Goal: Task Accomplishment & Management: Manage account settings

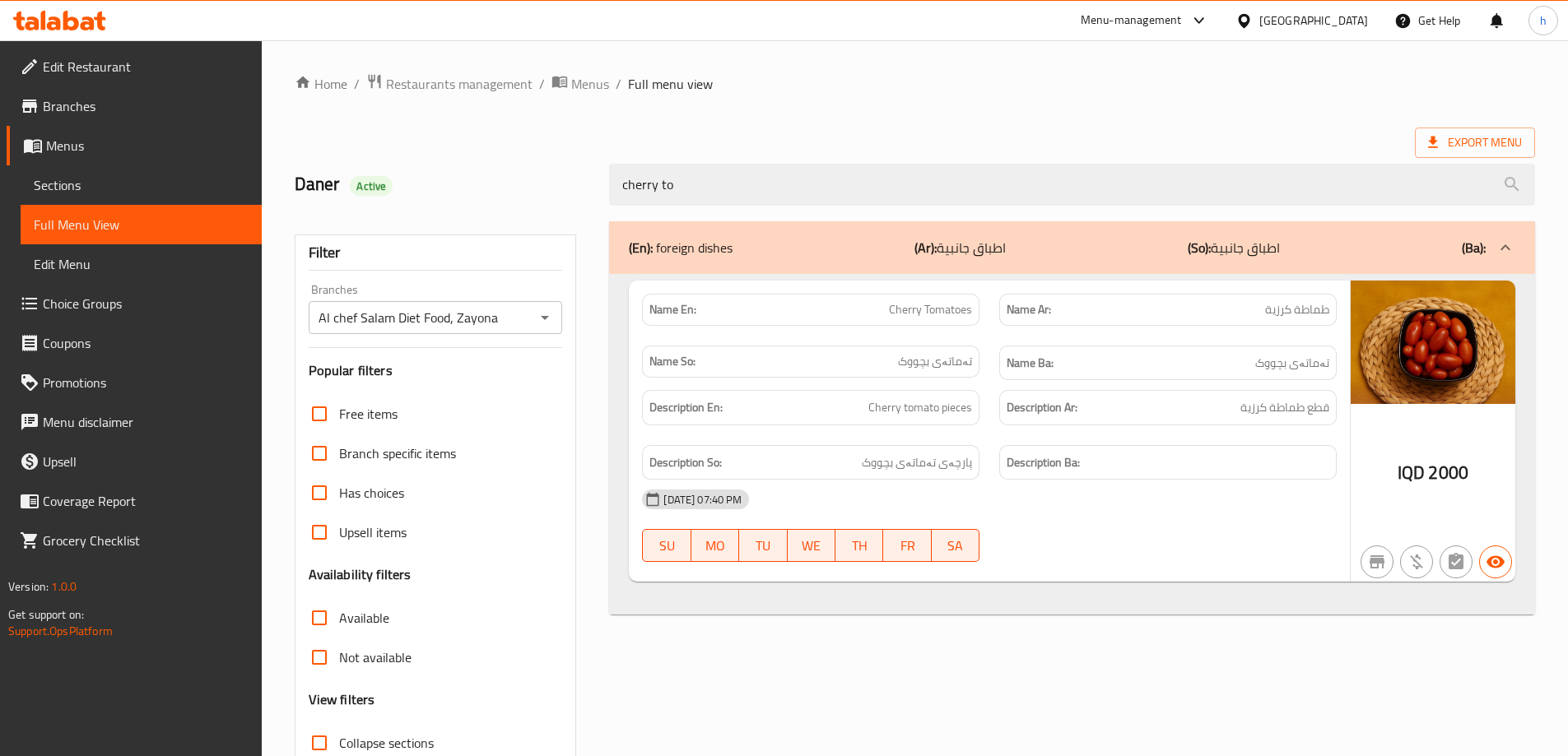
click at [61, 13] on icon at bounding box center [60, 20] width 93 height 20
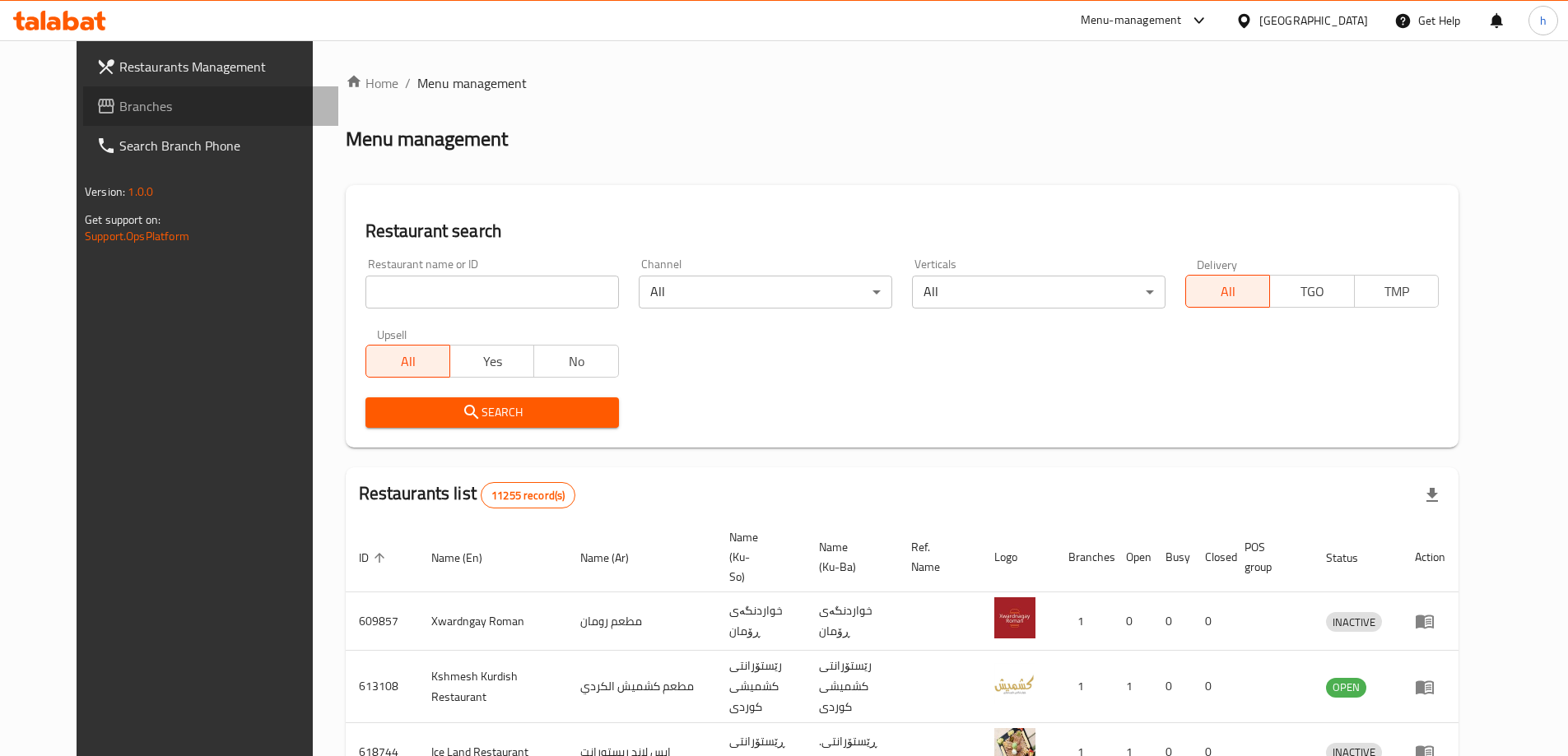
click at [119, 106] on span "Branches" at bounding box center [221, 106] width 206 height 20
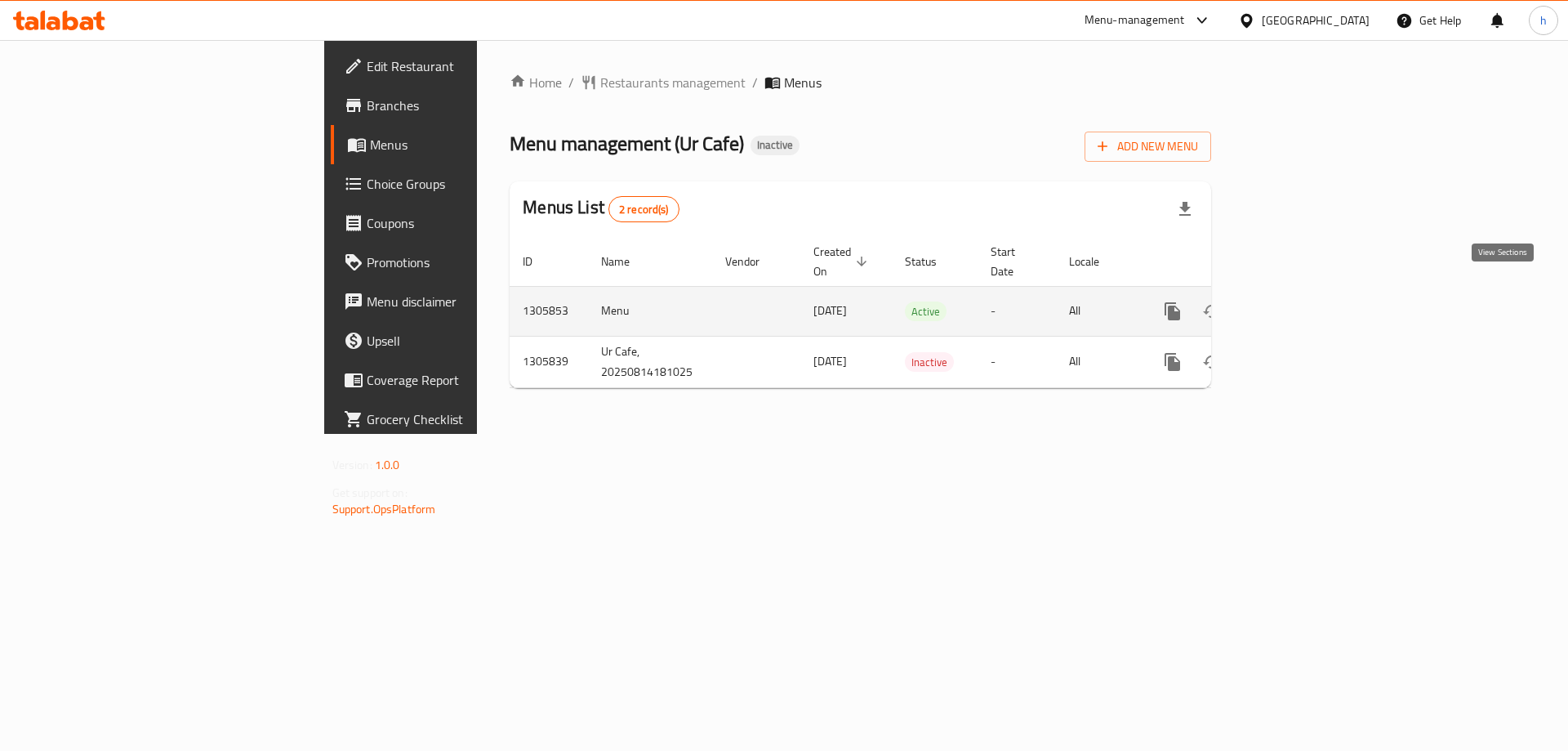
click at [1310, 292] on link "enhanced table" at bounding box center [1290, 311] width 39 height 39
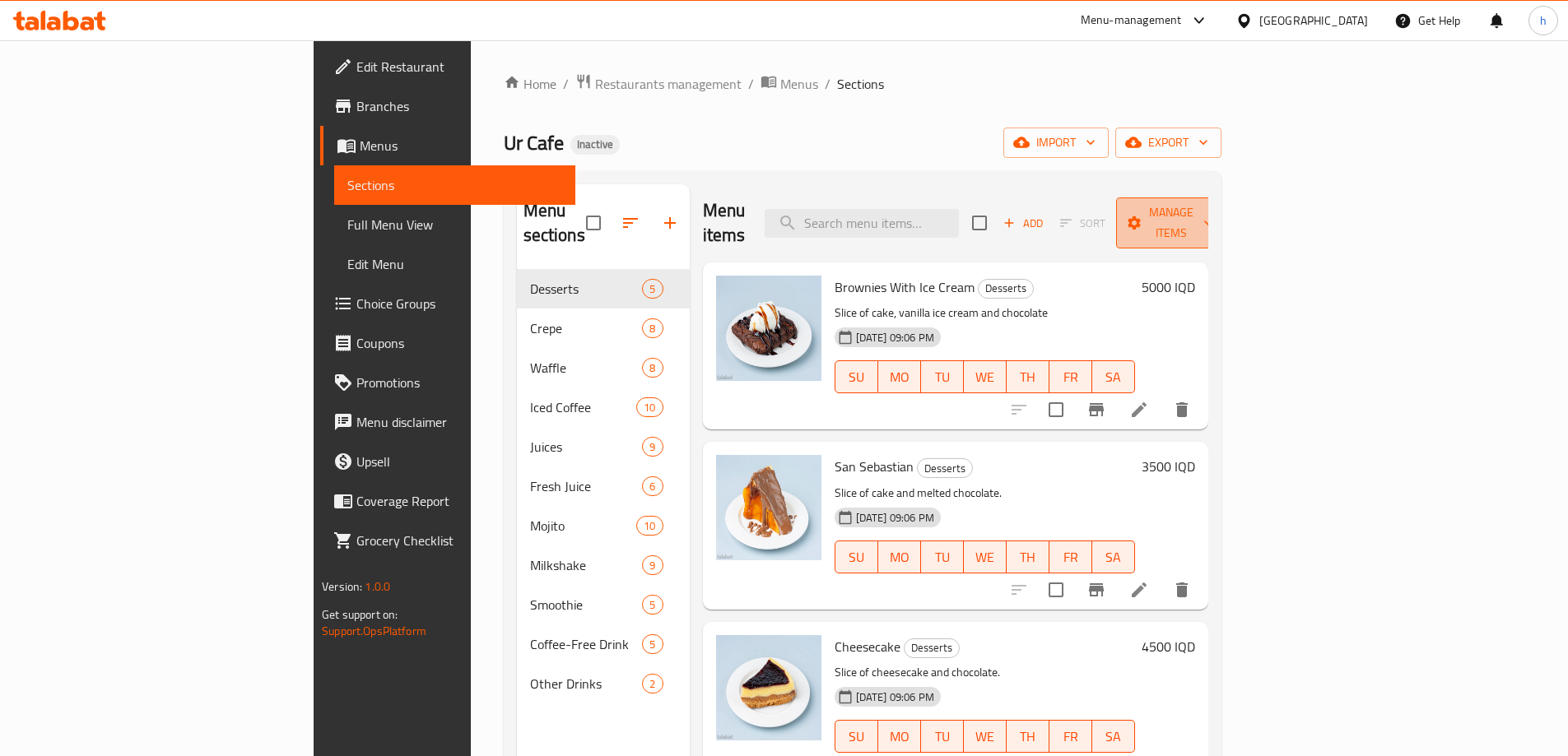
click at [1213, 202] on span "Manage items" at bounding box center [1171, 222] width 84 height 41
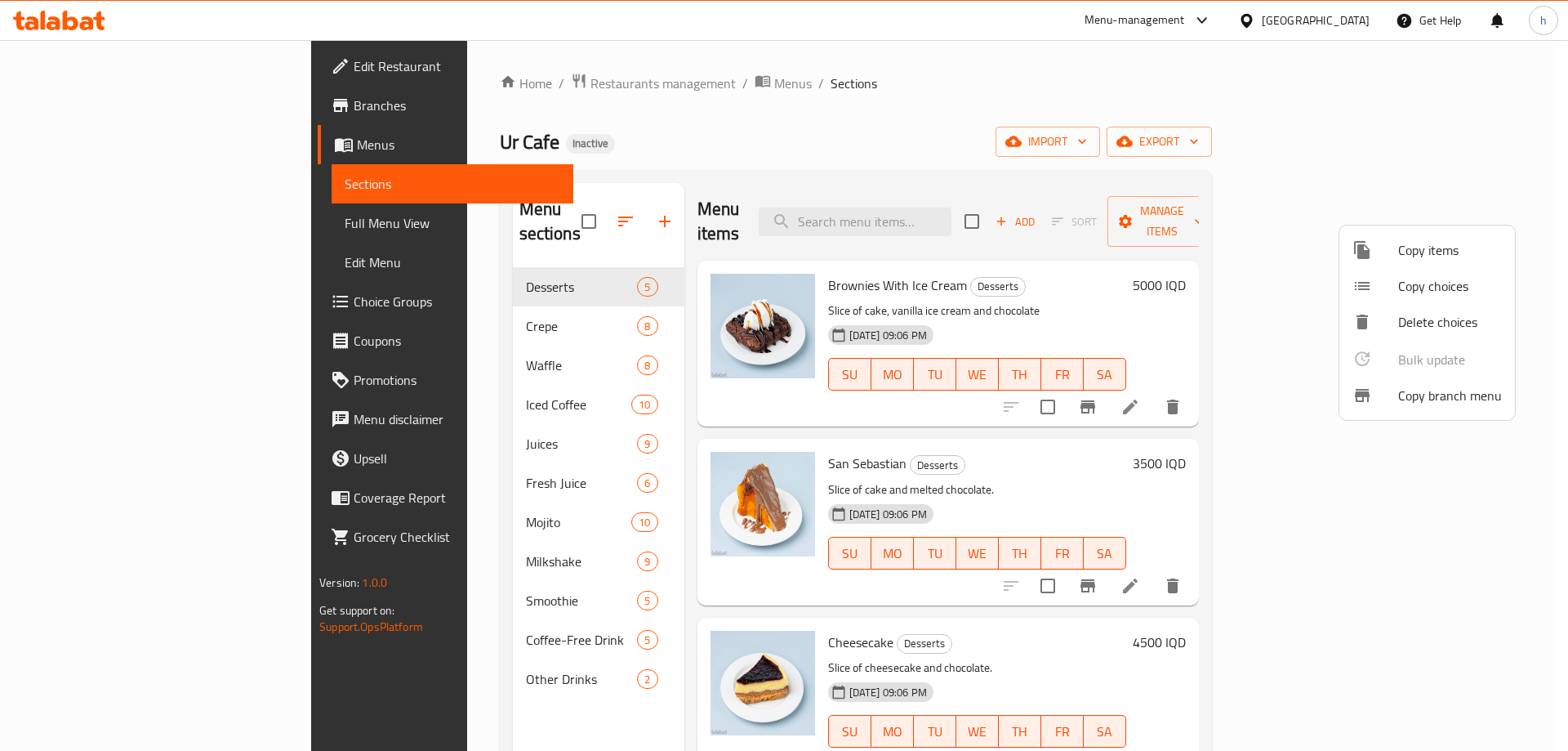
click at [1372, 145] on div at bounding box center [784, 376] width 1568 height 751
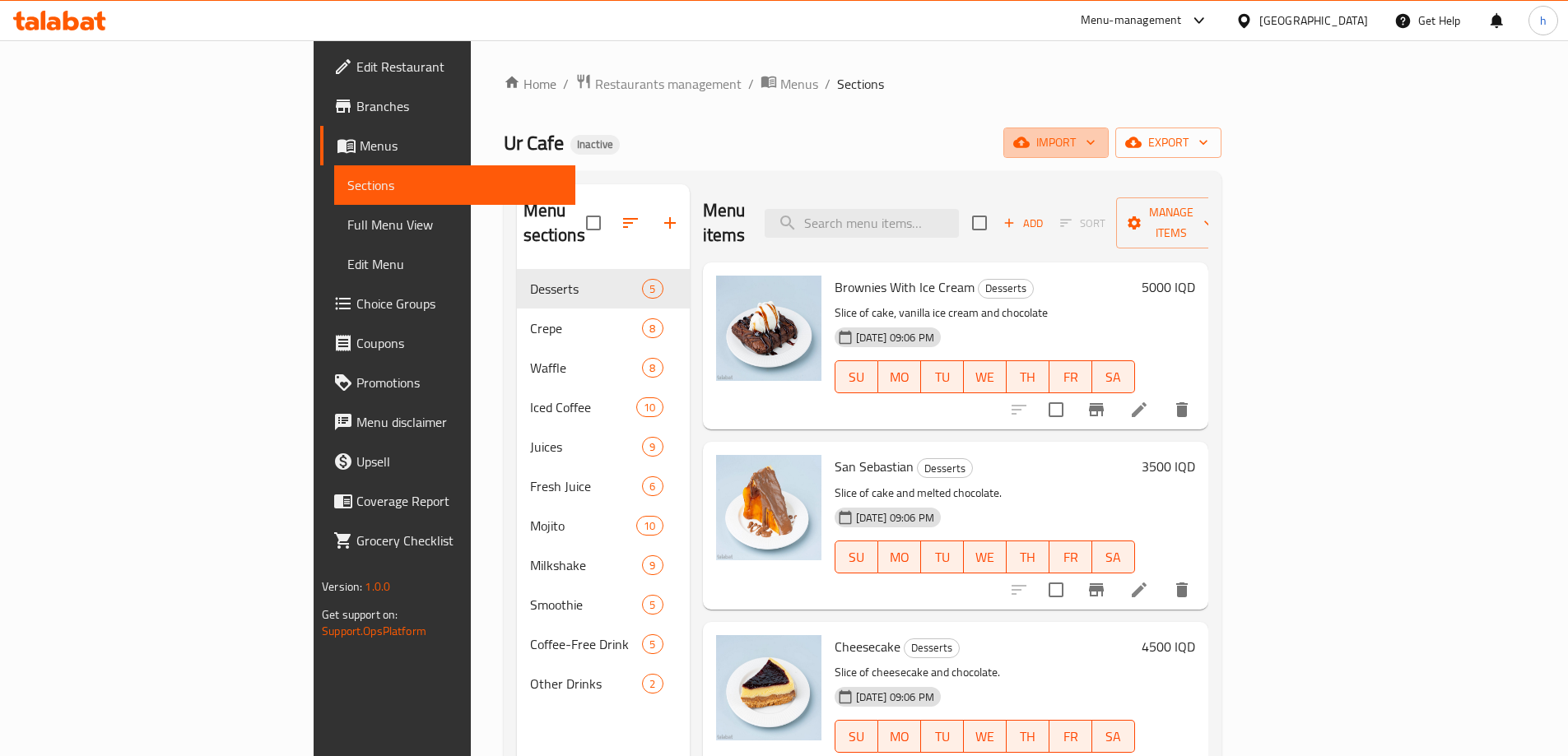
click at [1095, 146] on span "import" at bounding box center [1056, 143] width 79 height 21
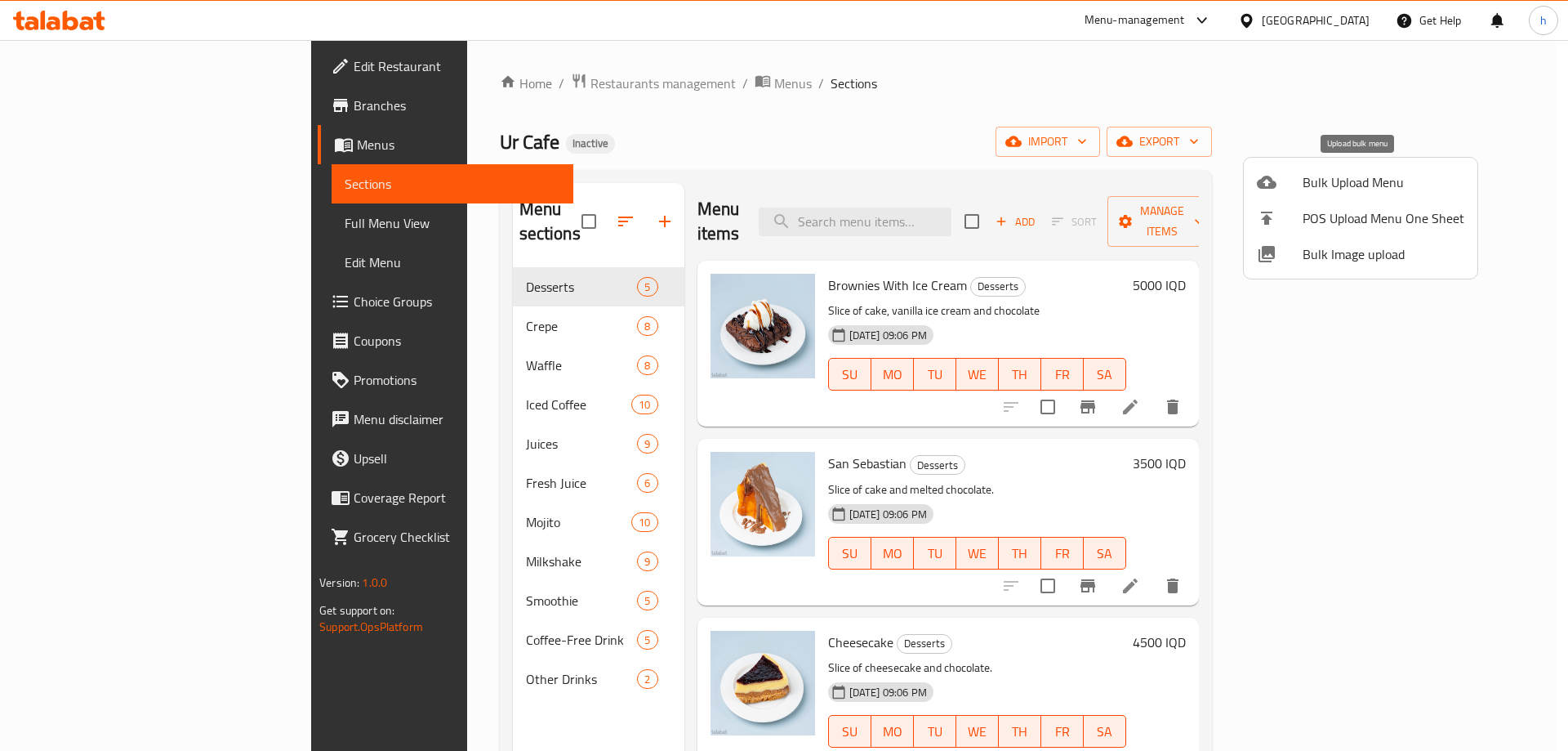
click at [1337, 176] on span "Bulk Upload Menu" at bounding box center [1384, 182] width 162 height 20
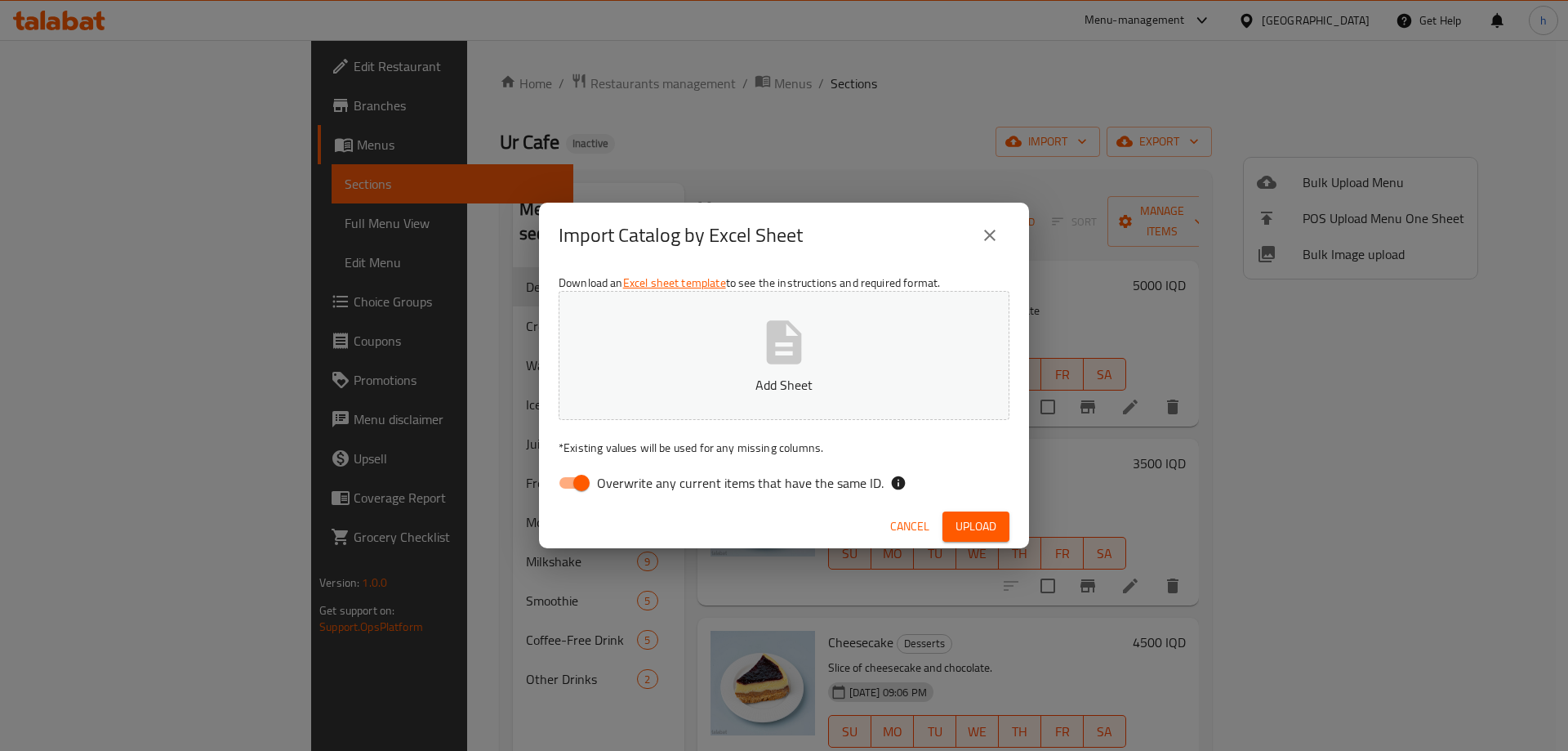
drag, startPoint x: 579, startPoint y: 488, endPoint x: 1095, endPoint y: 67, distance: 666.0
click at [579, 486] on input "Overwrite any current items that have the same ID." at bounding box center [581, 483] width 93 height 31
checkbox input "false"
click at [977, 529] on span "Upload" at bounding box center [976, 527] width 41 height 21
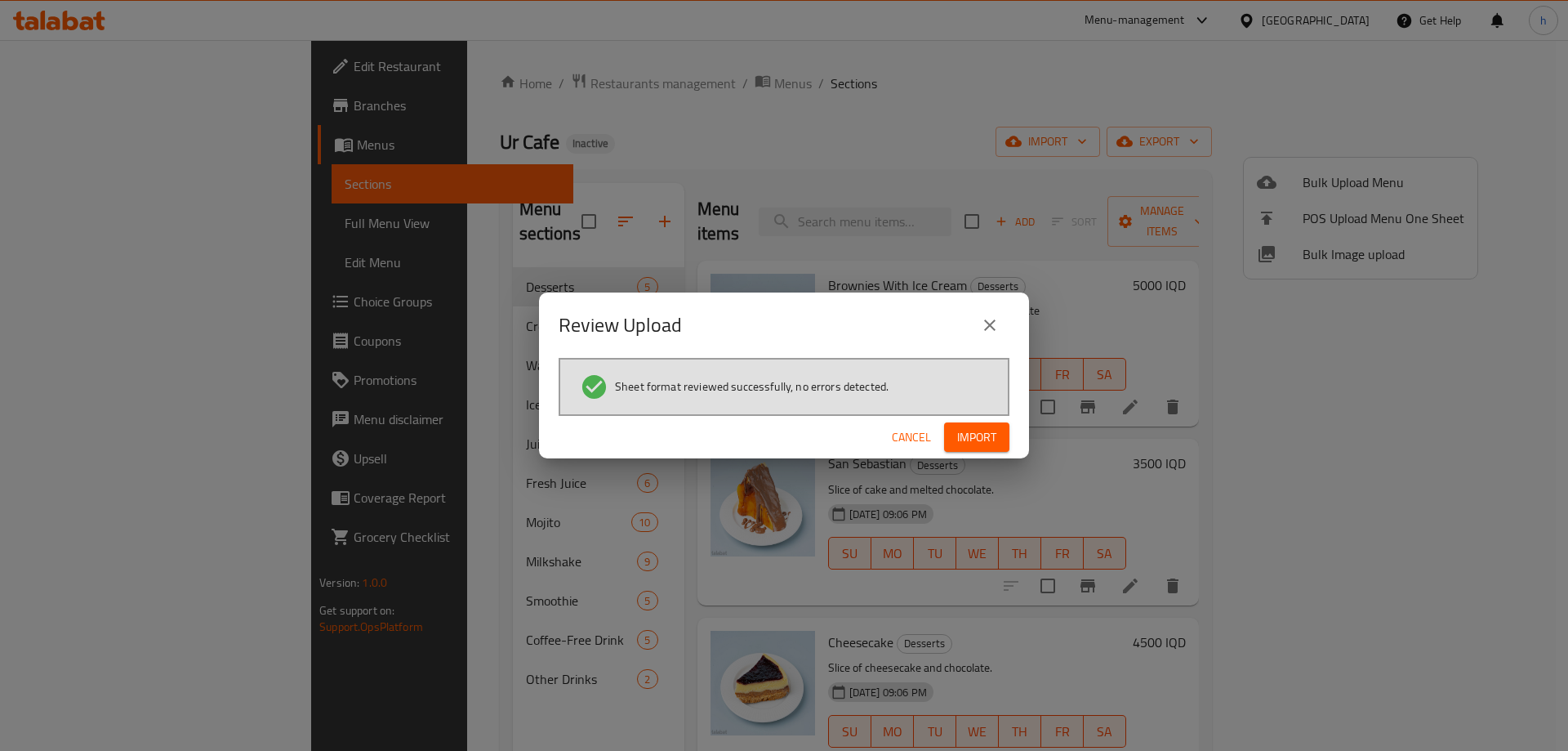
click at [997, 442] on button "Import" at bounding box center [976, 437] width 65 height 30
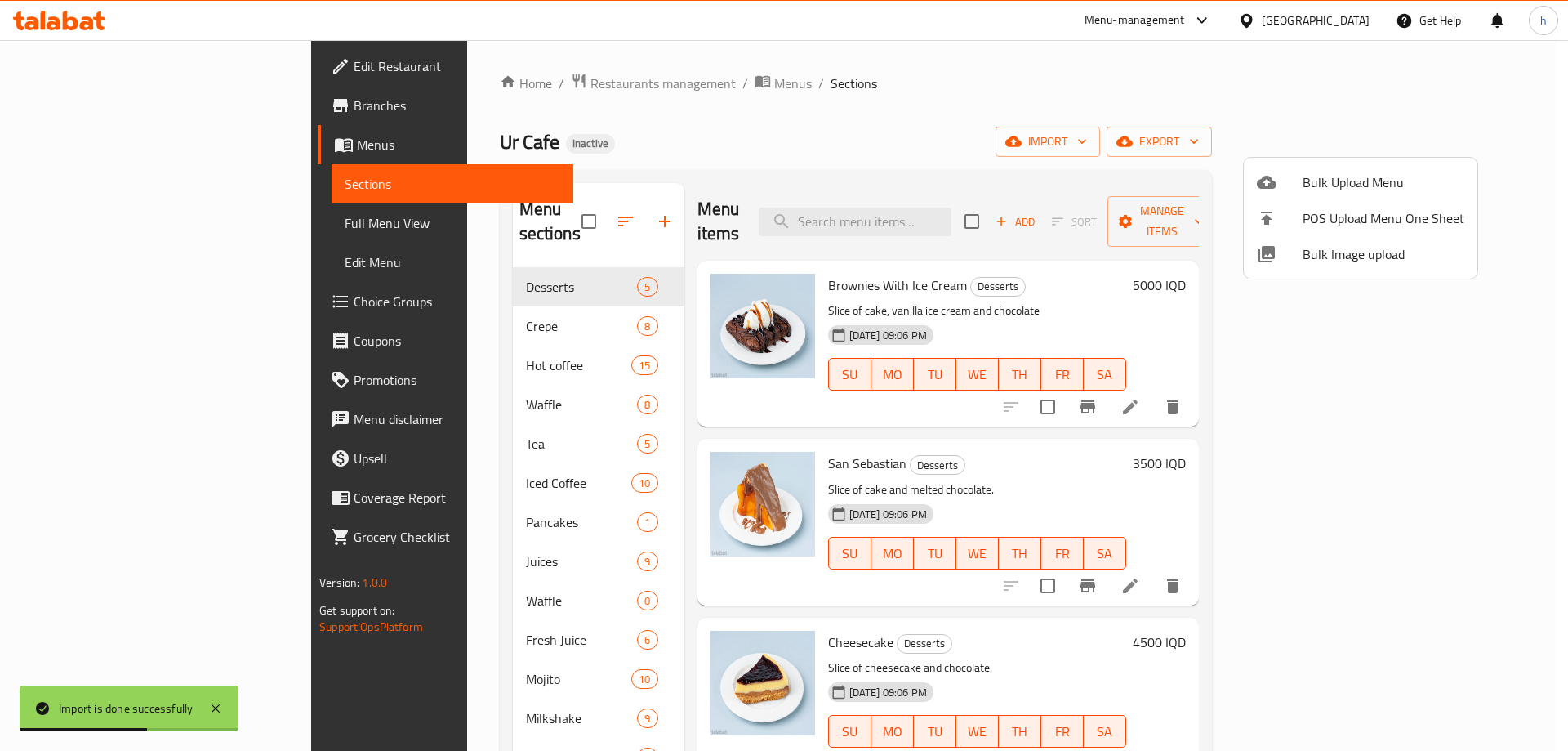
click at [546, 206] on div at bounding box center [784, 376] width 1568 height 751
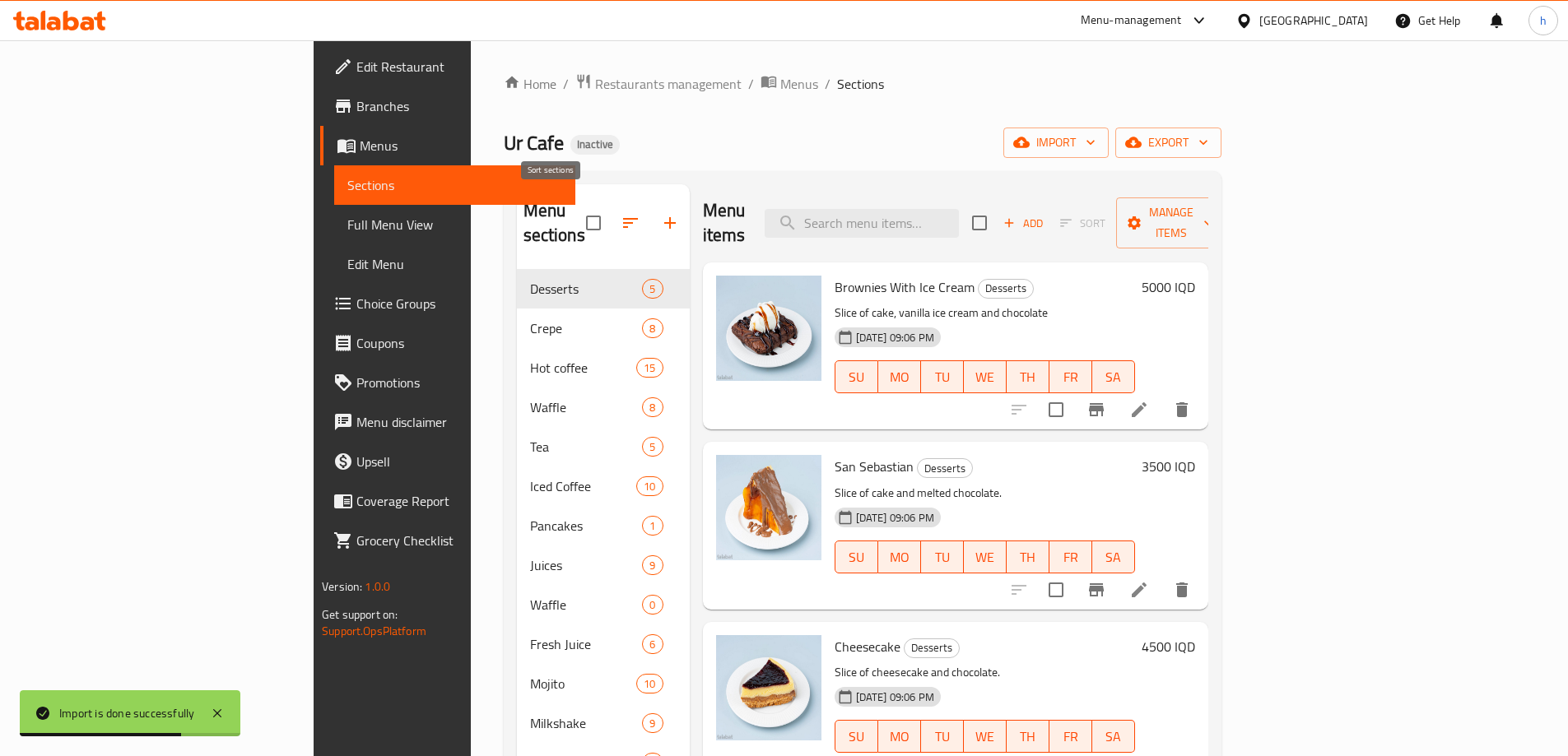
click at [623, 218] on icon "button" at bounding box center [630, 222] width 15 height 10
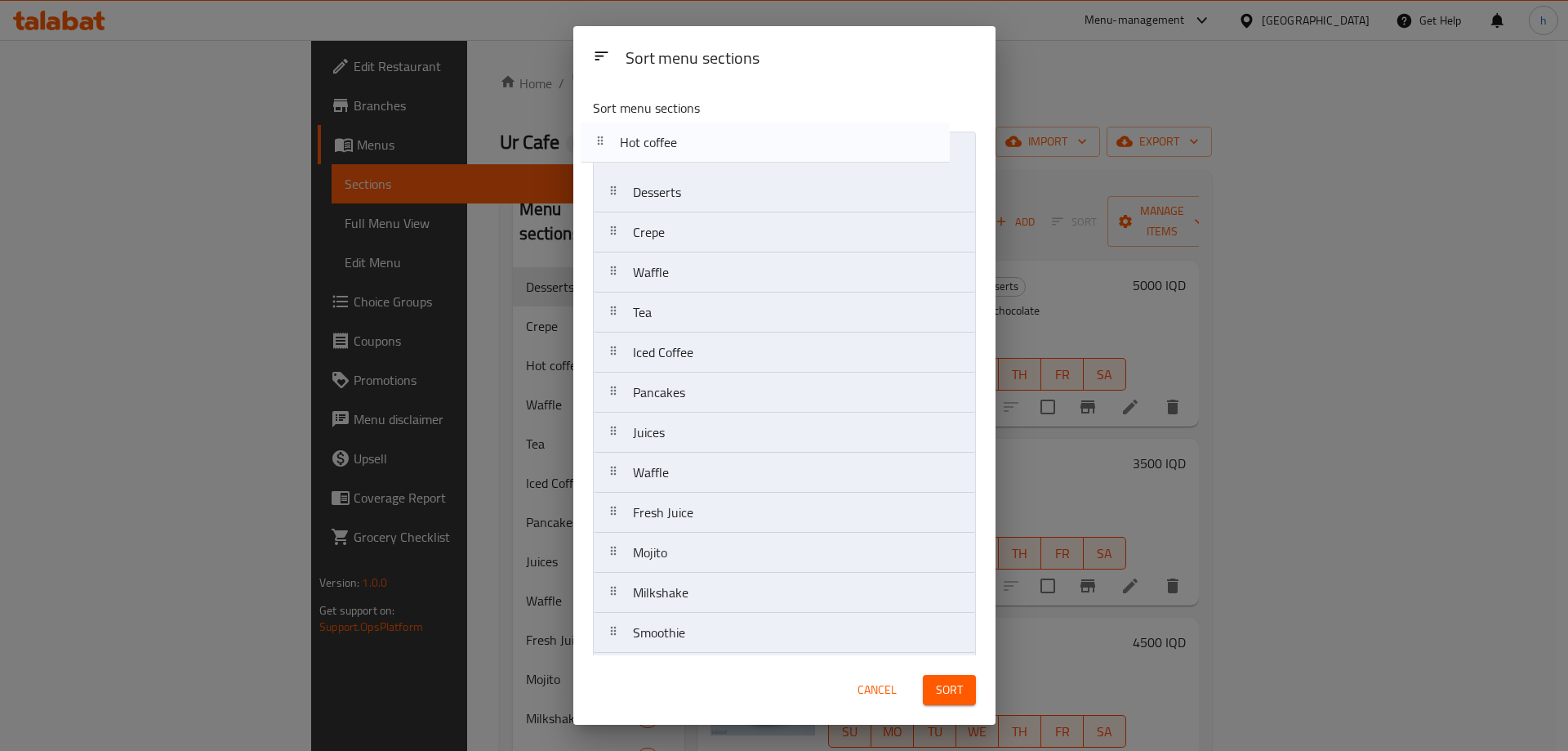
drag, startPoint x: 663, startPoint y: 231, endPoint x: 649, endPoint y: 136, distance: 96.0
click at [649, 136] on nav "Desserts Crepe Hot coffee Waffle Tea Iced Coffee Pancakes Juices Waffle Fresh J…" at bounding box center [784, 432] width 383 height 602
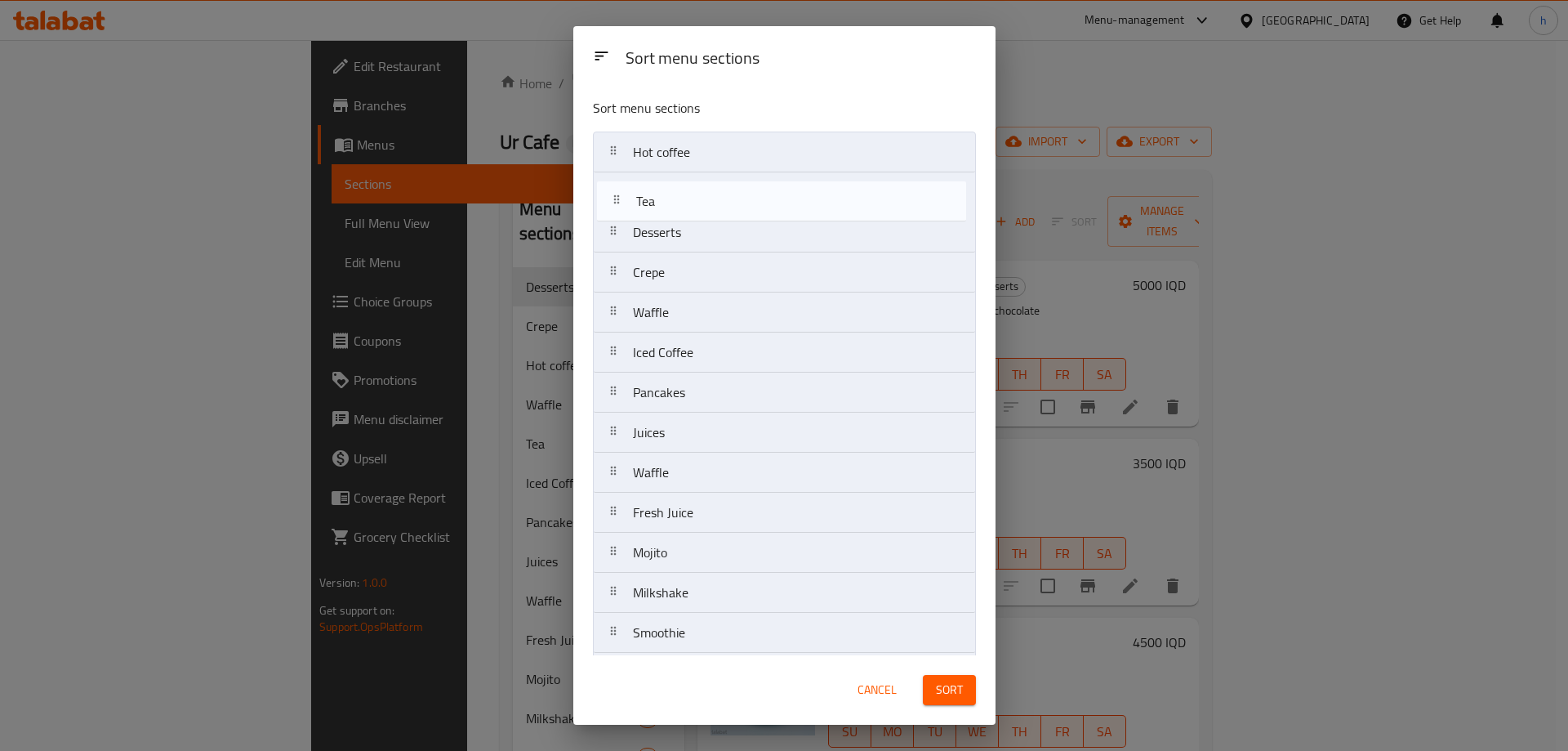
drag, startPoint x: 644, startPoint y: 314, endPoint x: 648, endPoint y: 174, distance: 140.1
click at [648, 174] on nav "Hot coffee Desserts Crepe Waffle Tea Iced Coffee Pancakes Juices Waffle Fresh J…" at bounding box center [784, 432] width 383 height 602
drag, startPoint x: 651, startPoint y: 388, endPoint x: 657, endPoint y: 213, distance: 175.1
click at [657, 213] on nav "Hot coffee Tea Desserts Crepe Waffle Iced Coffee Pancakes Juices Waffle Fresh J…" at bounding box center [784, 432] width 383 height 602
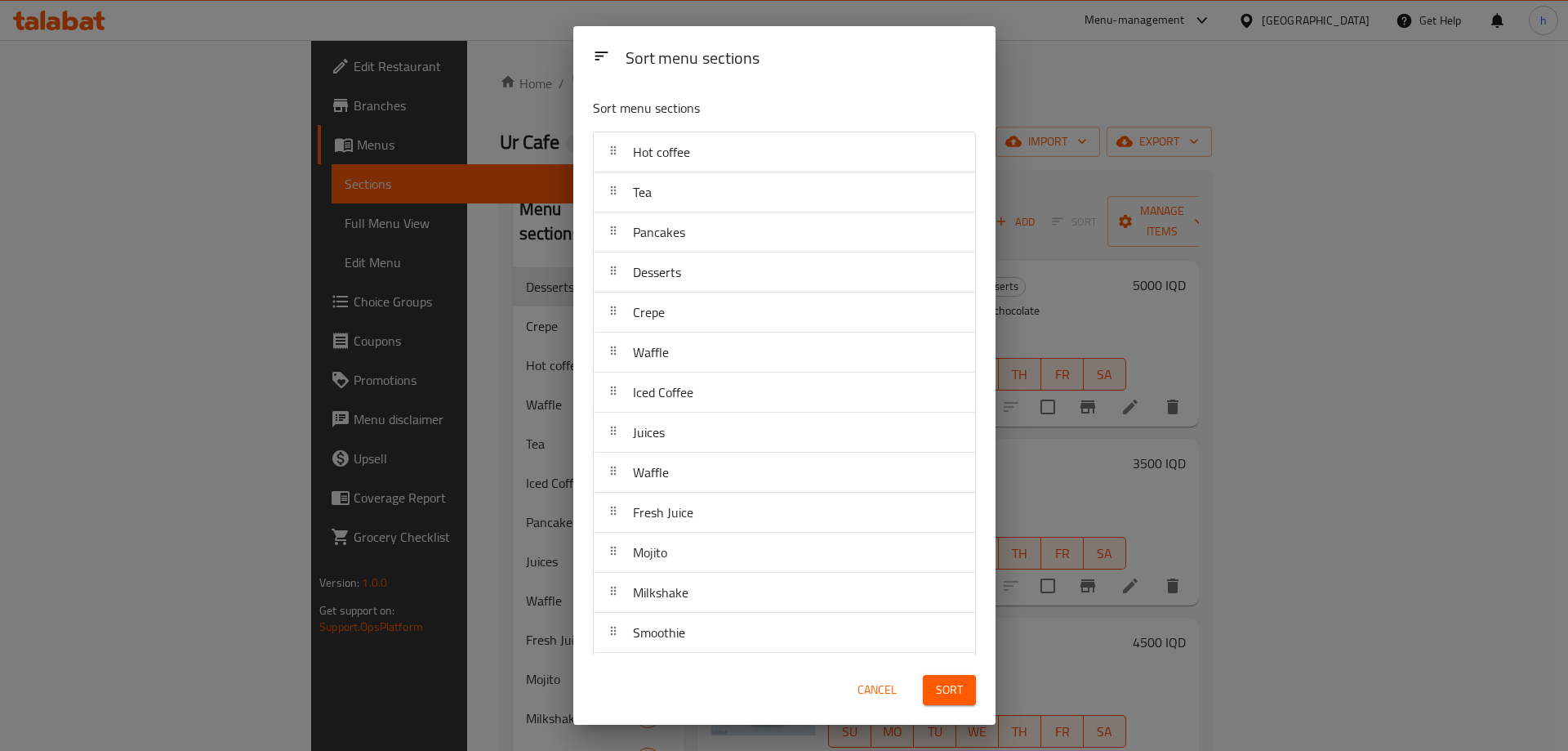
click at [958, 683] on span "Sort" at bounding box center [949, 690] width 27 height 21
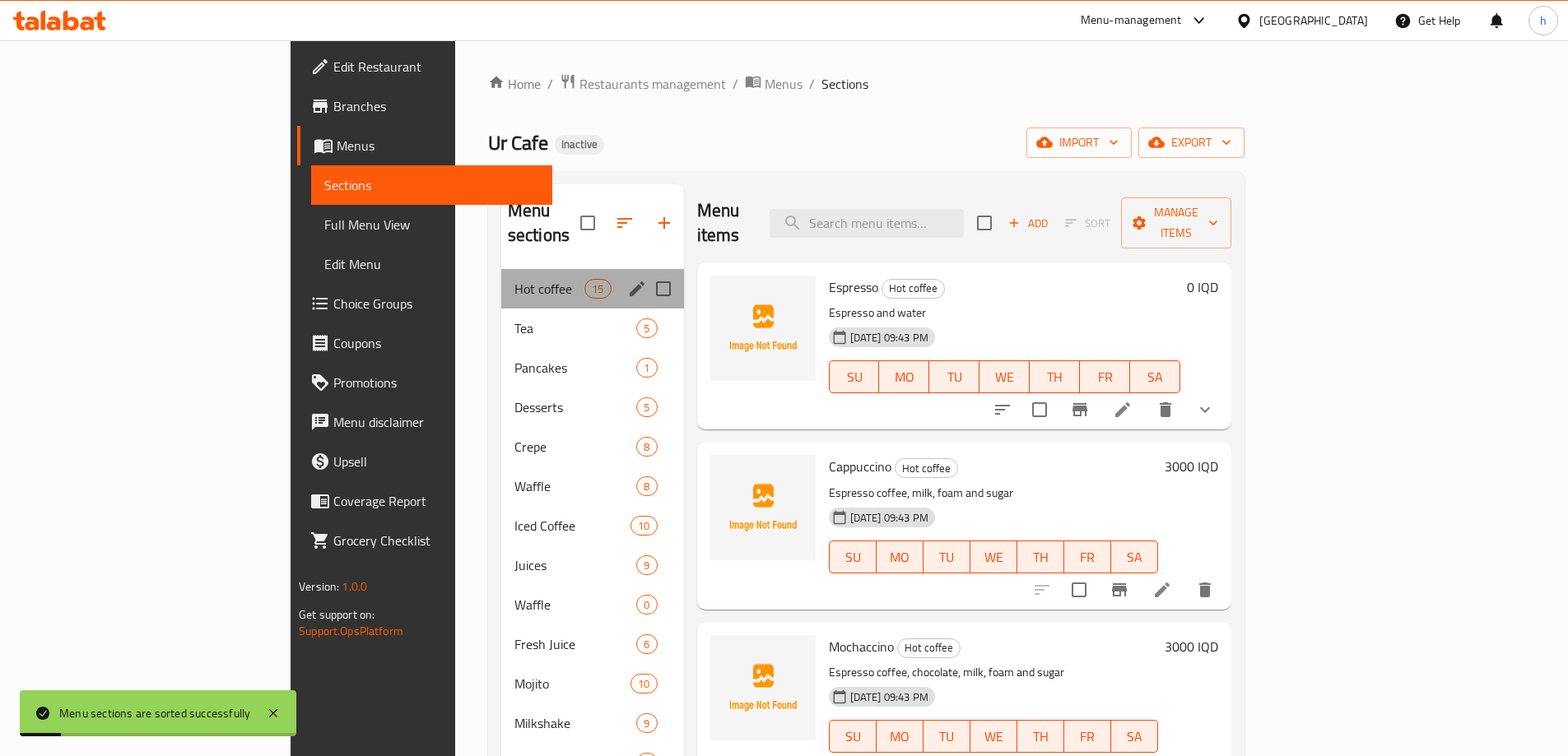
click at [502, 274] on div "Hot coffee 15" at bounding box center [593, 288] width 183 height 39
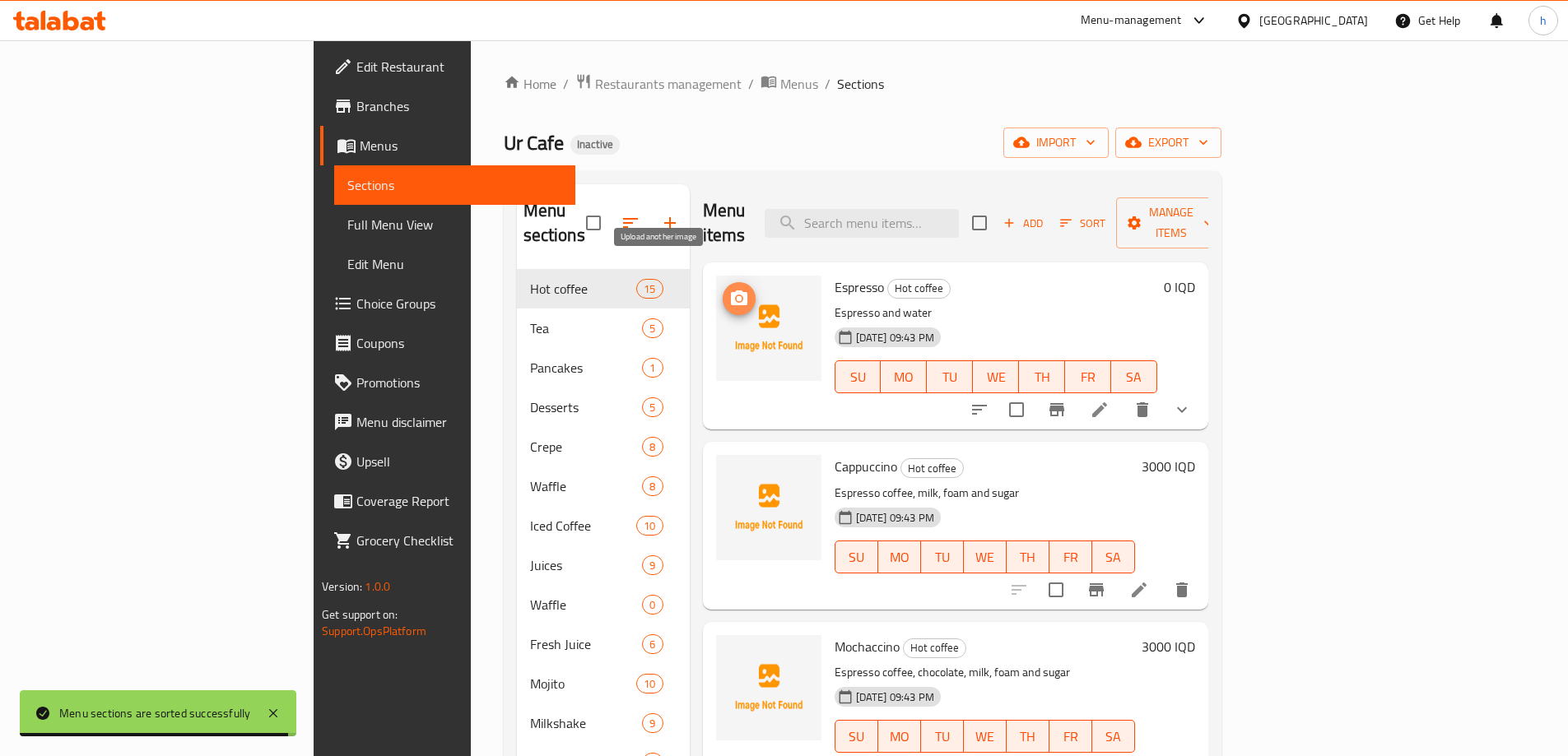
click at [723, 289] on span "upload picture" at bounding box center [740, 298] width 33 height 20
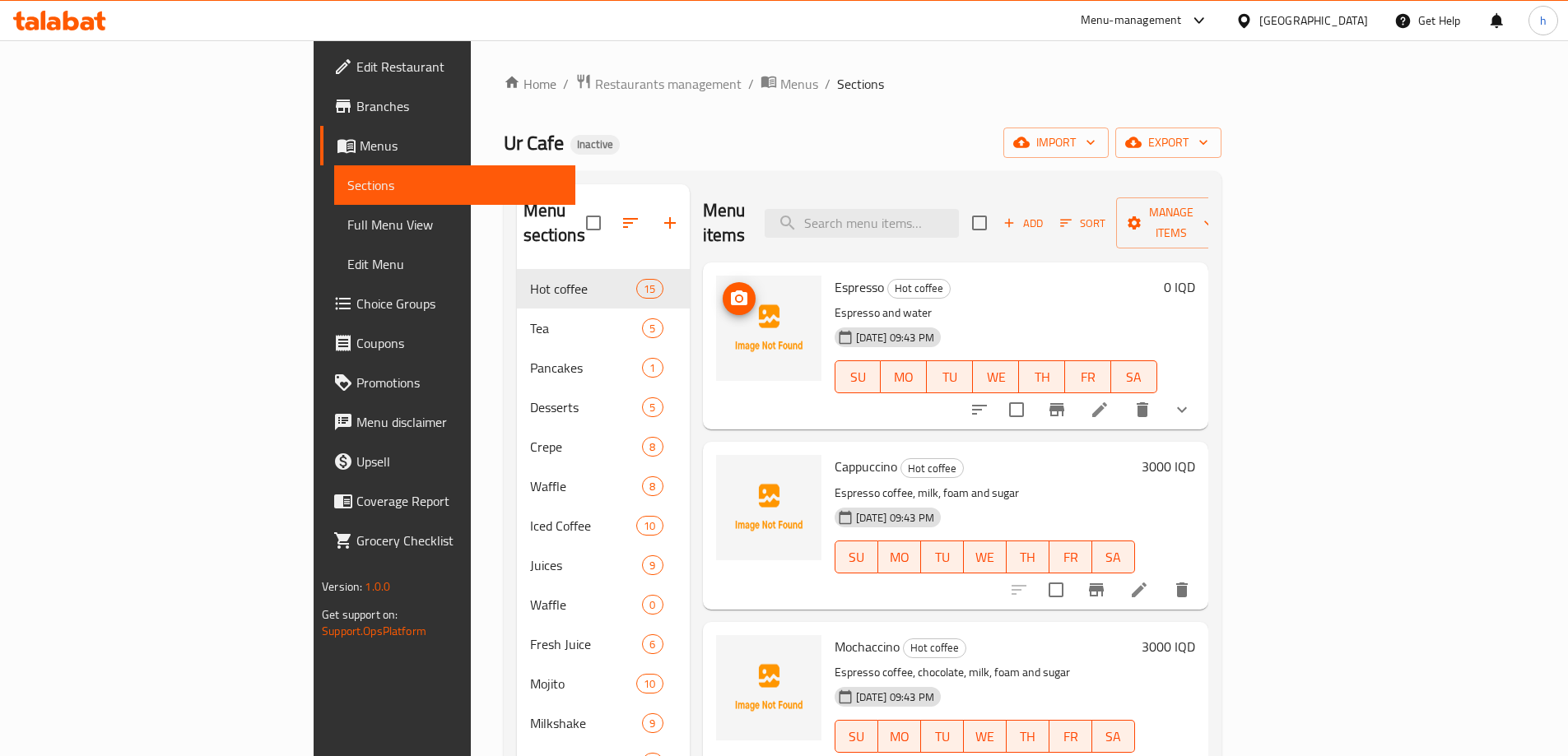
click at [729, 289] on icon "upload picture" at bounding box center [739, 298] width 20 height 20
click at [723, 468] on span "upload picture" at bounding box center [740, 478] width 33 height 20
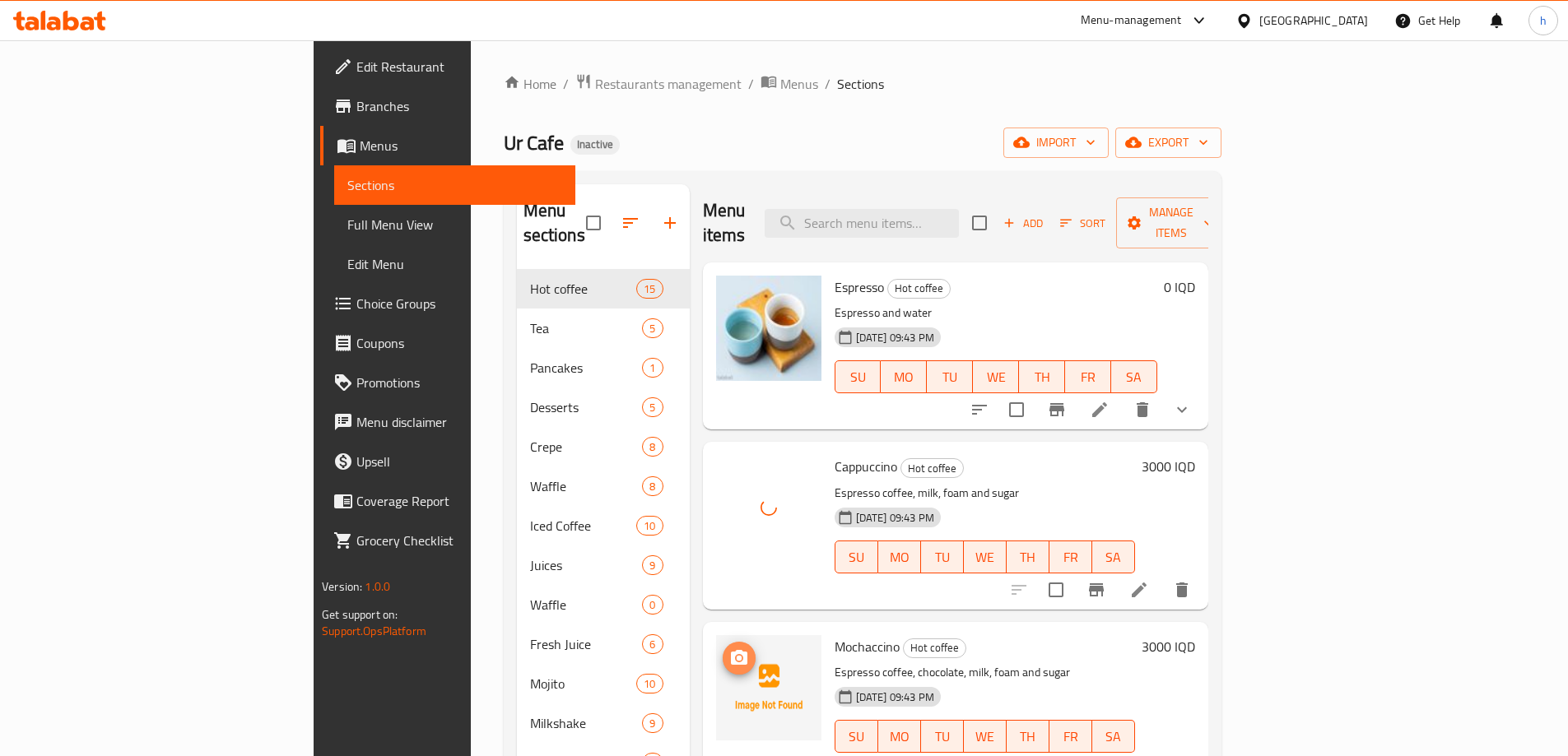
click at [731, 650] on icon "upload picture" at bounding box center [739, 657] width 17 height 15
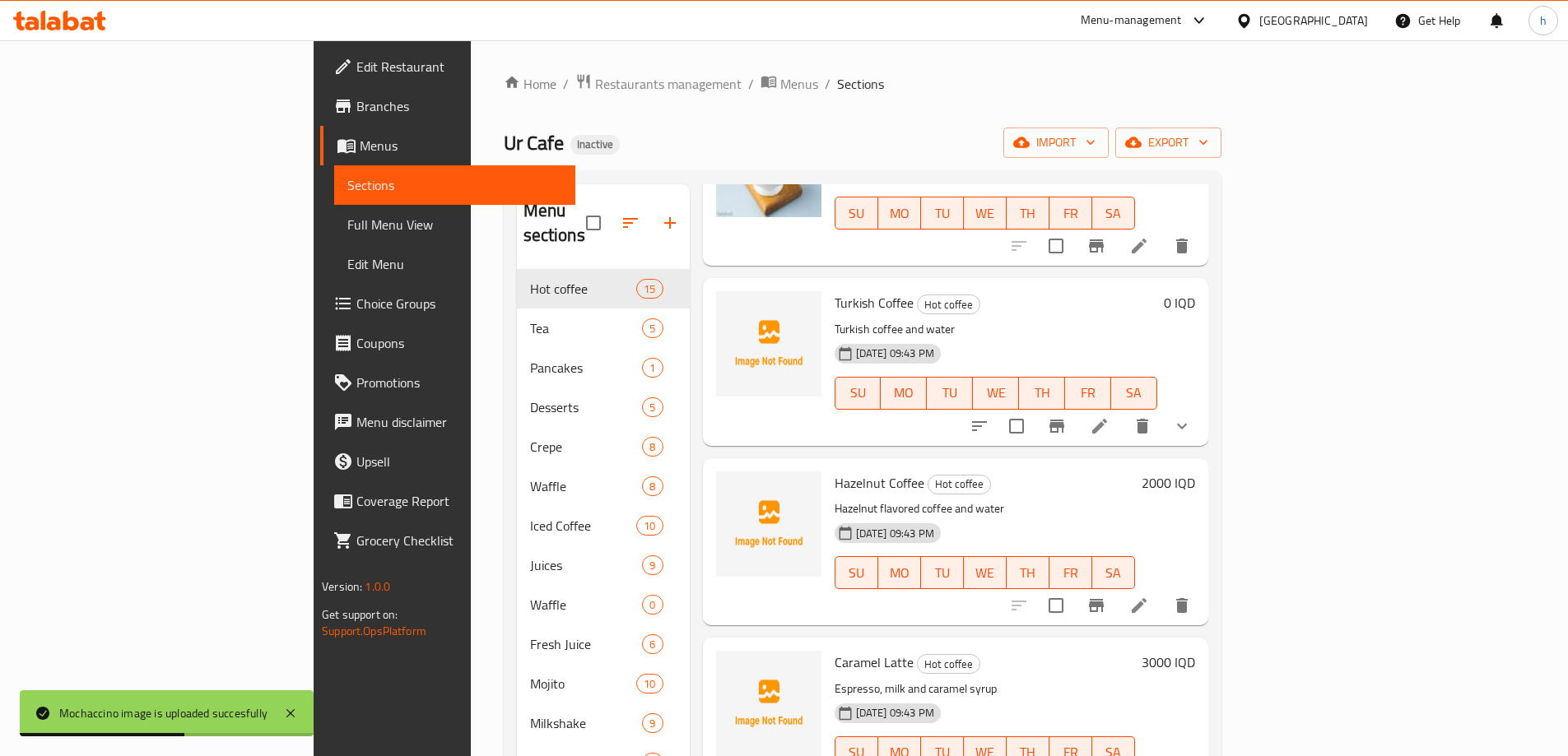
scroll to position [494, 0]
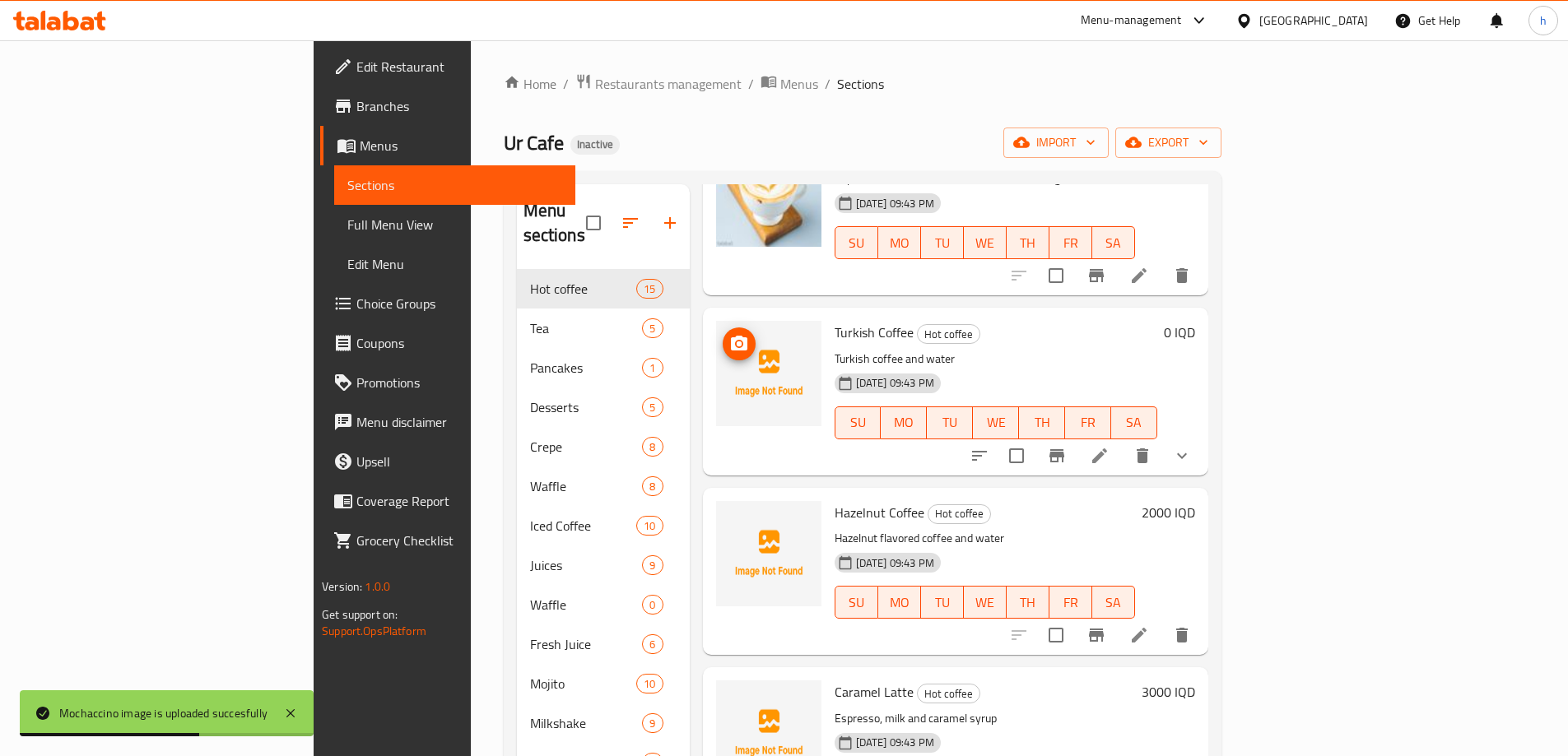
click at [729, 334] on icon "upload picture" at bounding box center [739, 344] width 20 height 20
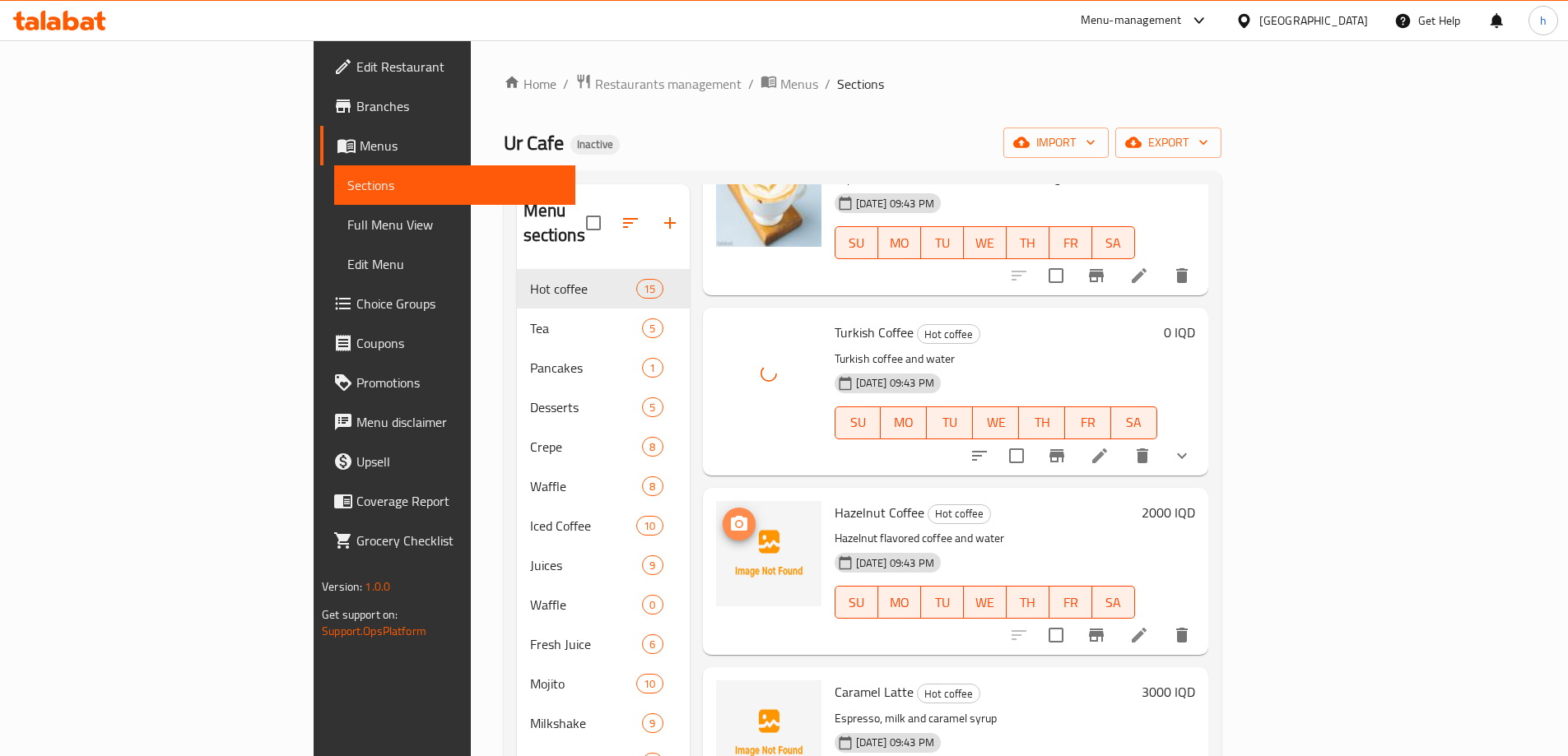
click at [729, 514] on icon "upload picture" at bounding box center [739, 524] width 20 height 20
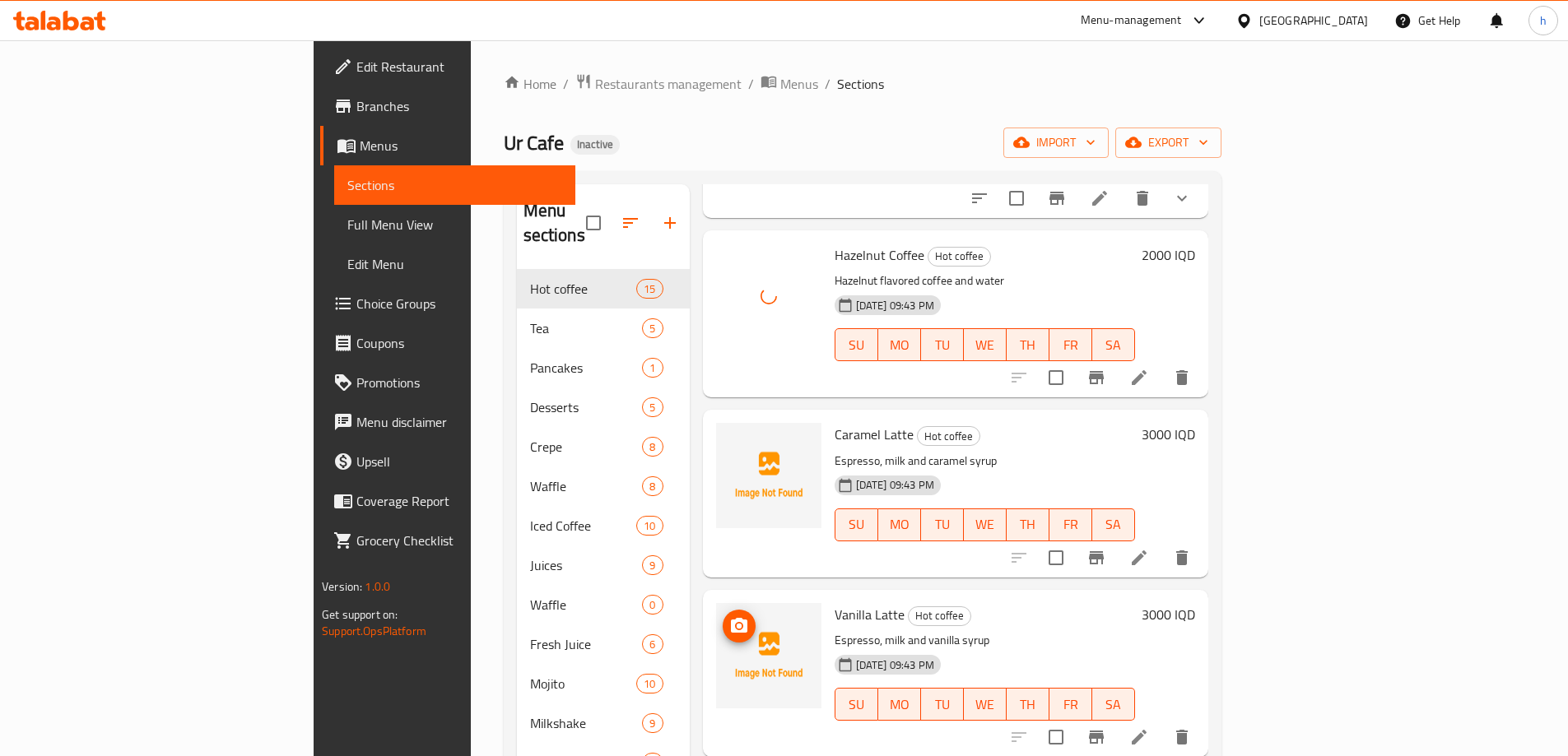
scroll to position [822, 0]
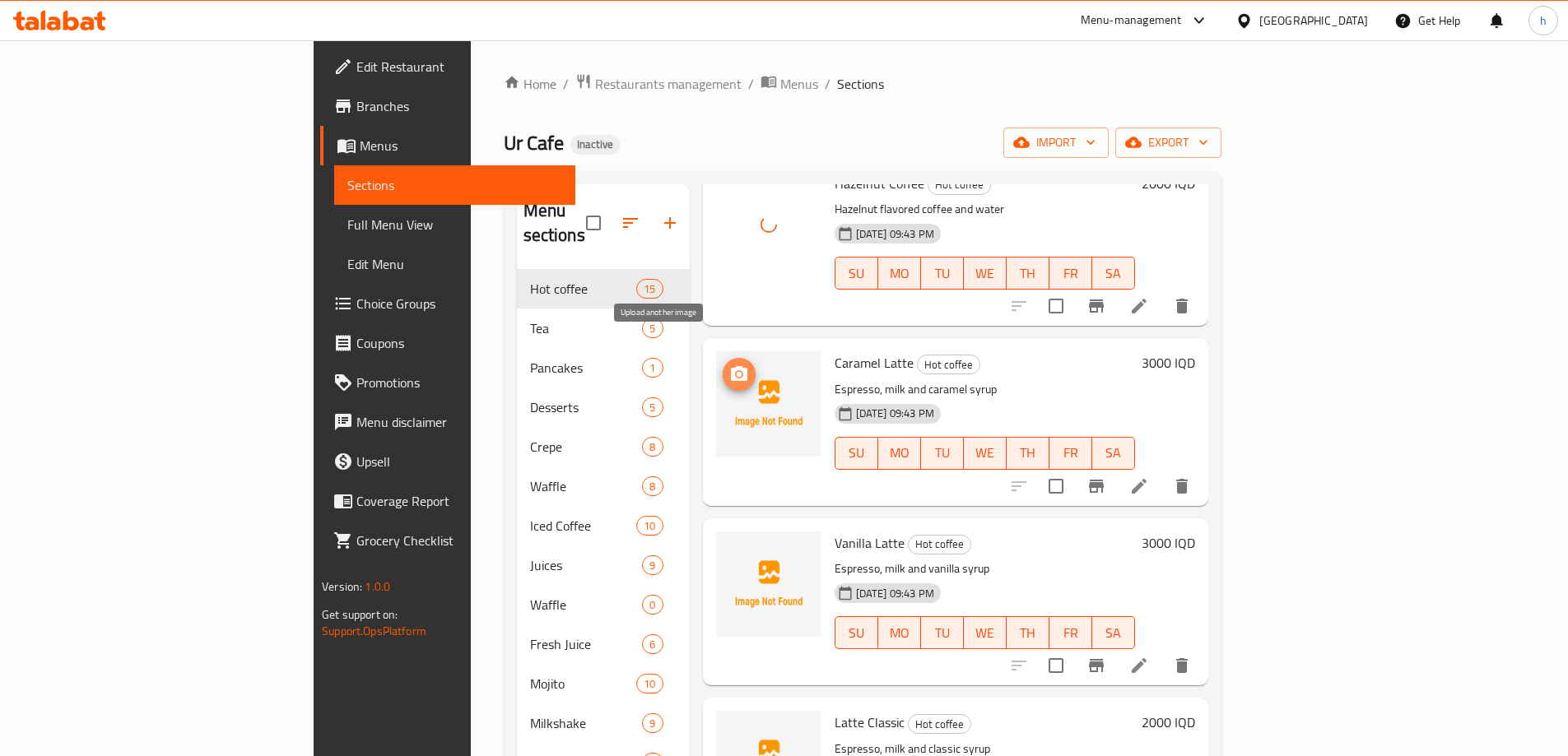
click at [729, 365] on icon "upload picture" at bounding box center [739, 374] width 20 height 20
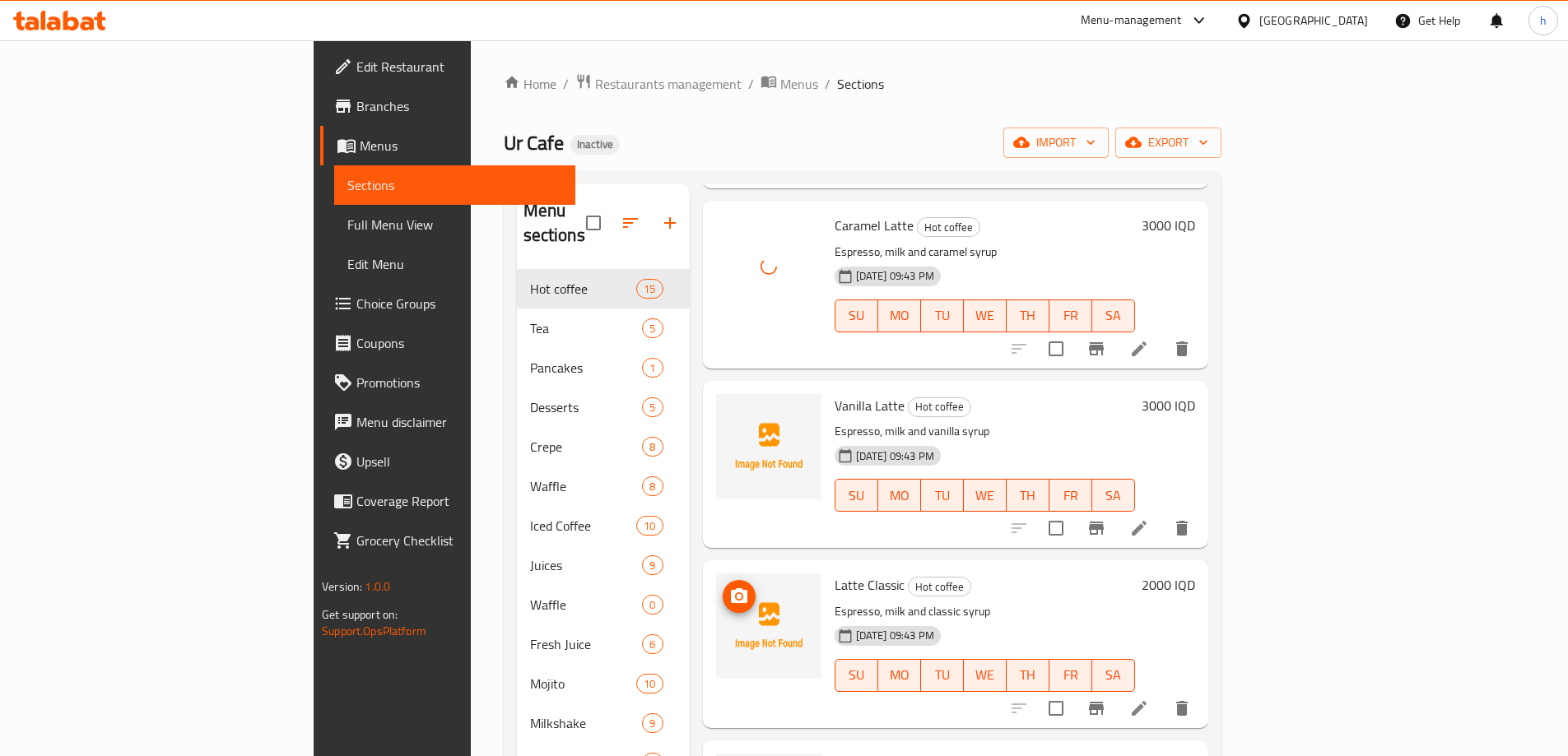
scroll to position [987, 0]
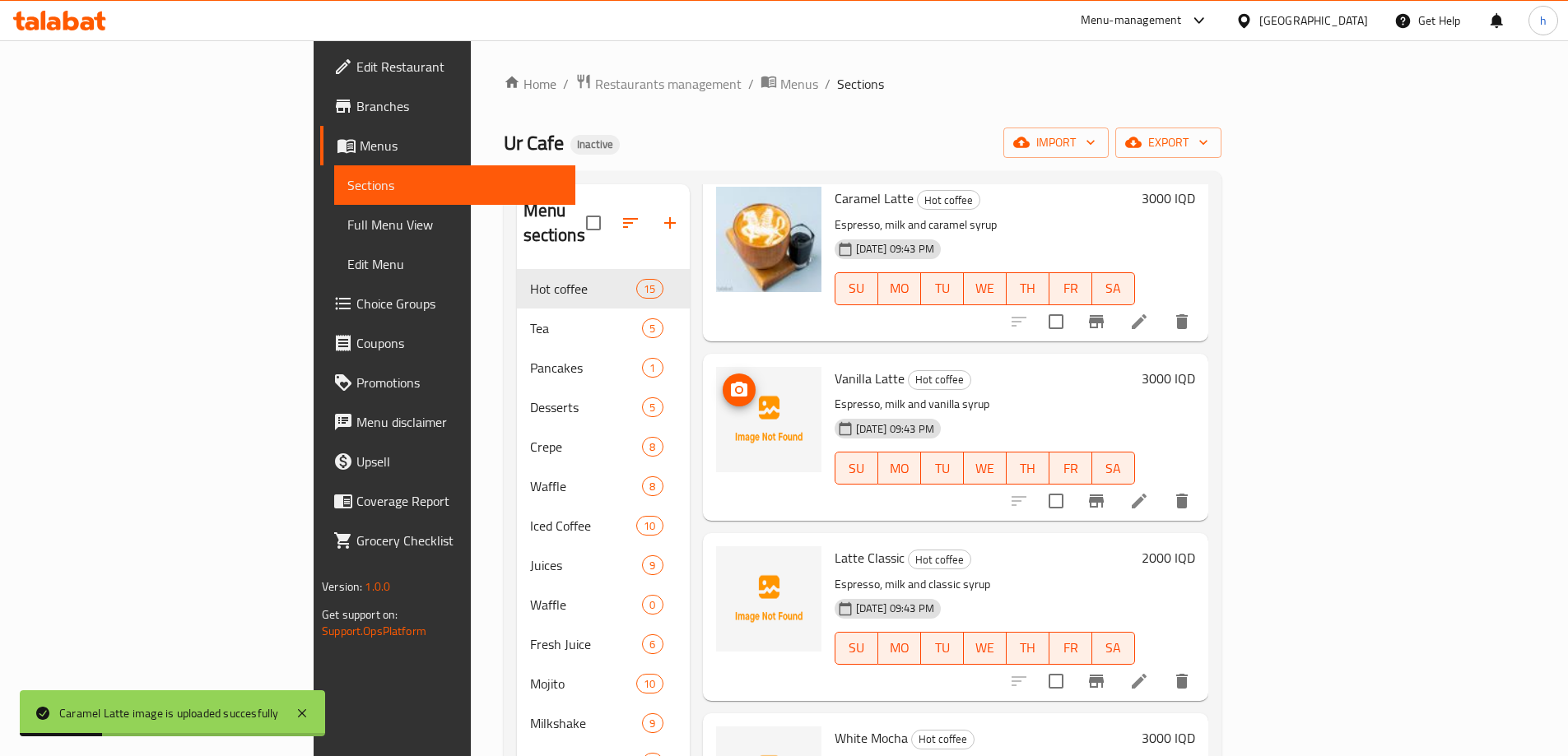
click at [731, 382] on icon "upload picture" at bounding box center [739, 388] width 17 height 15
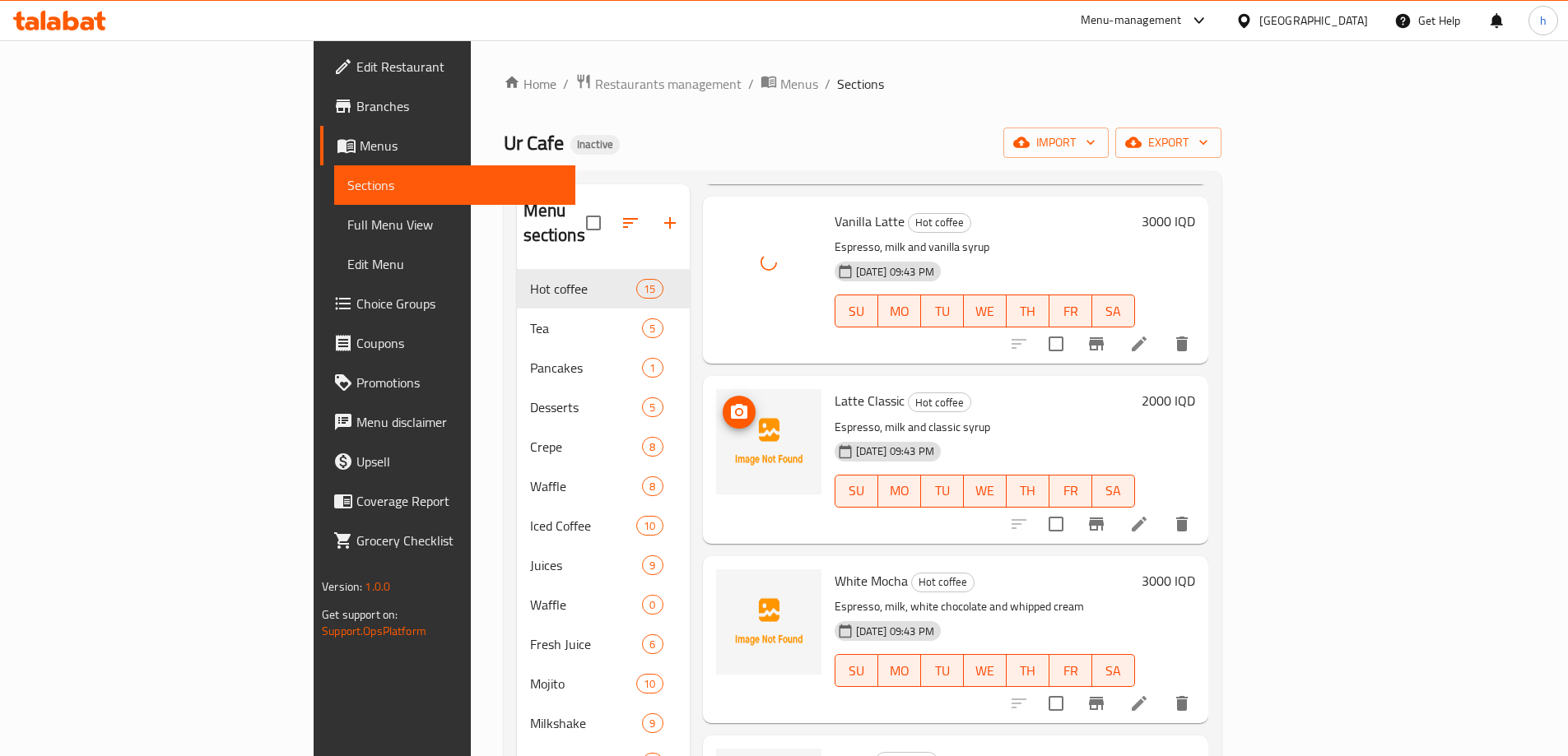
scroll to position [1152, 0]
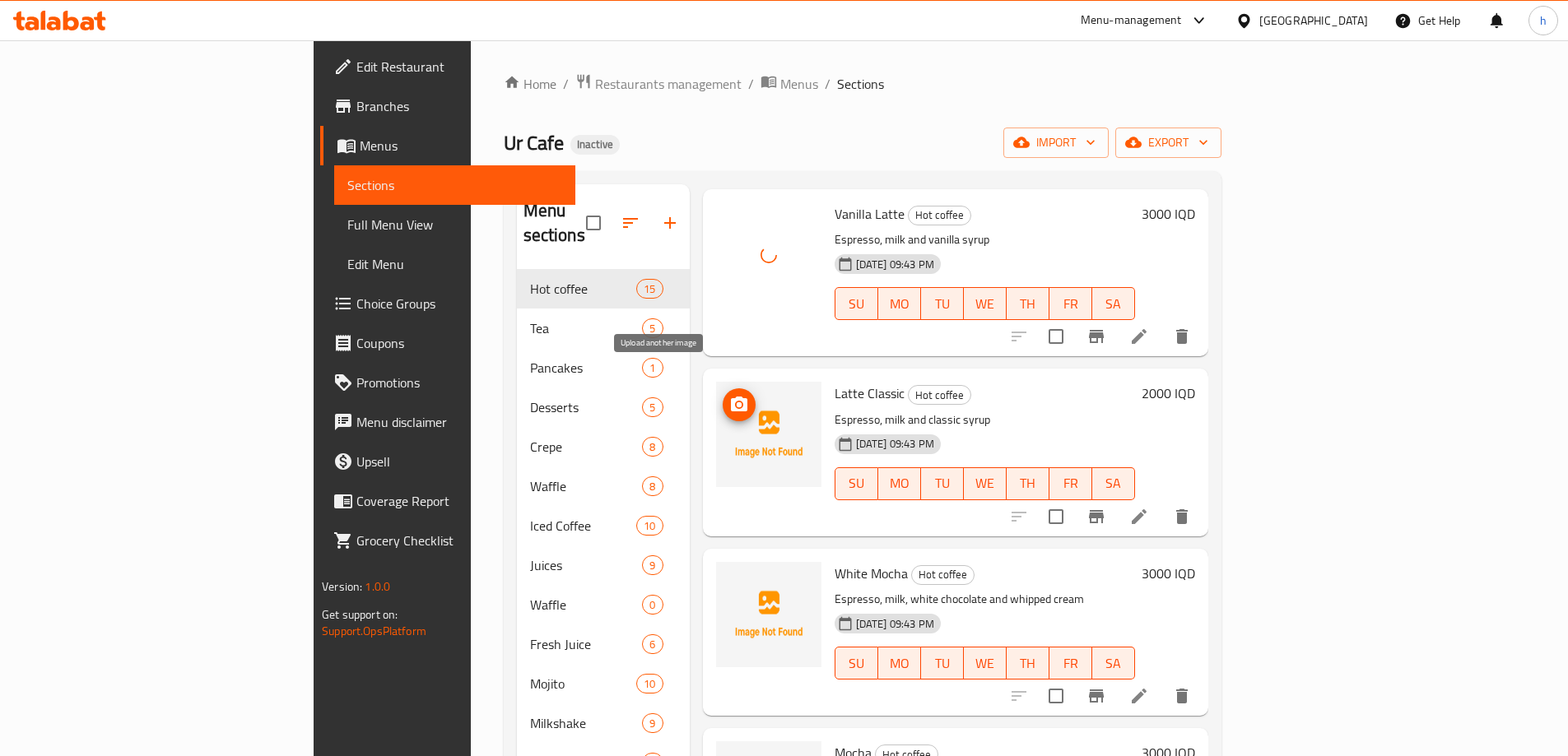
click at [729, 395] on icon "upload picture" at bounding box center [739, 404] width 20 height 20
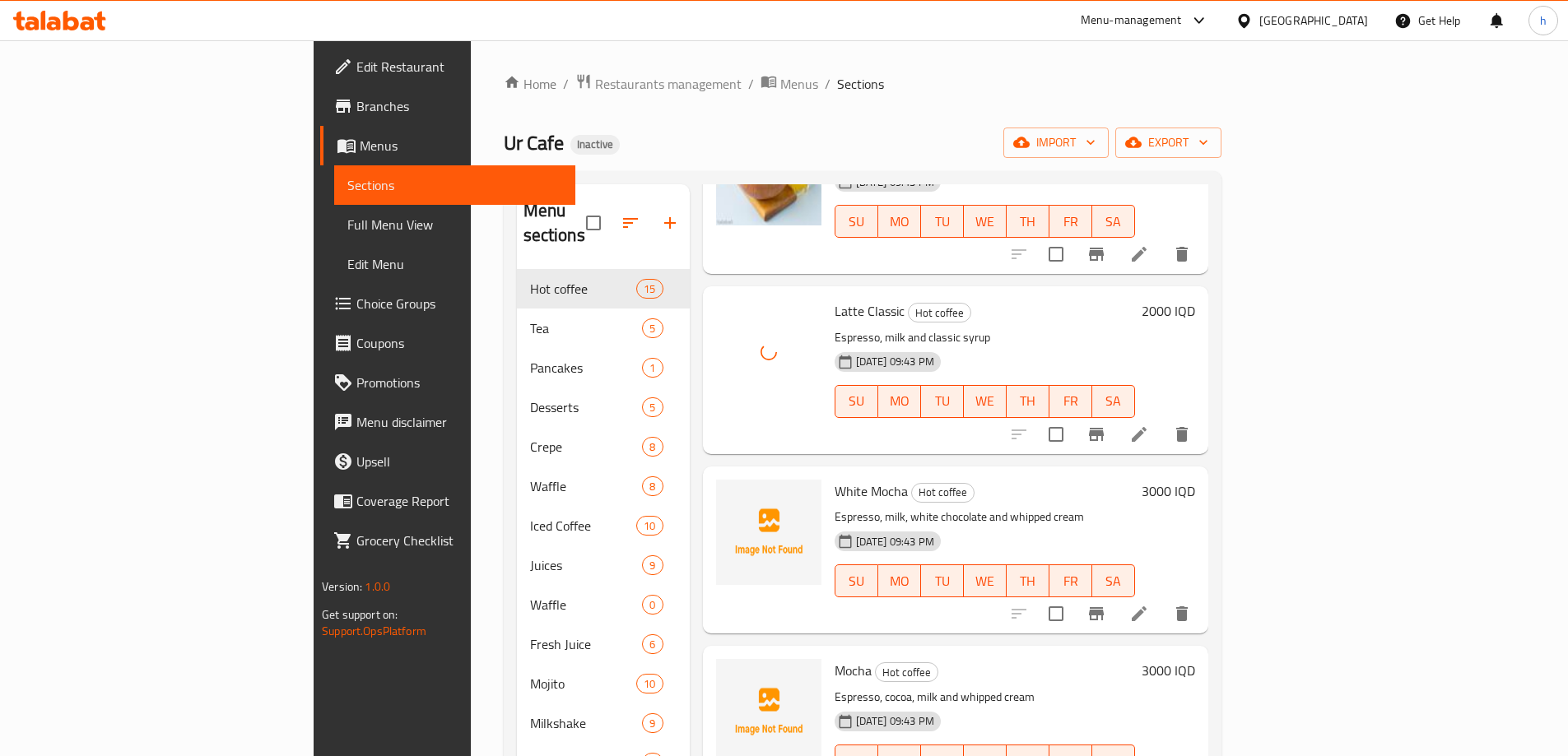
scroll to position [1316, 0]
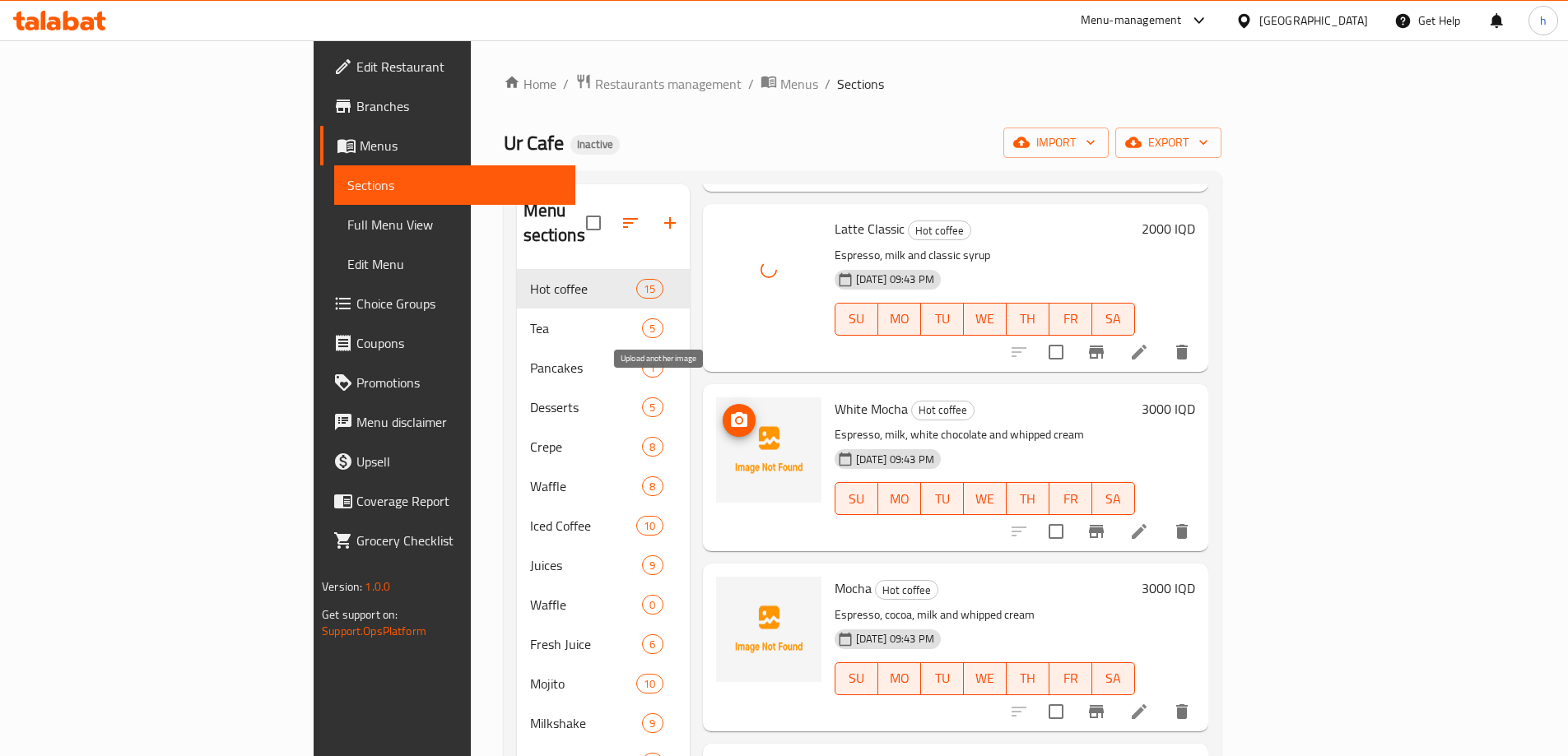
click at [723, 410] on span "upload picture" at bounding box center [740, 420] width 33 height 20
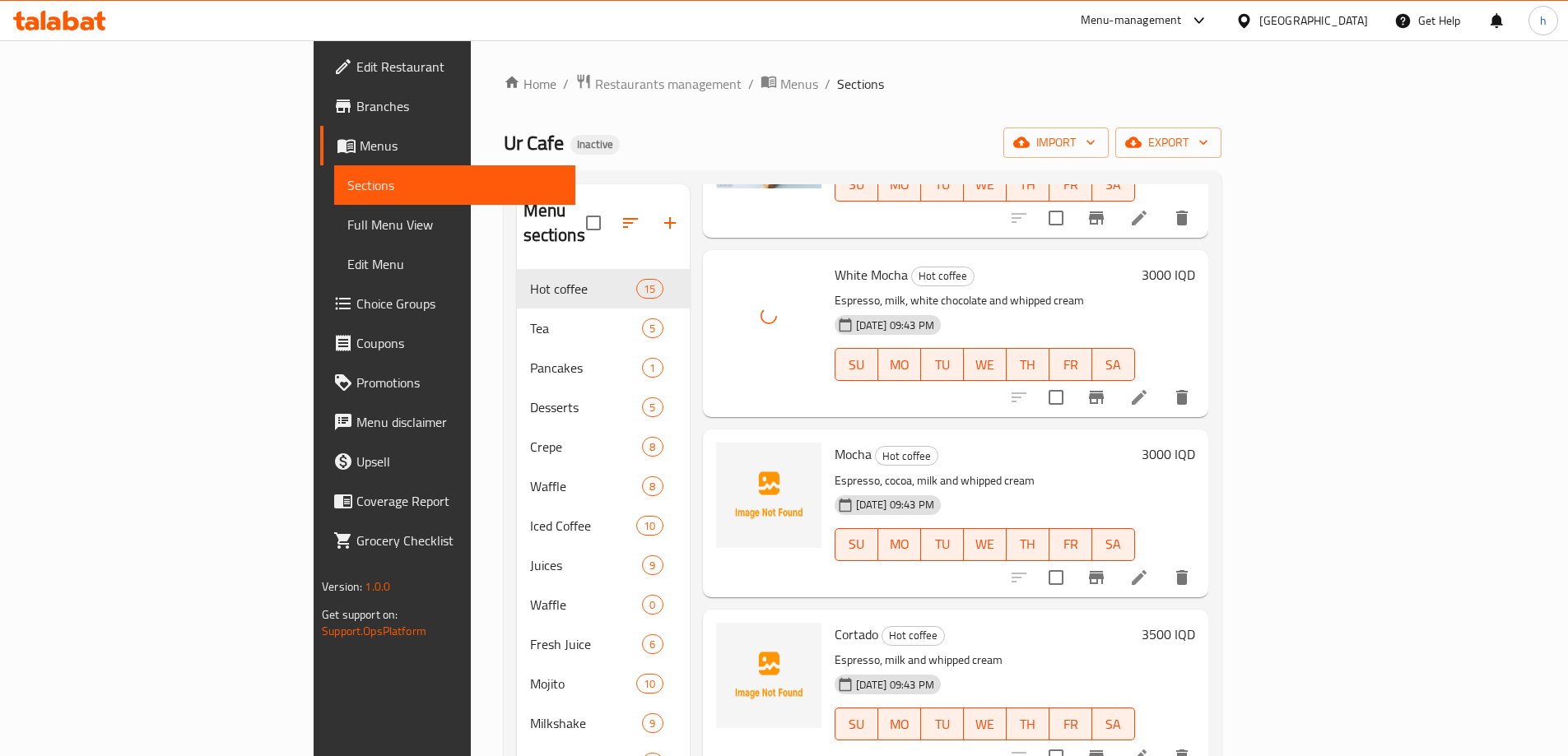
scroll to position [1480, 0]
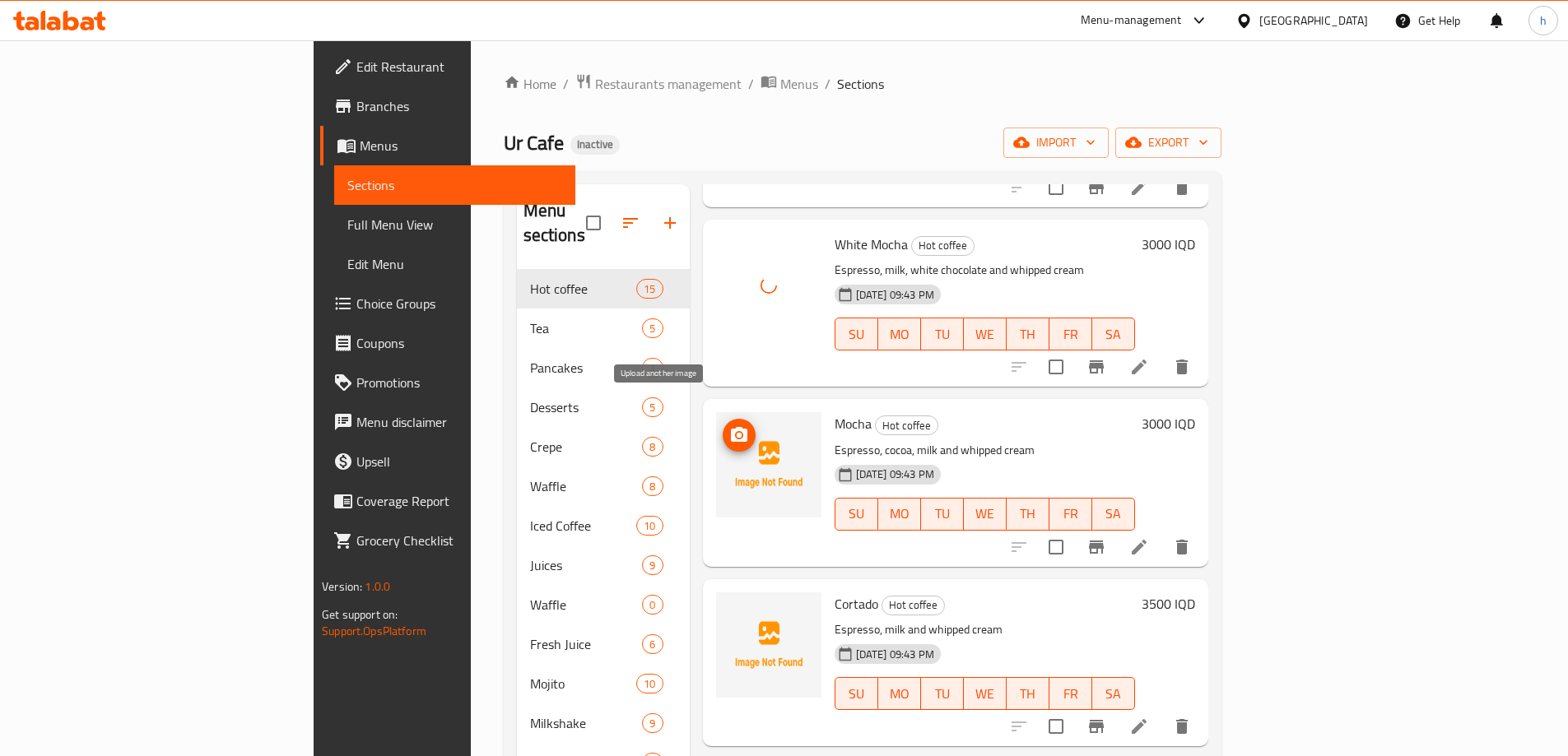
click at [723, 421] on button "upload picture" at bounding box center [740, 436] width 33 height 33
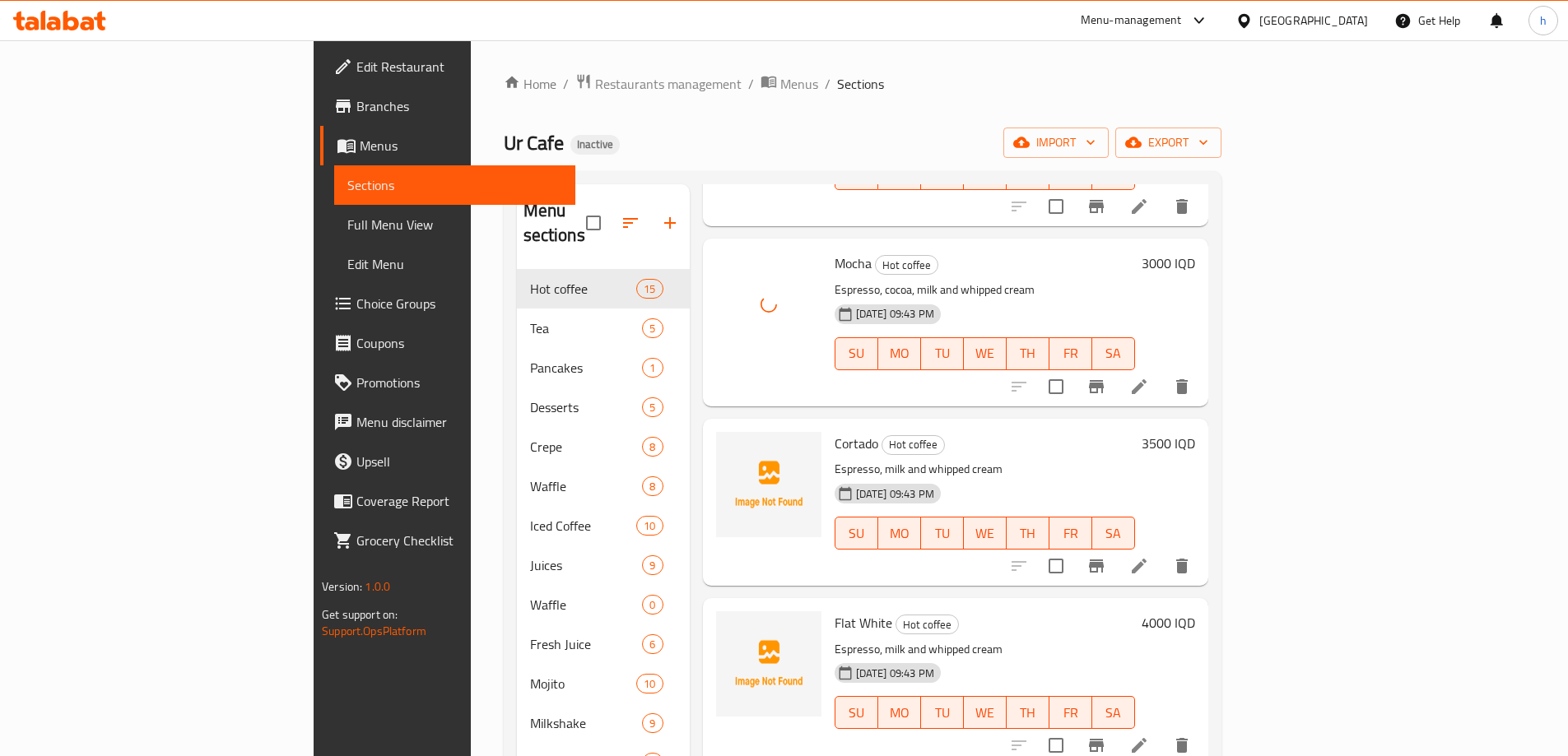
scroll to position [1645, 0]
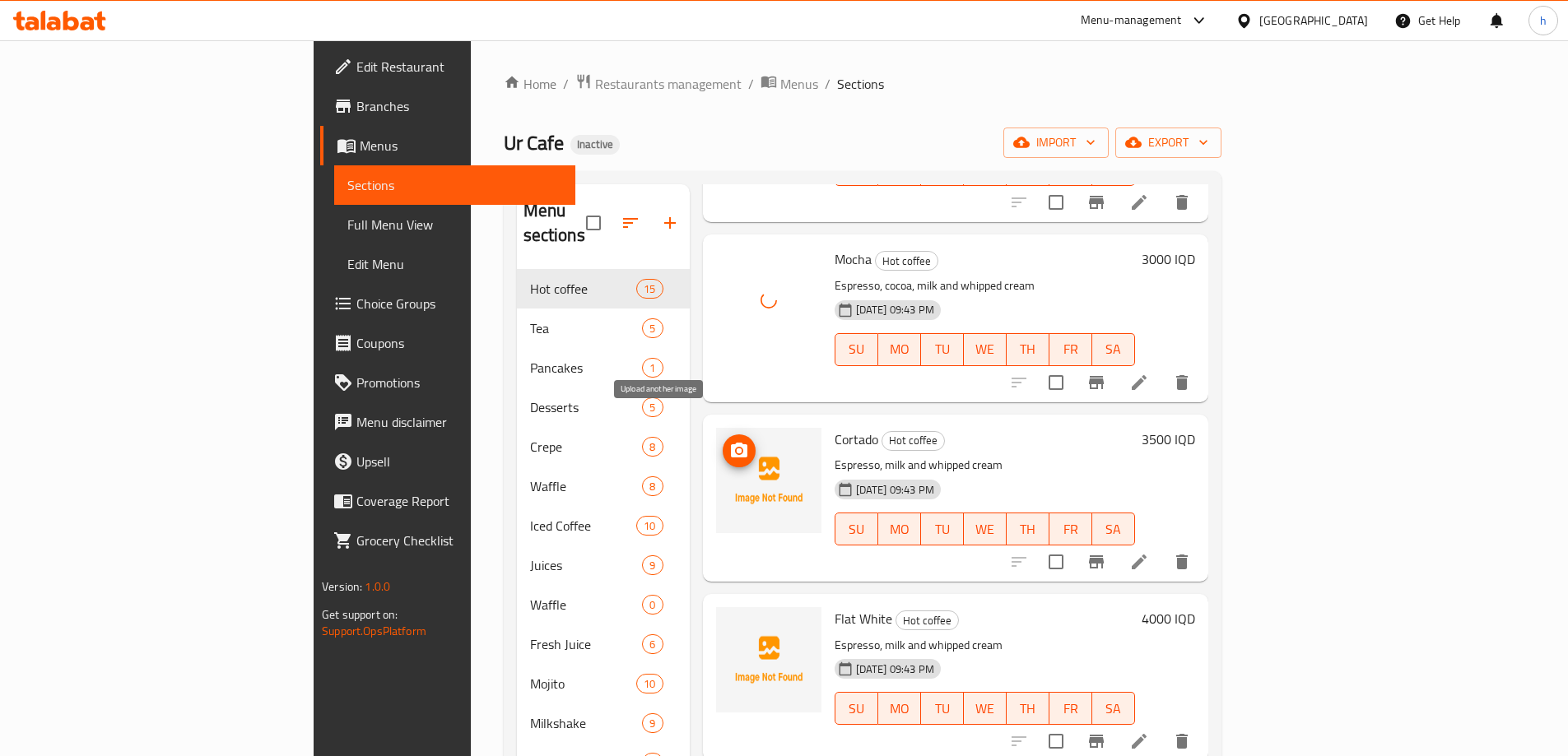
click at [729, 441] on icon "upload picture" at bounding box center [739, 451] width 20 height 20
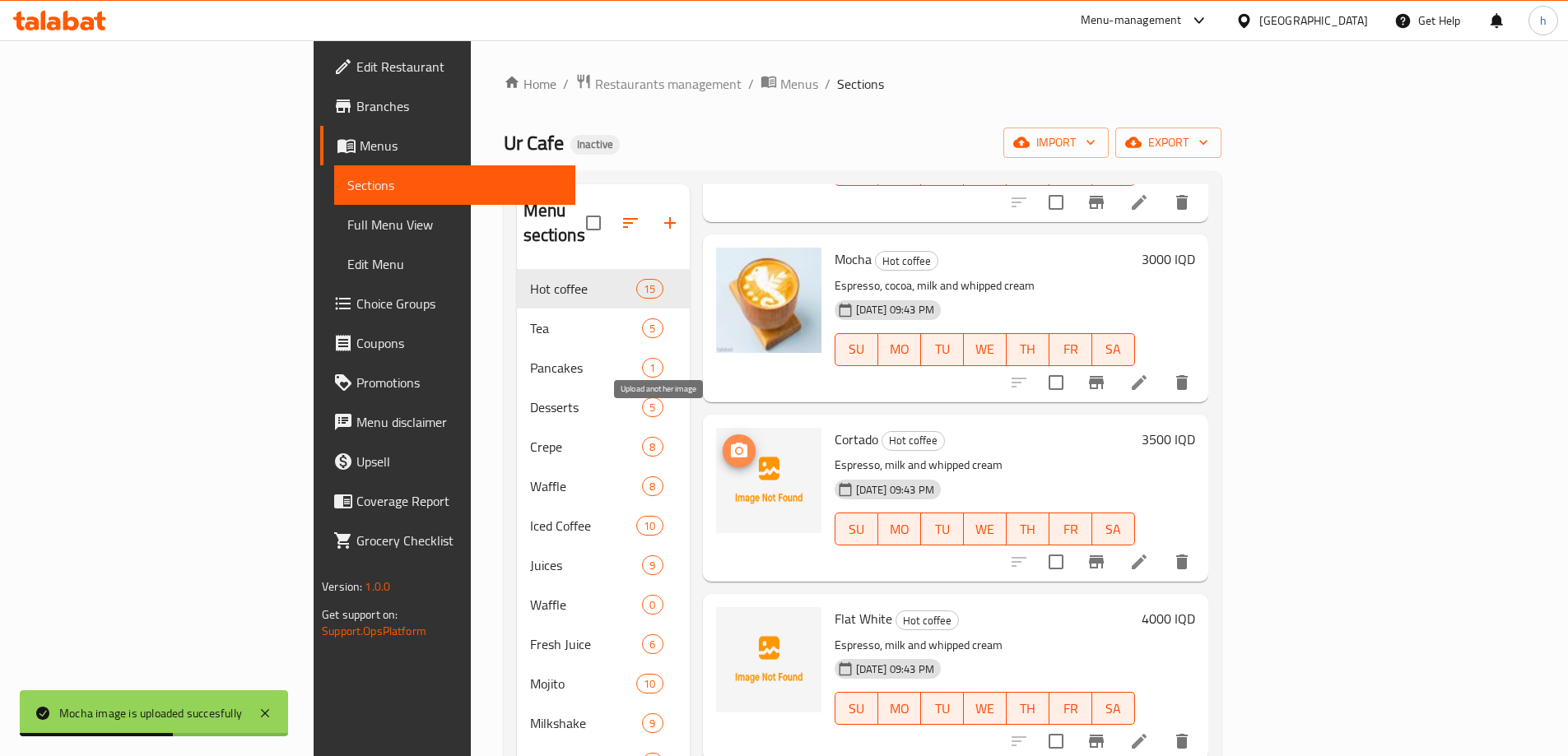
click at [731, 443] on icon "upload picture" at bounding box center [739, 450] width 17 height 15
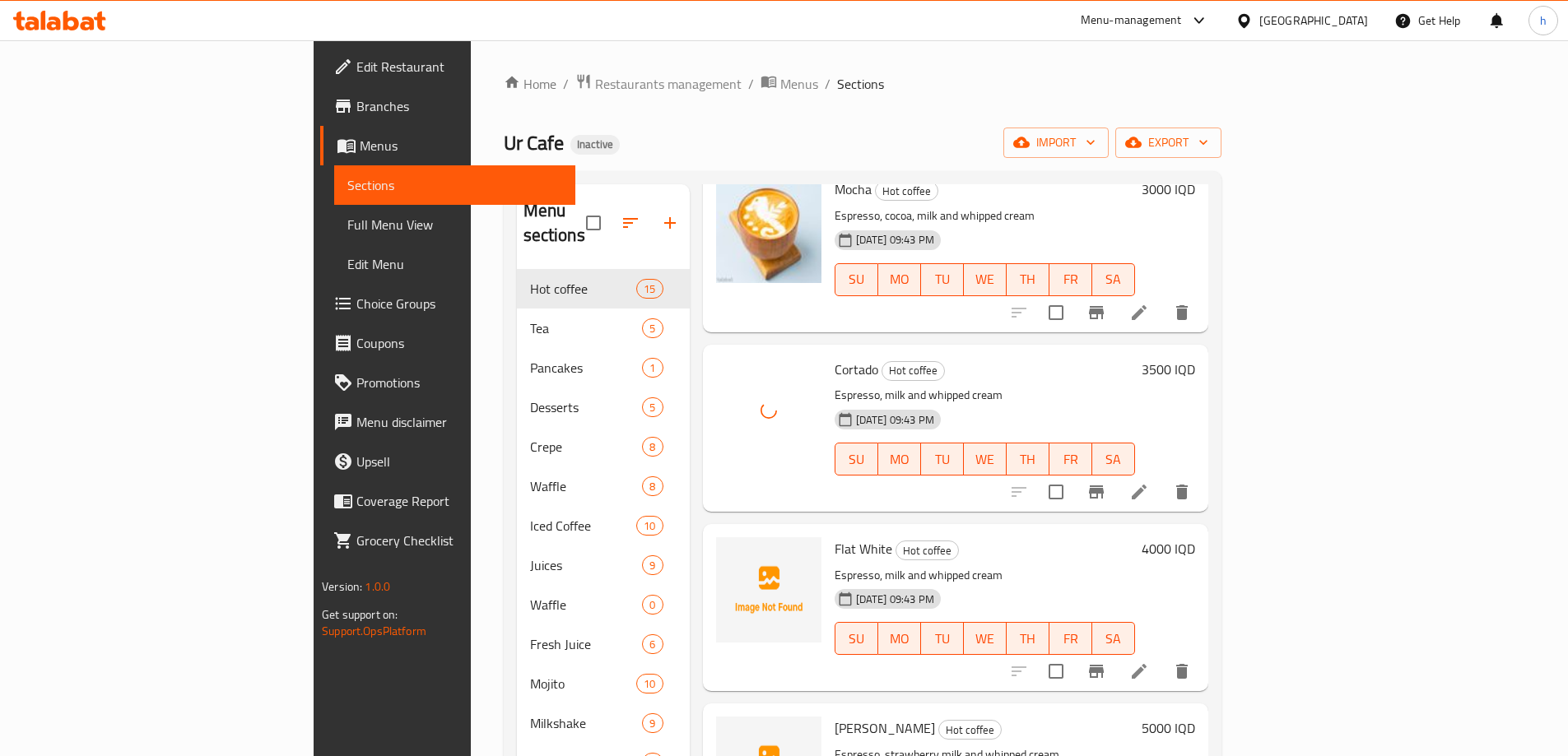
scroll to position [1975, 0]
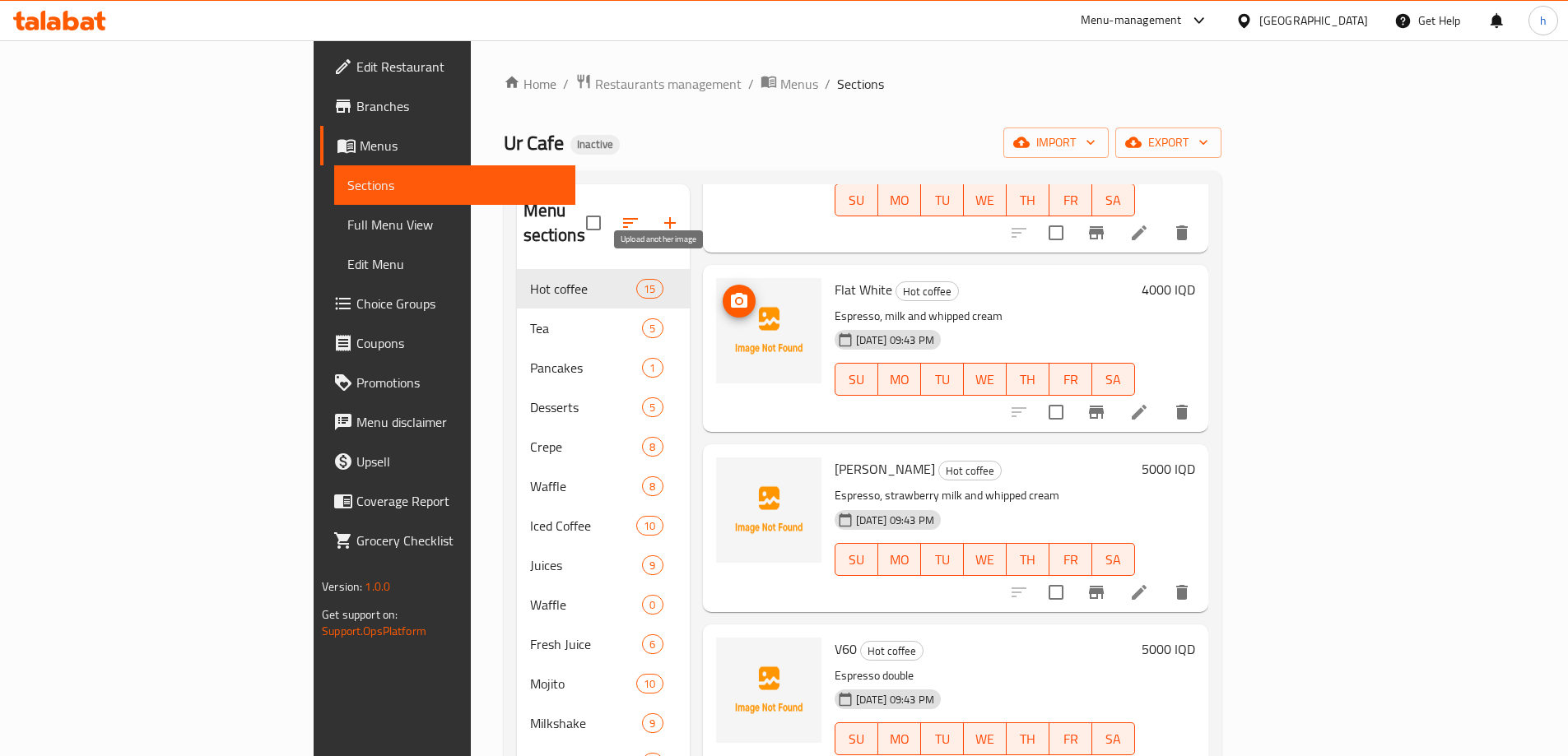
click at [731, 293] on icon "upload picture" at bounding box center [739, 300] width 17 height 15
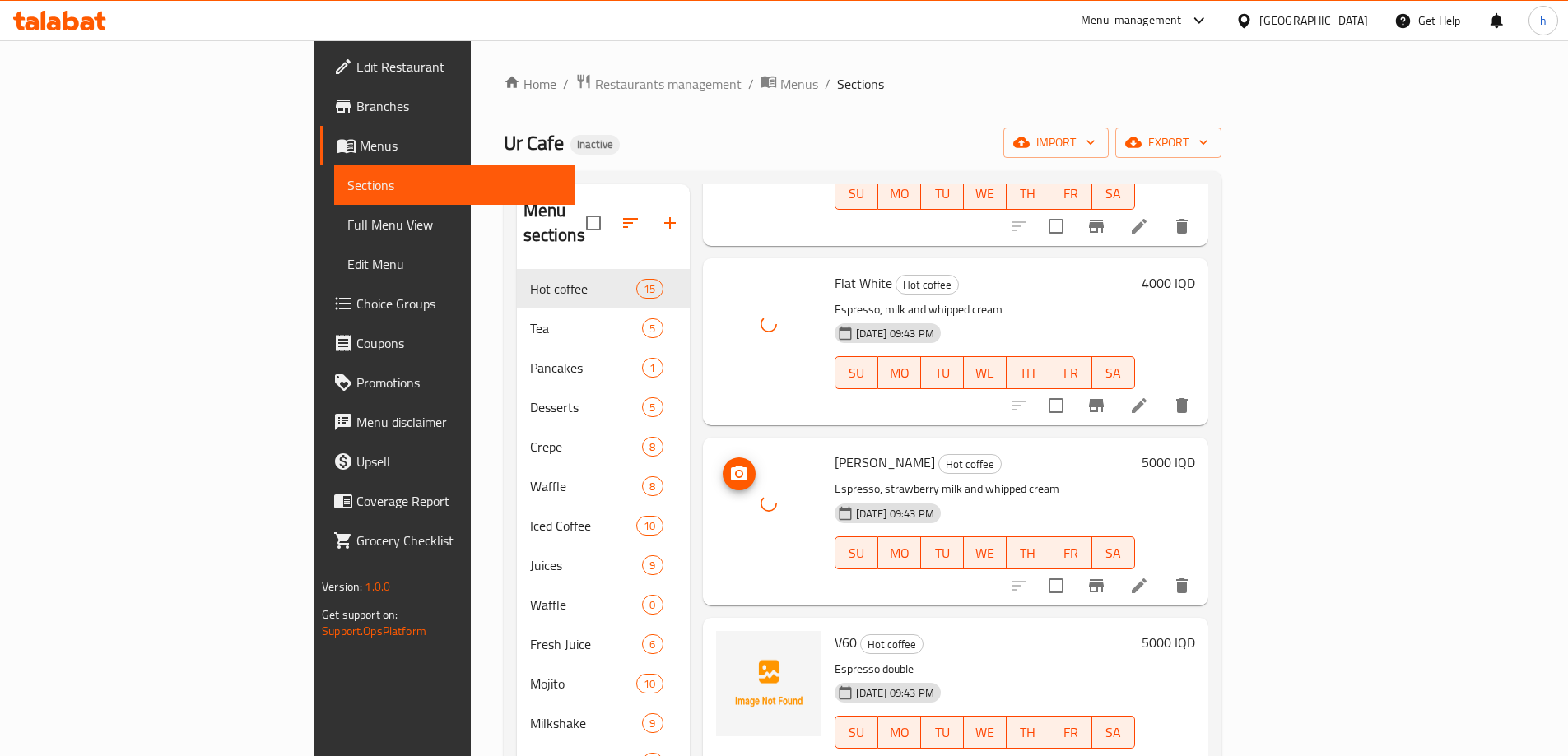
click at [736, 472] on circle "upload picture" at bounding box center [739, 474] width 5 height 5
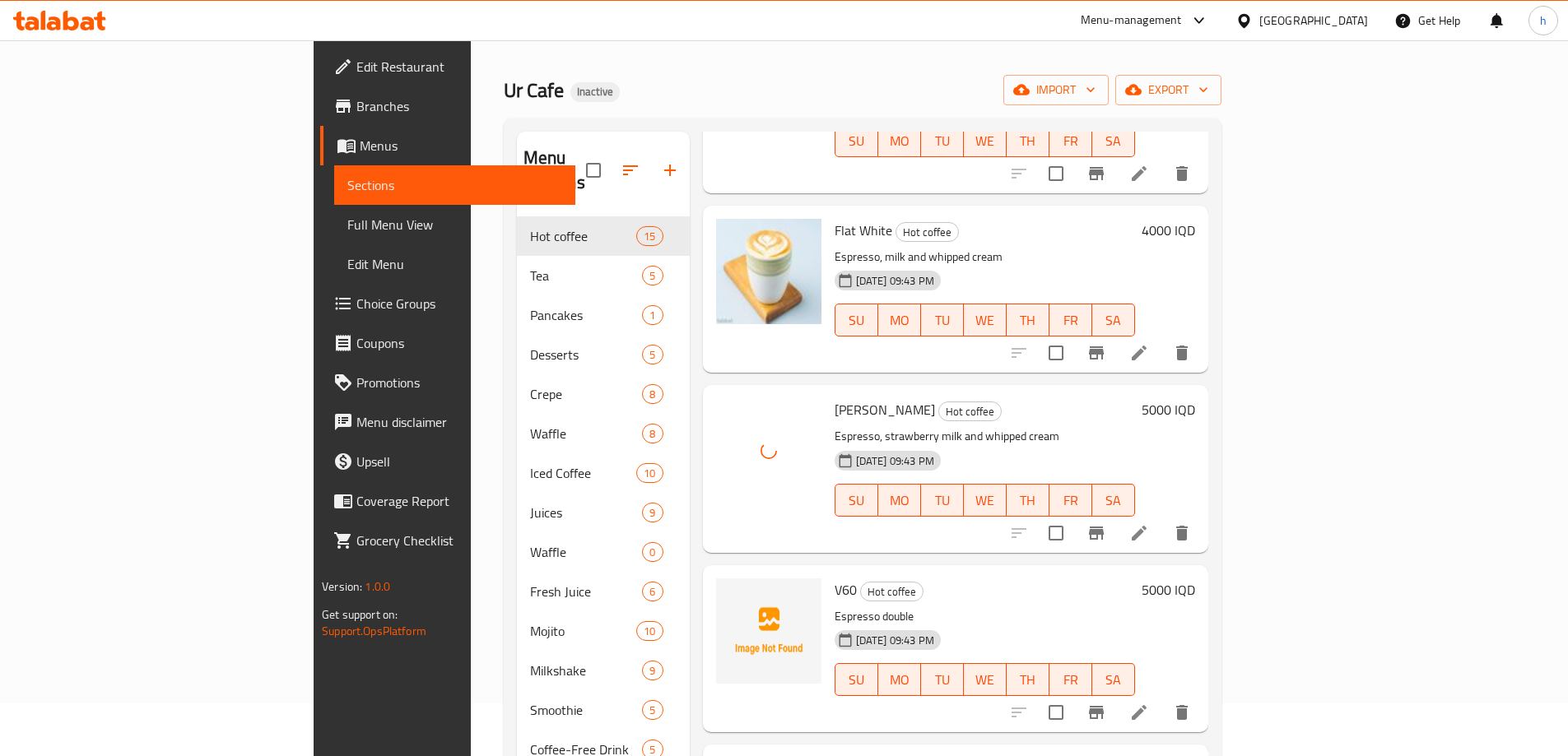
scroll to position [82, 0]
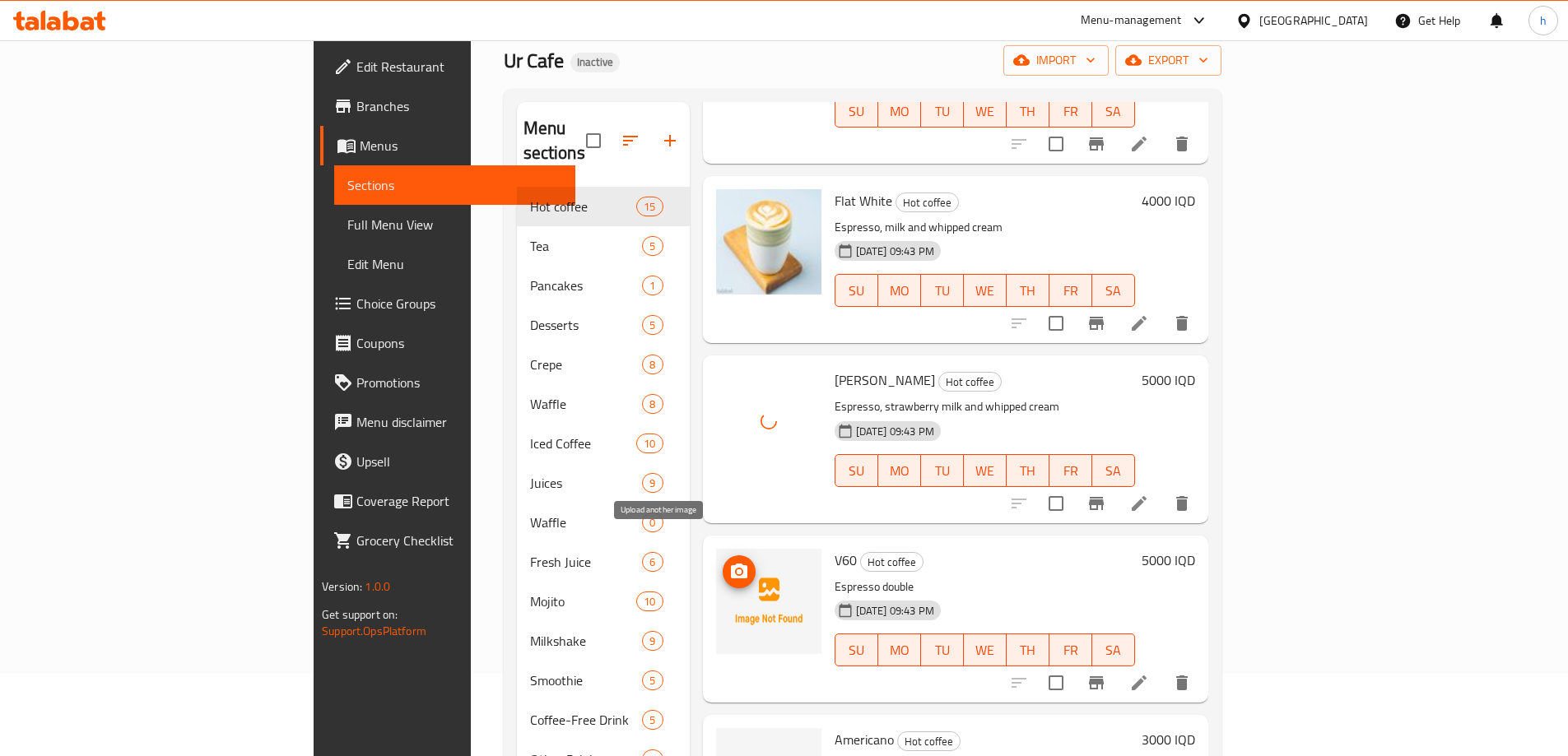
click at [731, 564] on icon "upload picture" at bounding box center [739, 570] width 17 height 15
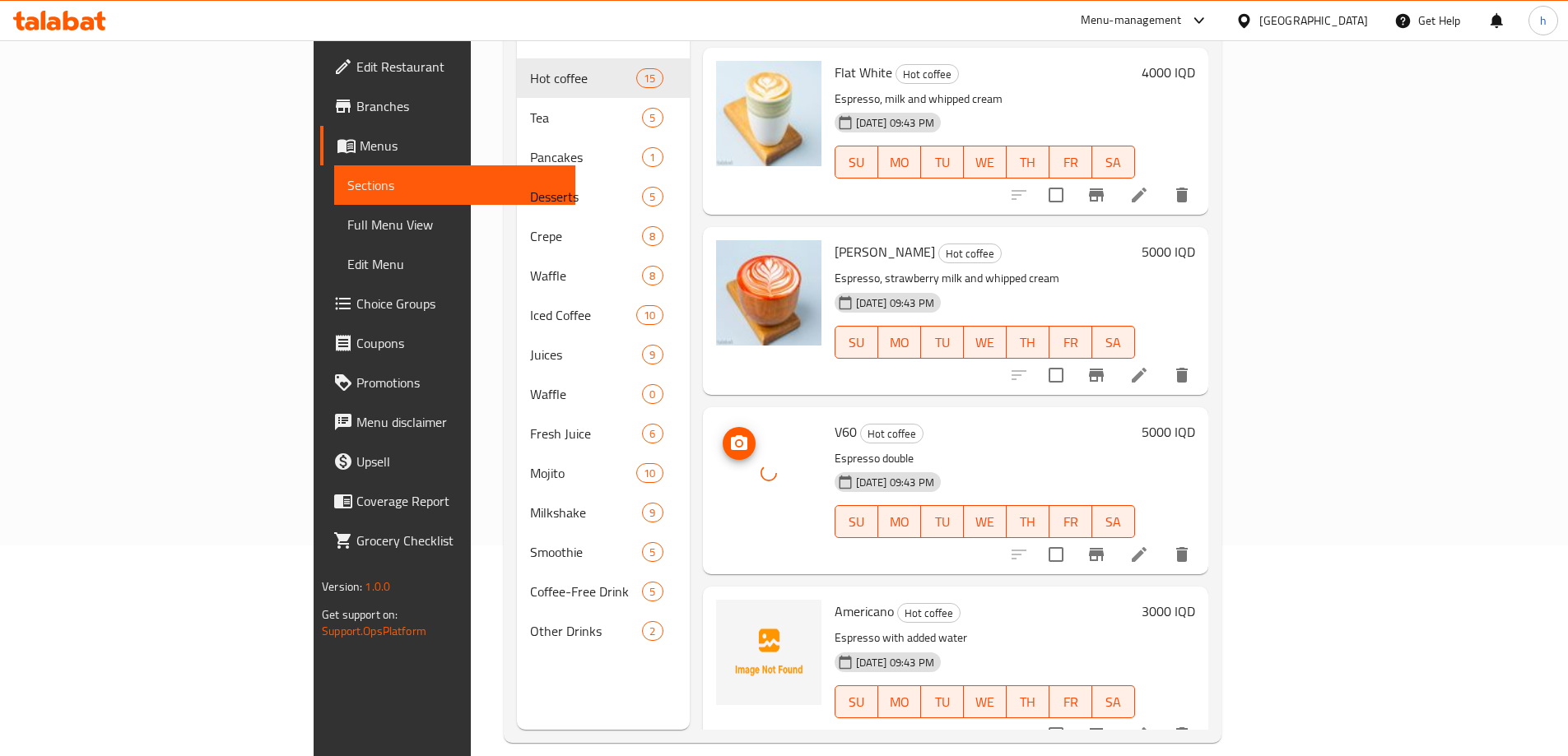
scroll to position [230, 0]
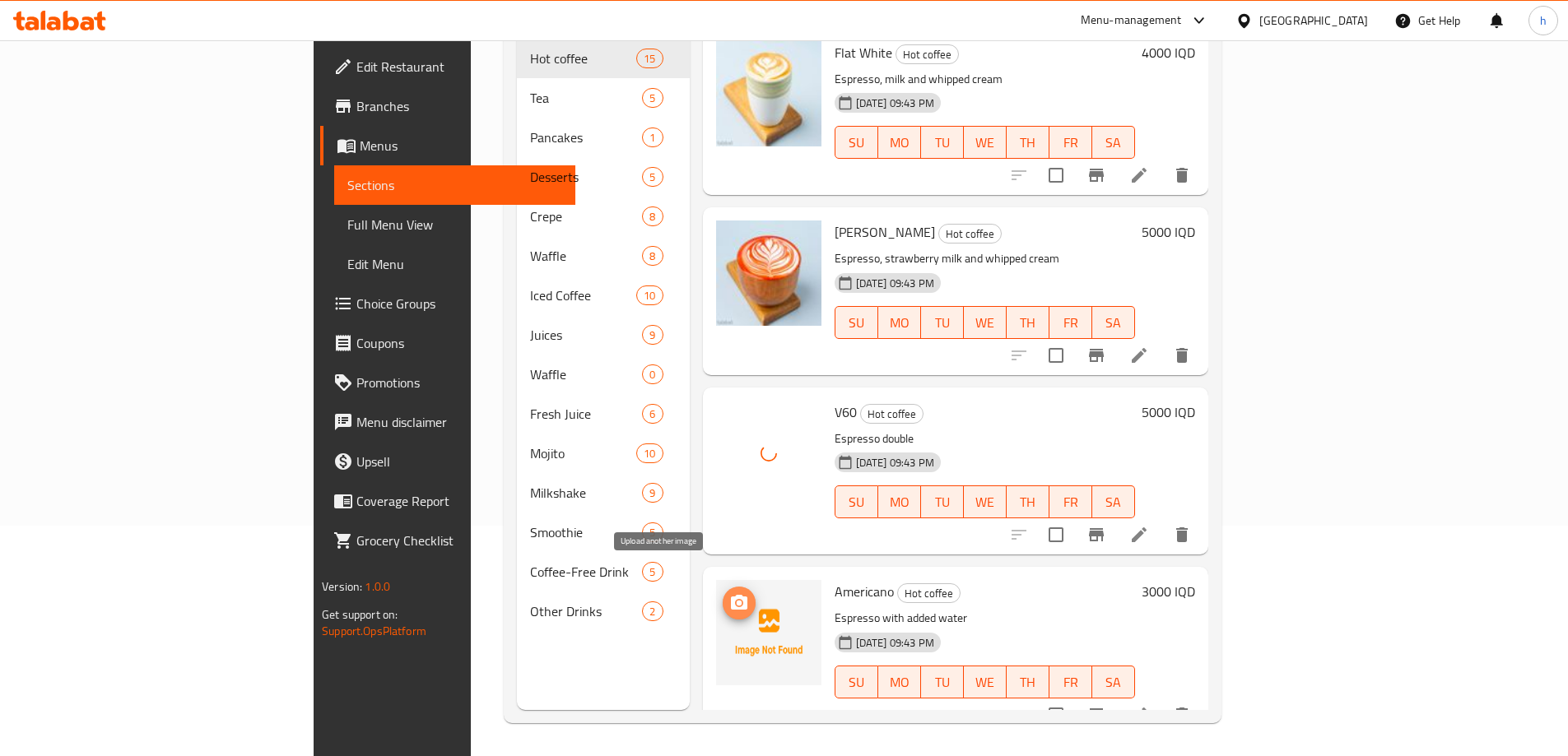
click at [729, 593] on icon "upload picture" at bounding box center [739, 603] width 20 height 20
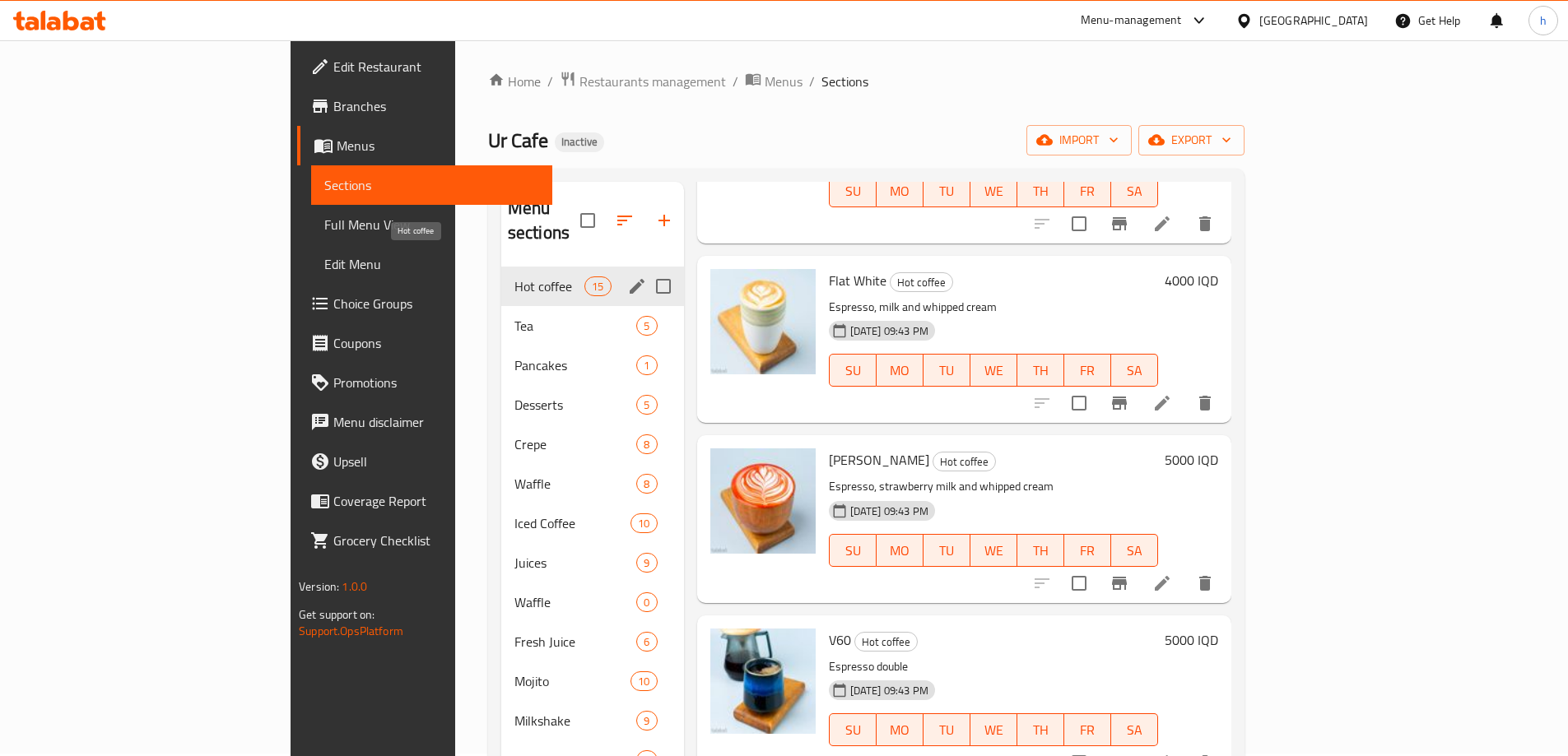
scroll to position [0, 0]
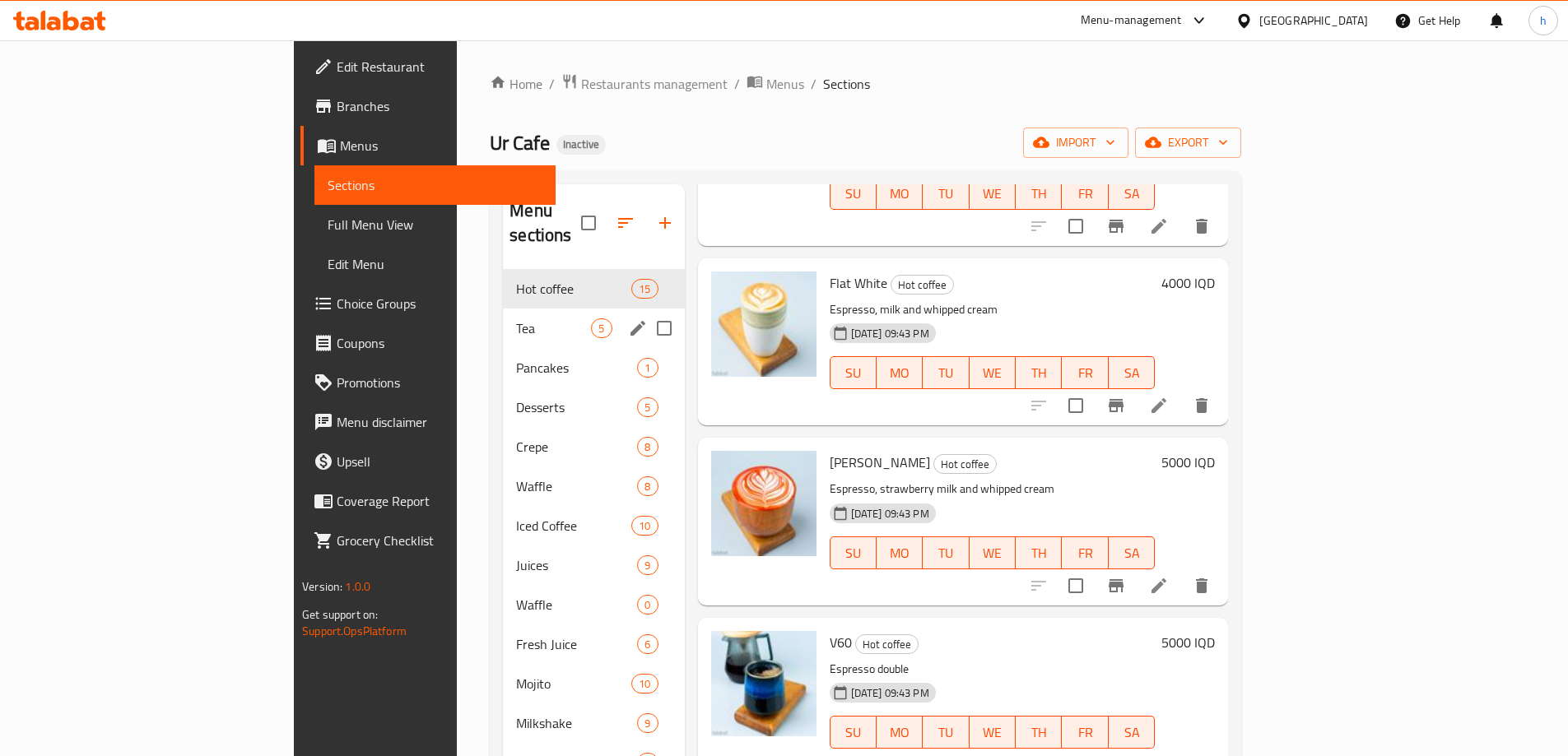
click at [503, 309] on div "Tea 5" at bounding box center [593, 328] width 181 height 39
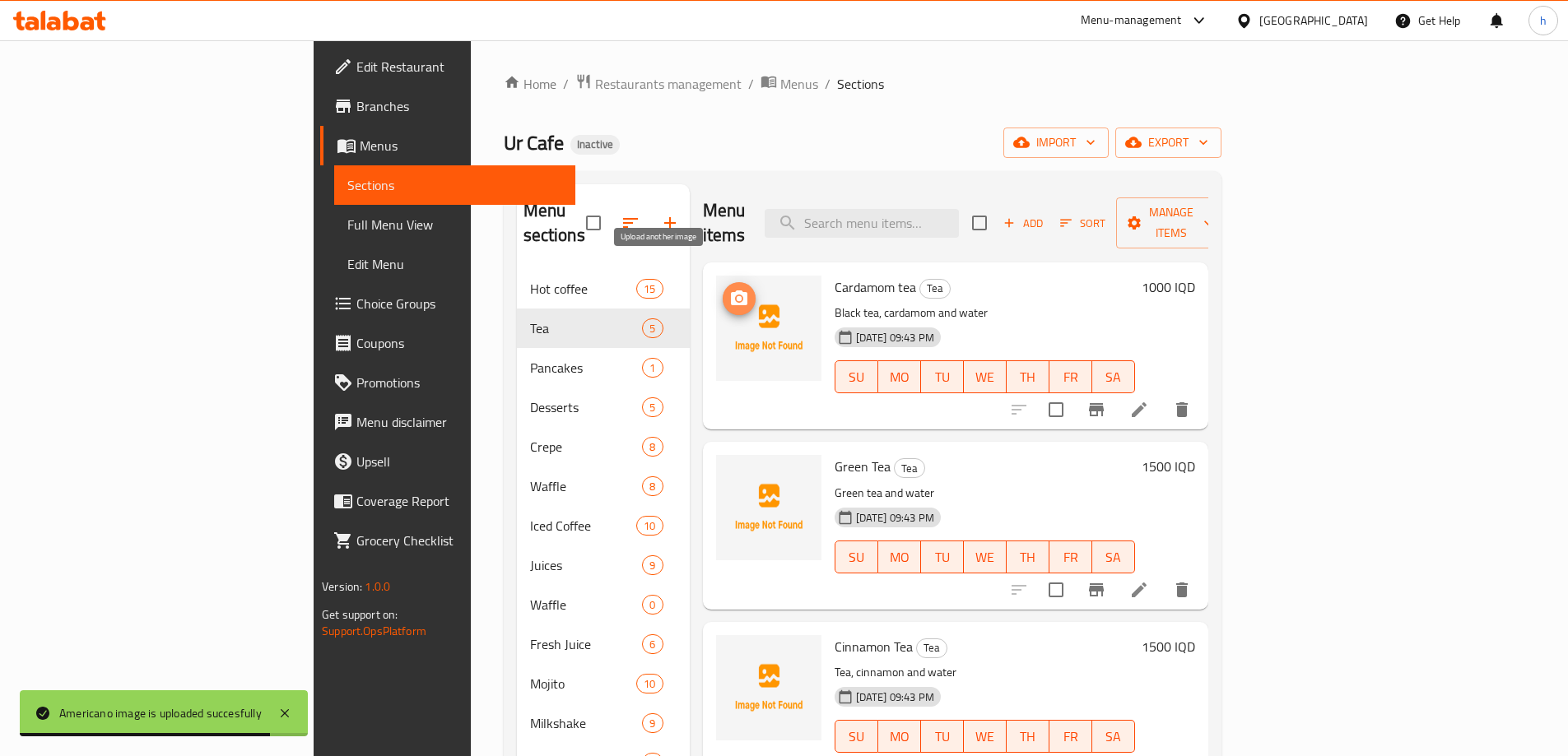
click at [723, 282] on button "upload picture" at bounding box center [740, 298] width 33 height 33
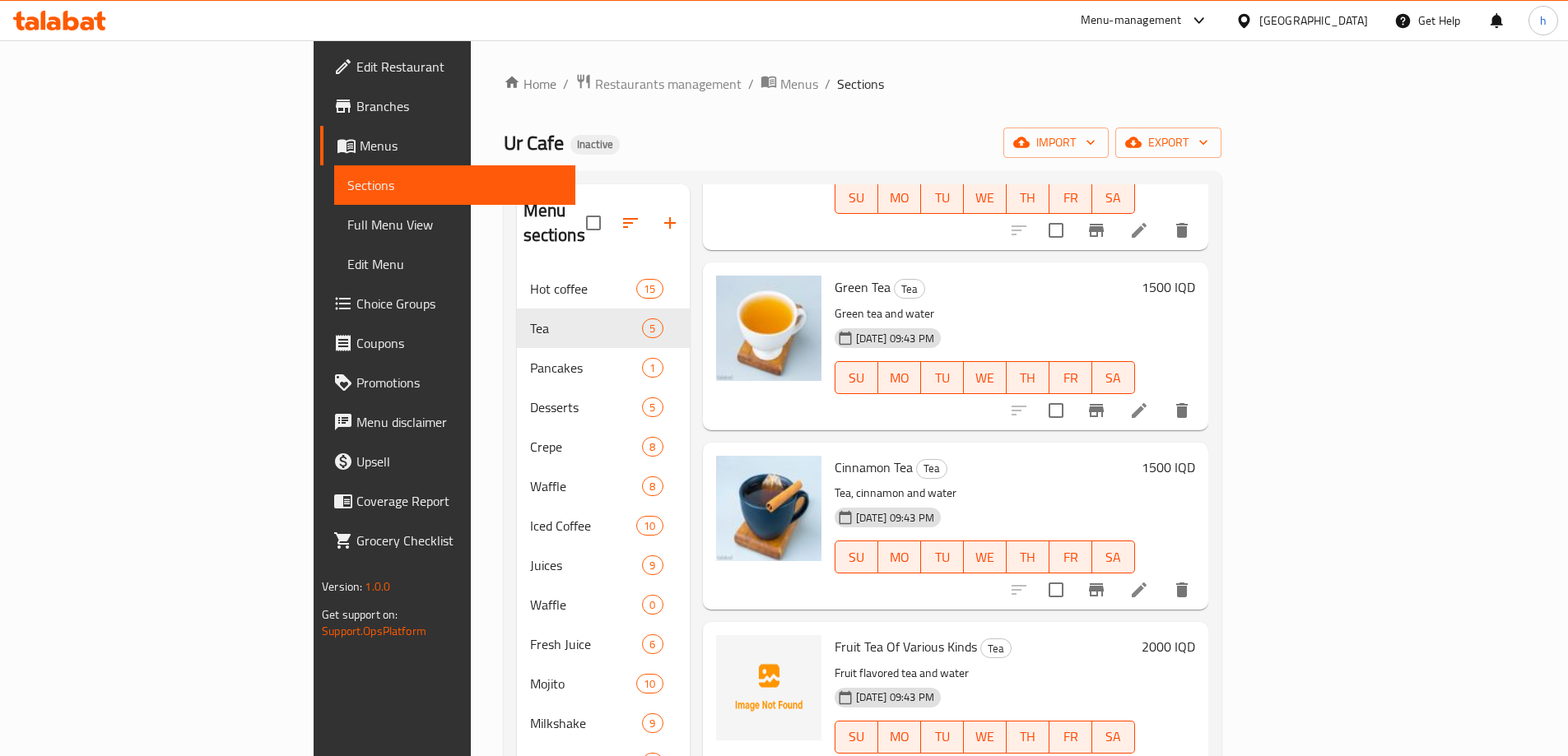
scroll to position [184, 0]
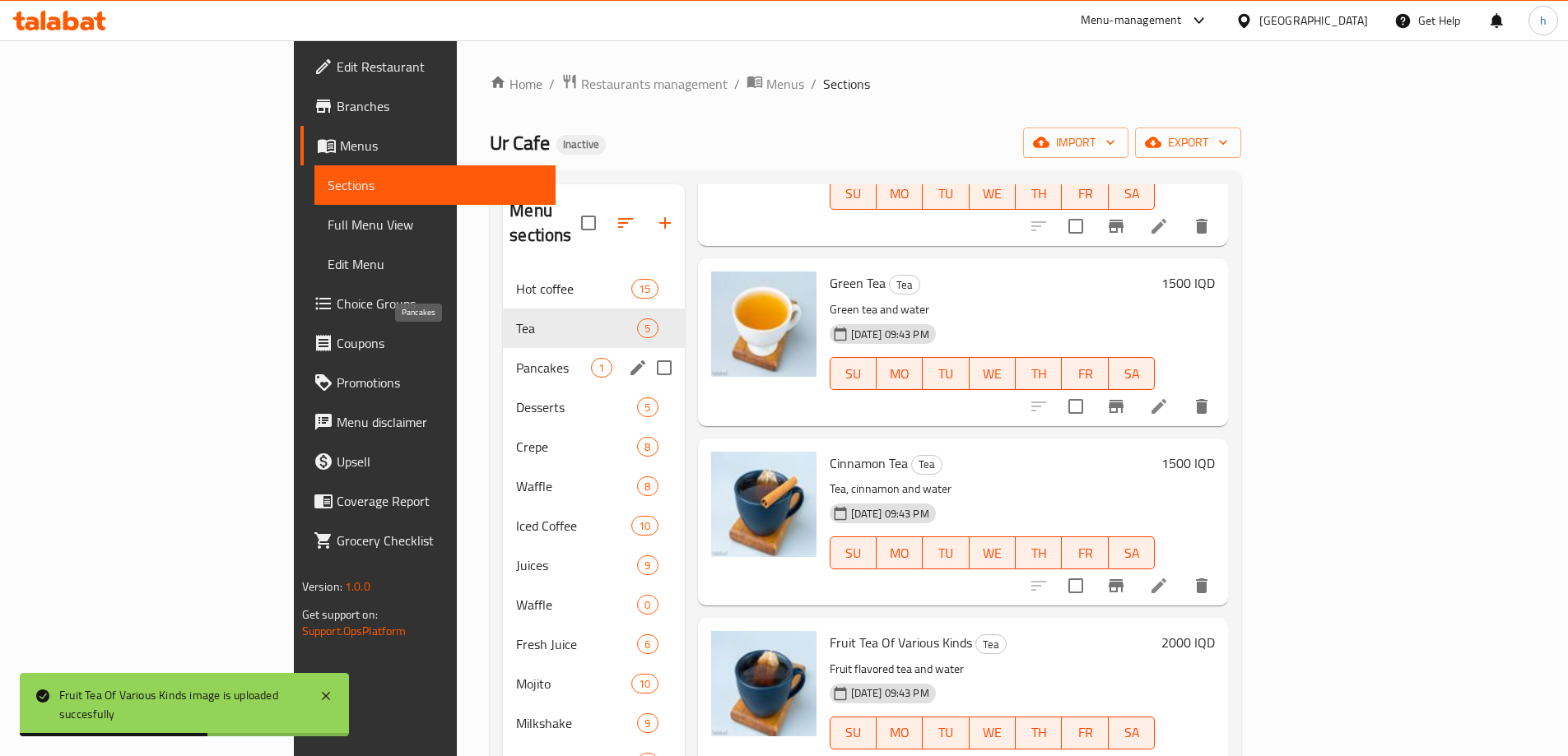
click at [517, 358] on span "Pancakes" at bounding box center [554, 368] width 75 height 20
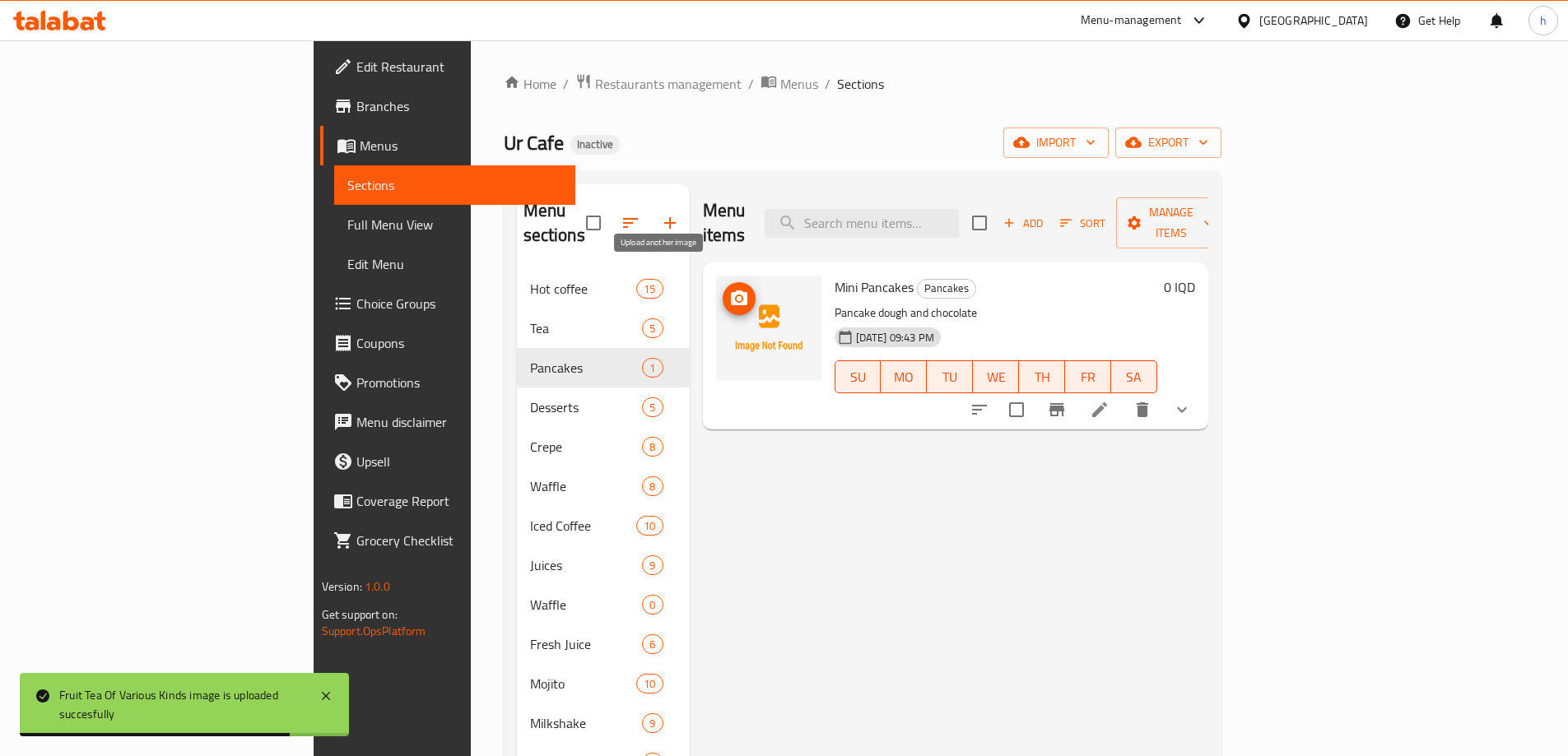
click at [723, 289] on span "upload picture" at bounding box center [740, 298] width 33 height 20
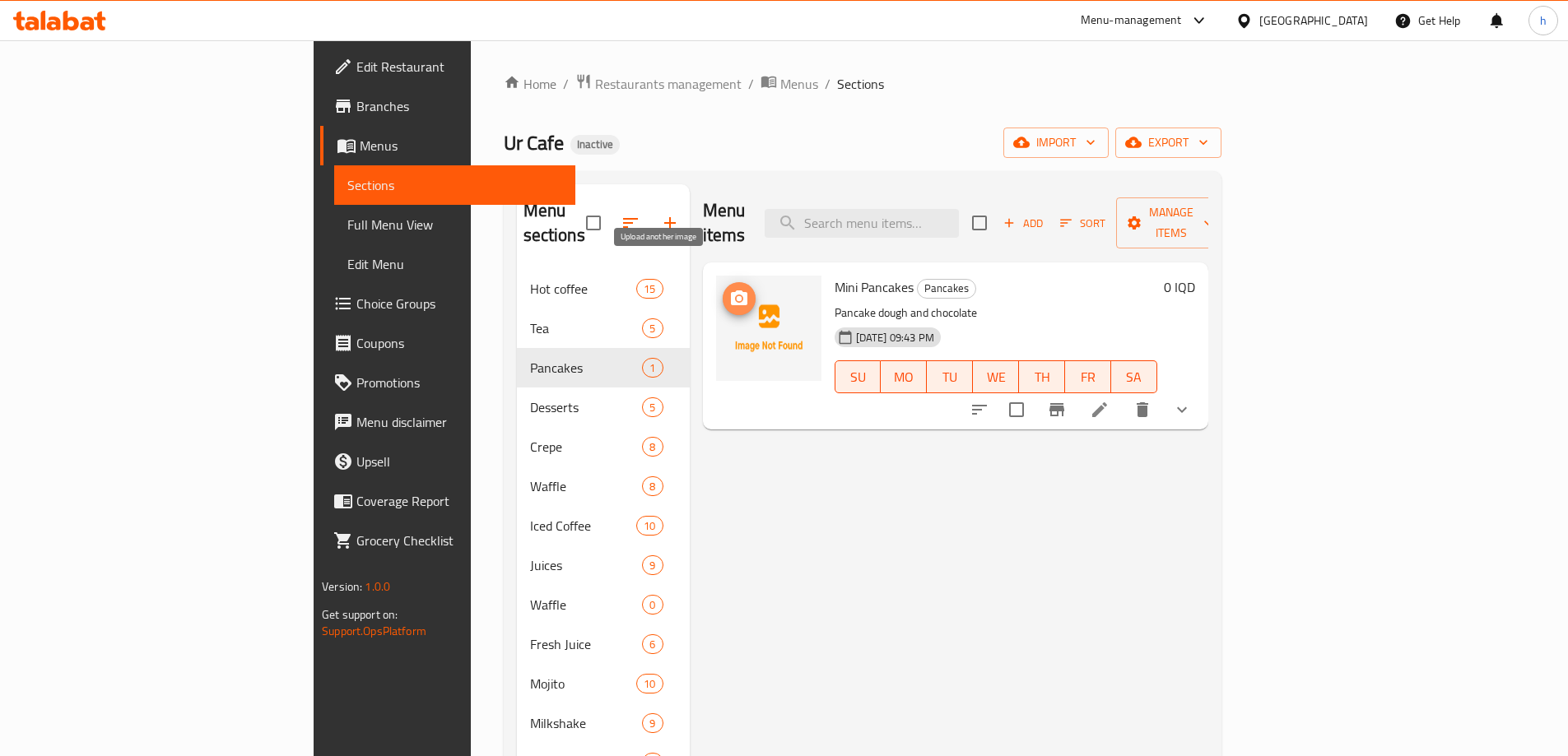
click at [729, 289] on icon "upload picture" at bounding box center [739, 298] width 20 height 20
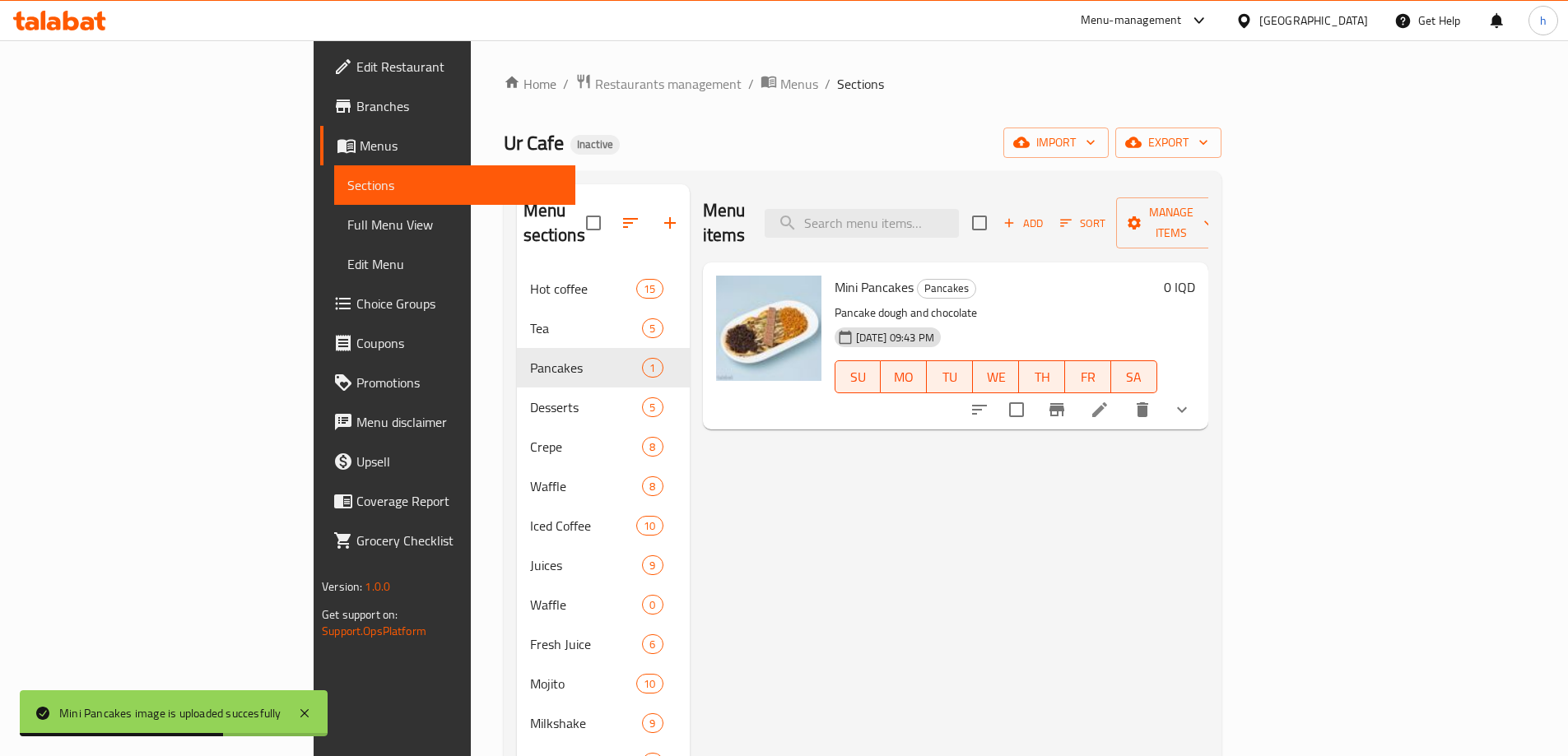
scroll to position [164, 0]
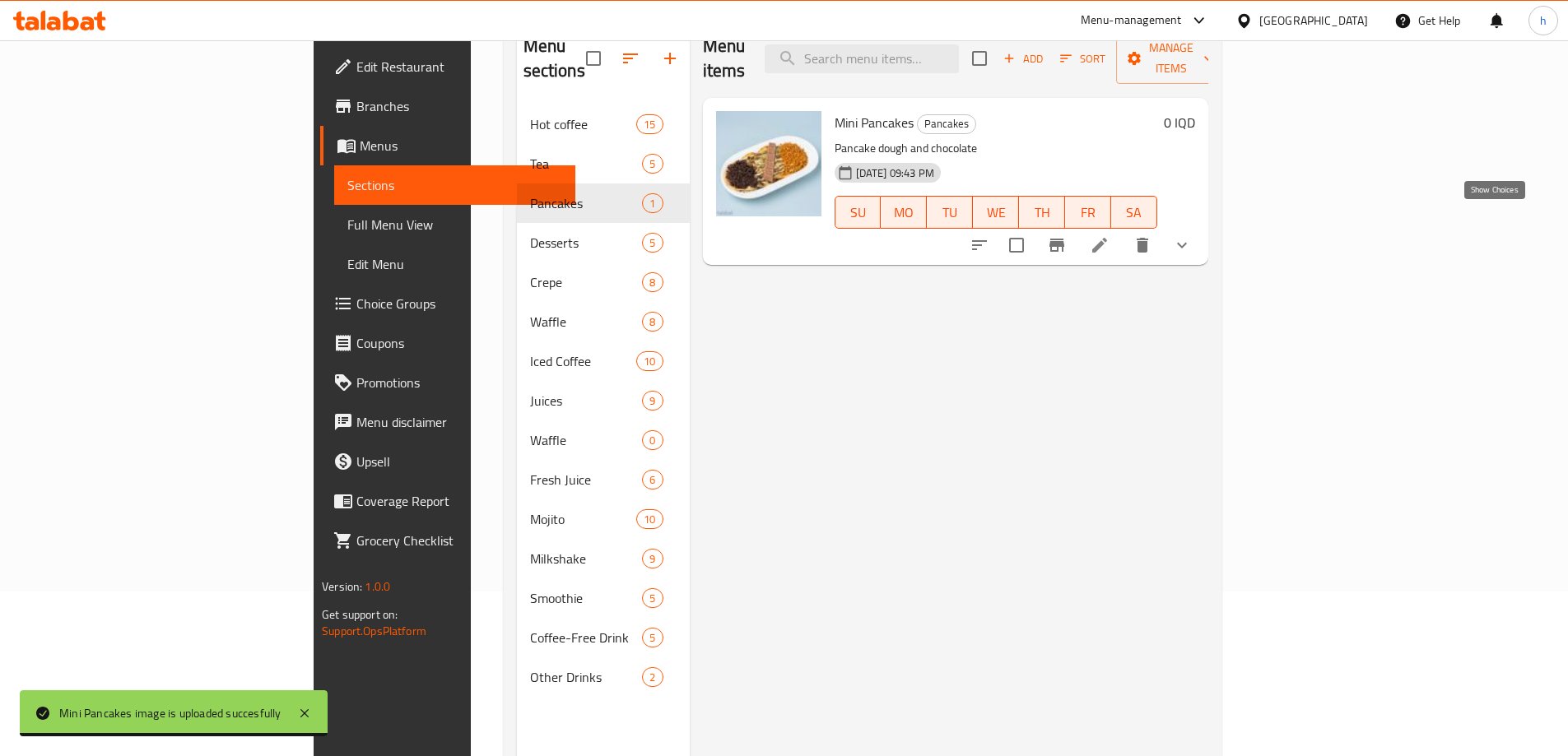
click at [1192, 235] on icon "show more" at bounding box center [1182, 245] width 20 height 20
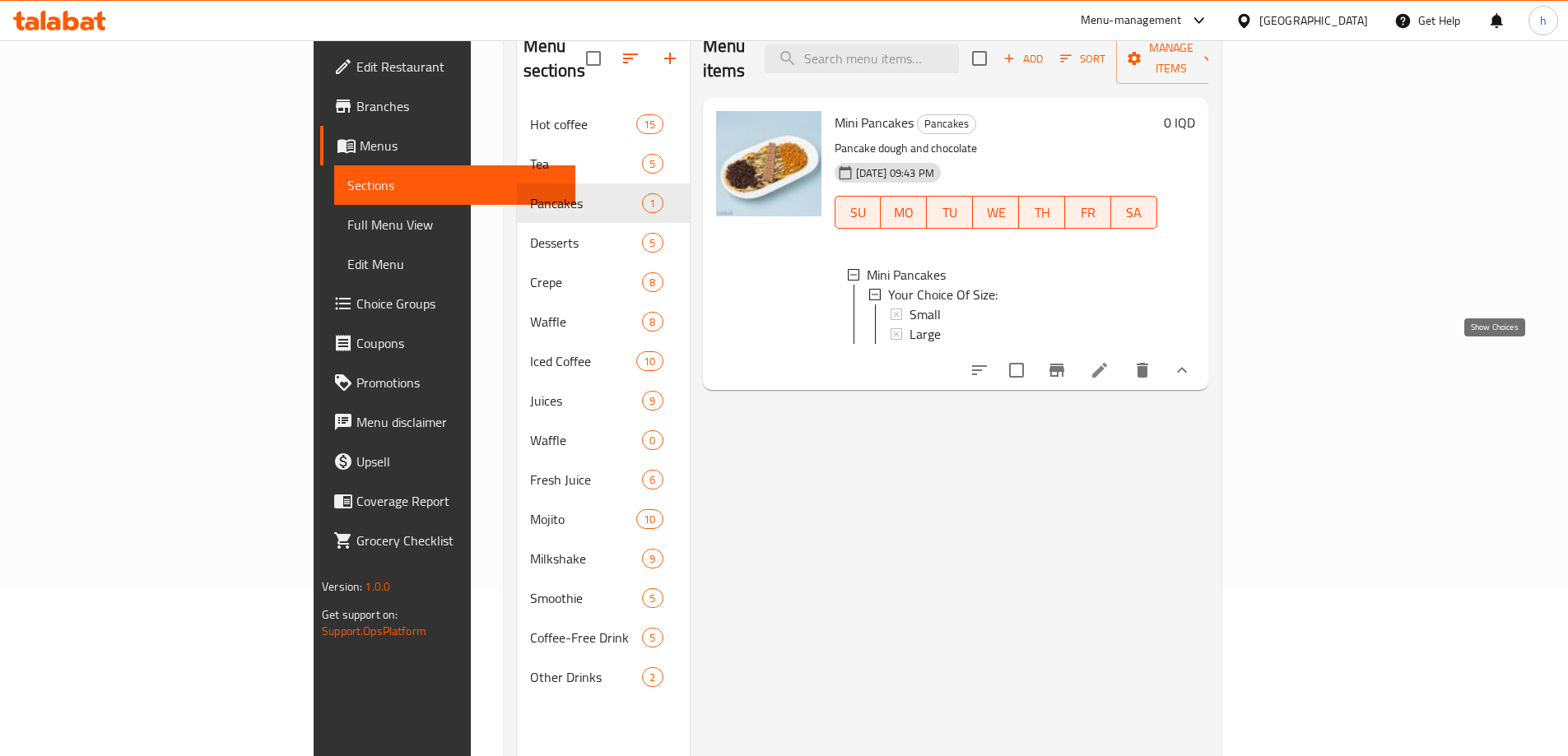
click at [1192, 362] on icon "show more" at bounding box center [1182, 370] width 20 height 20
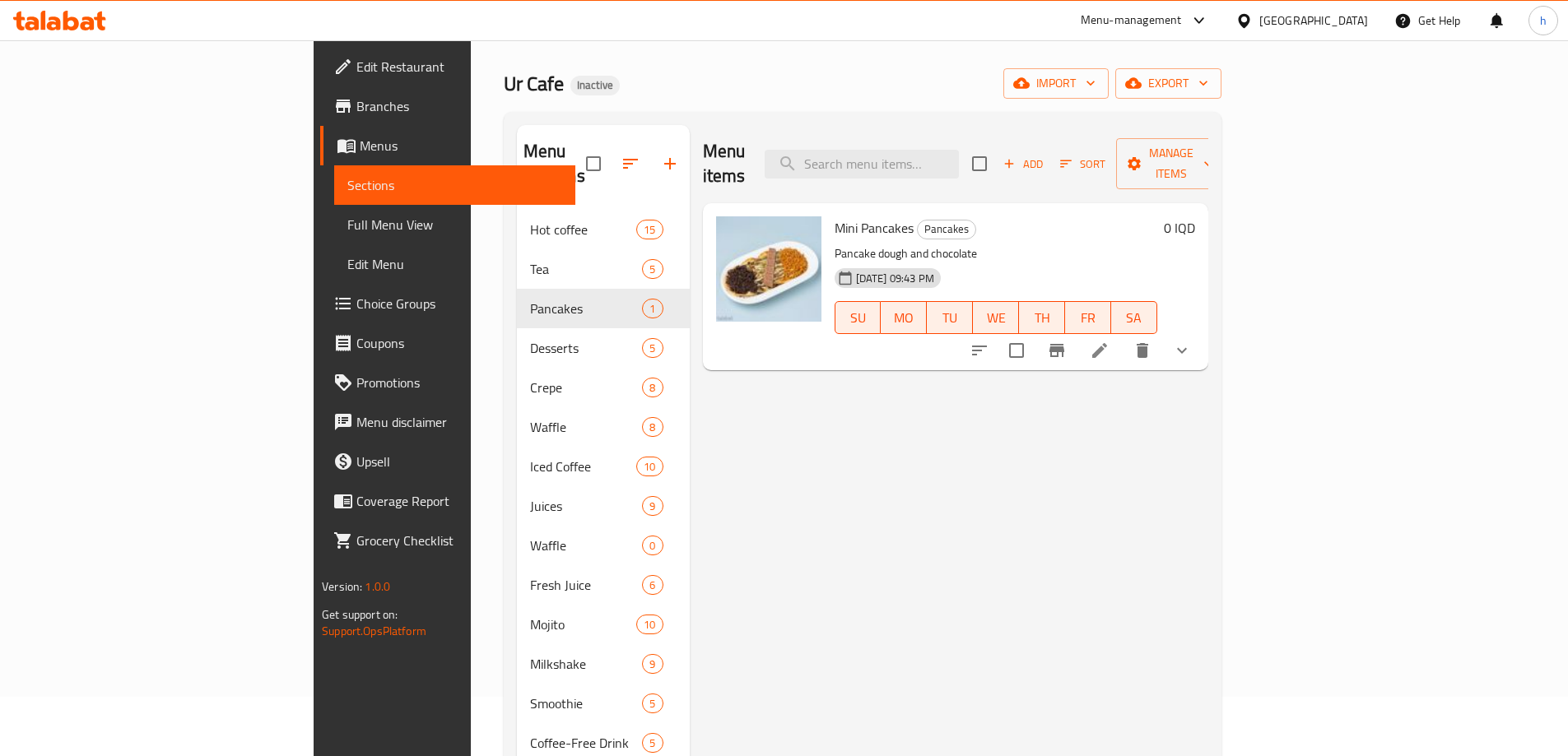
scroll to position [0, 0]
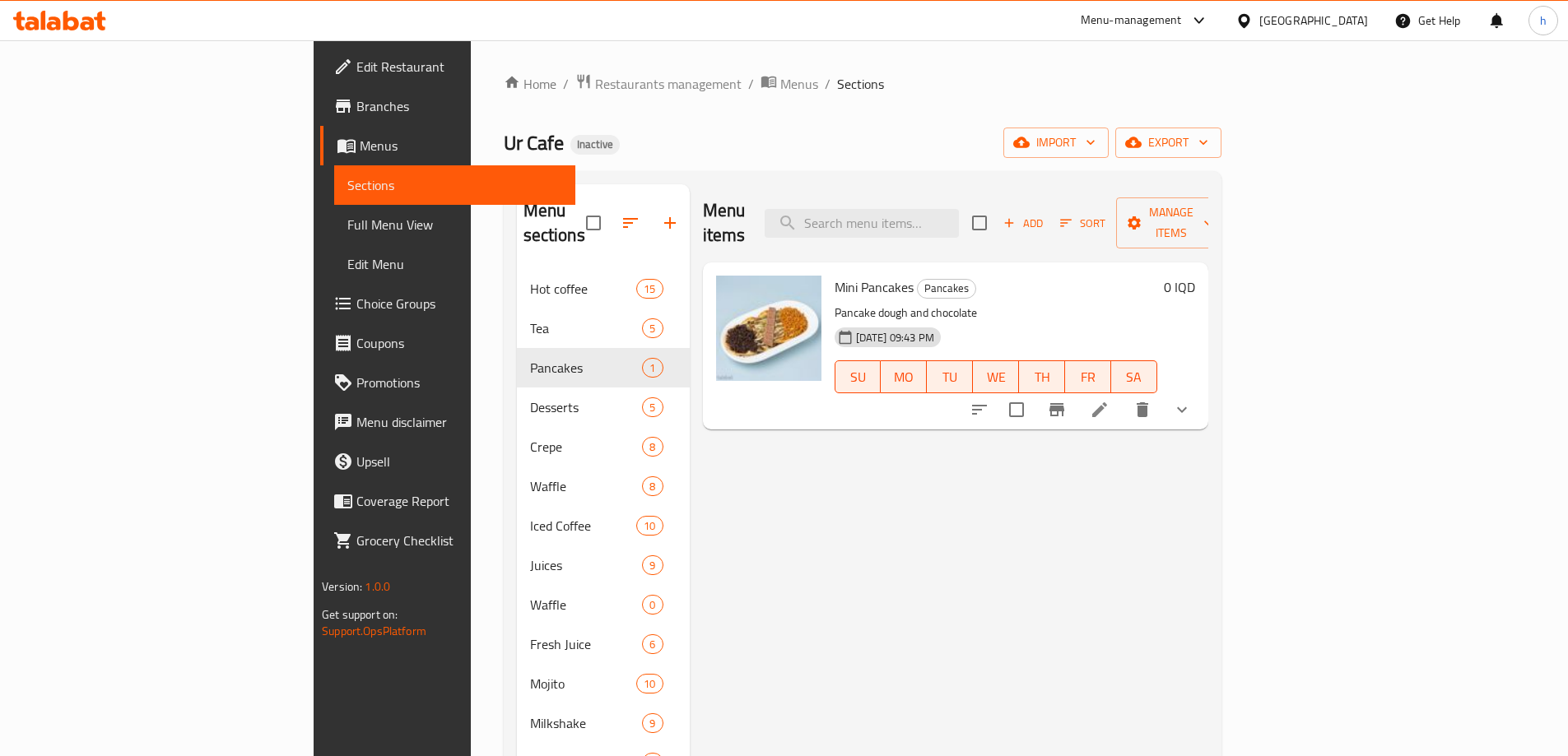
click at [348, 230] on span "Full Menu View" at bounding box center [454, 224] width 214 height 20
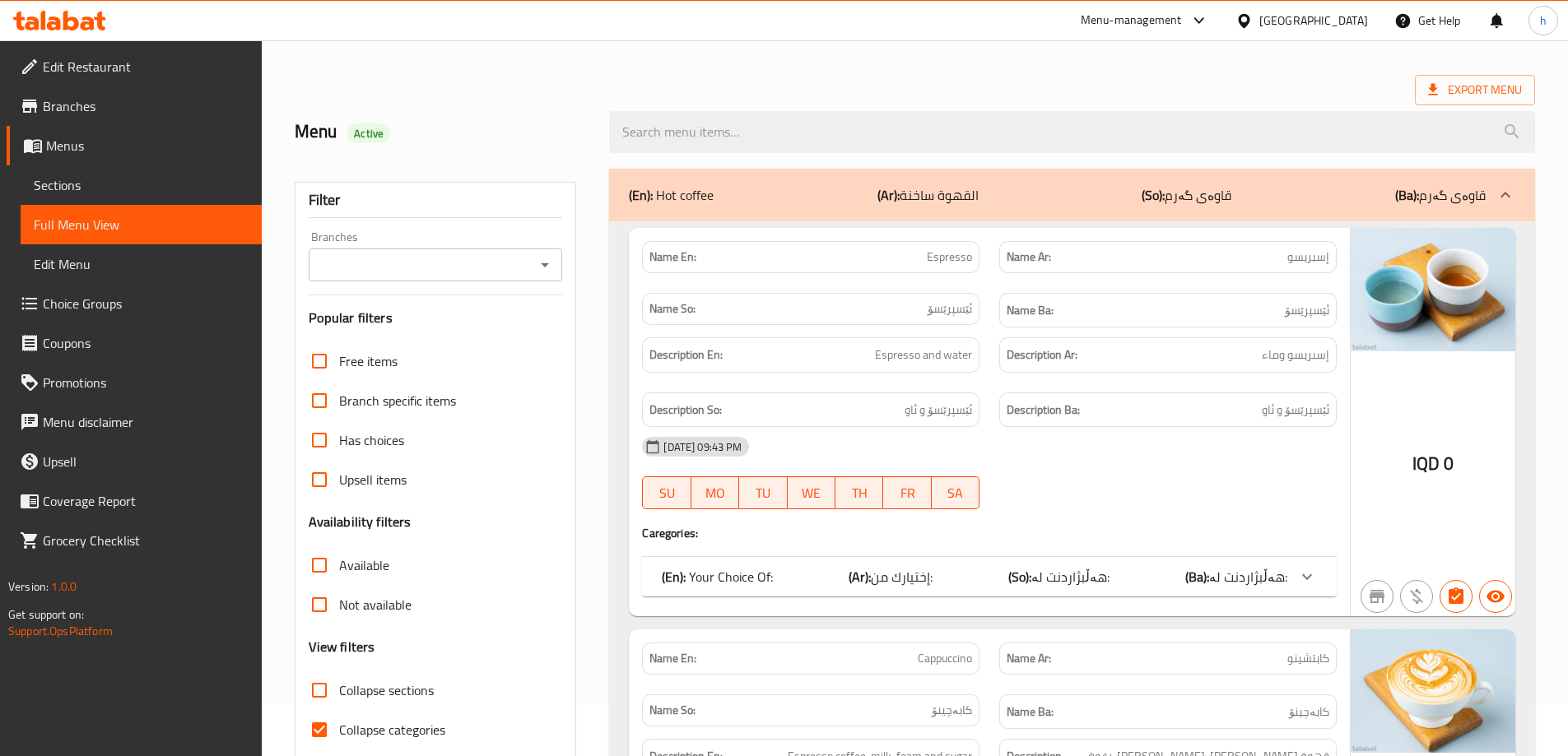
scroll to position [82, 0]
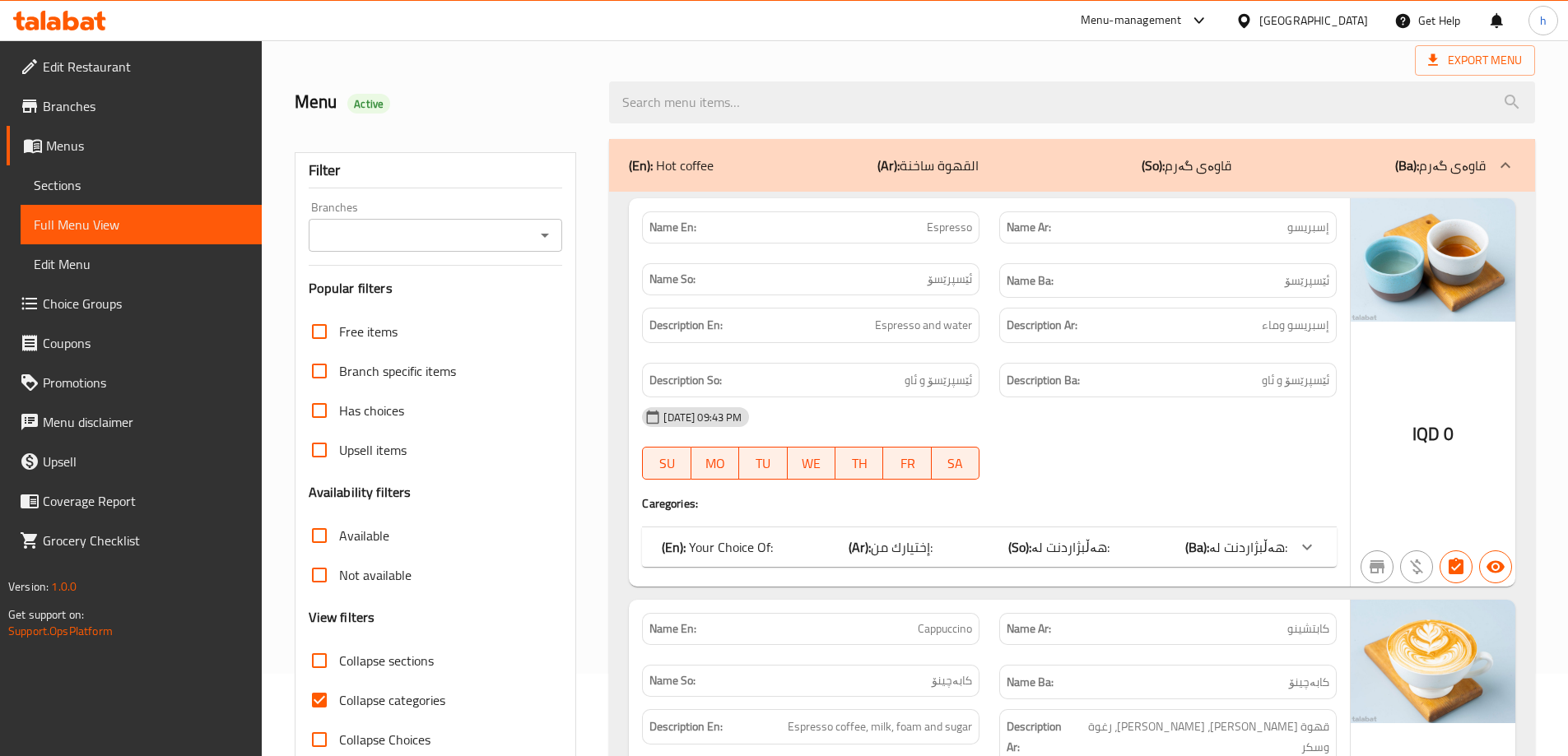
click at [324, 662] on input "Collapse sections" at bounding box center [319, 660] width 39 height 39
checkbox input "true"
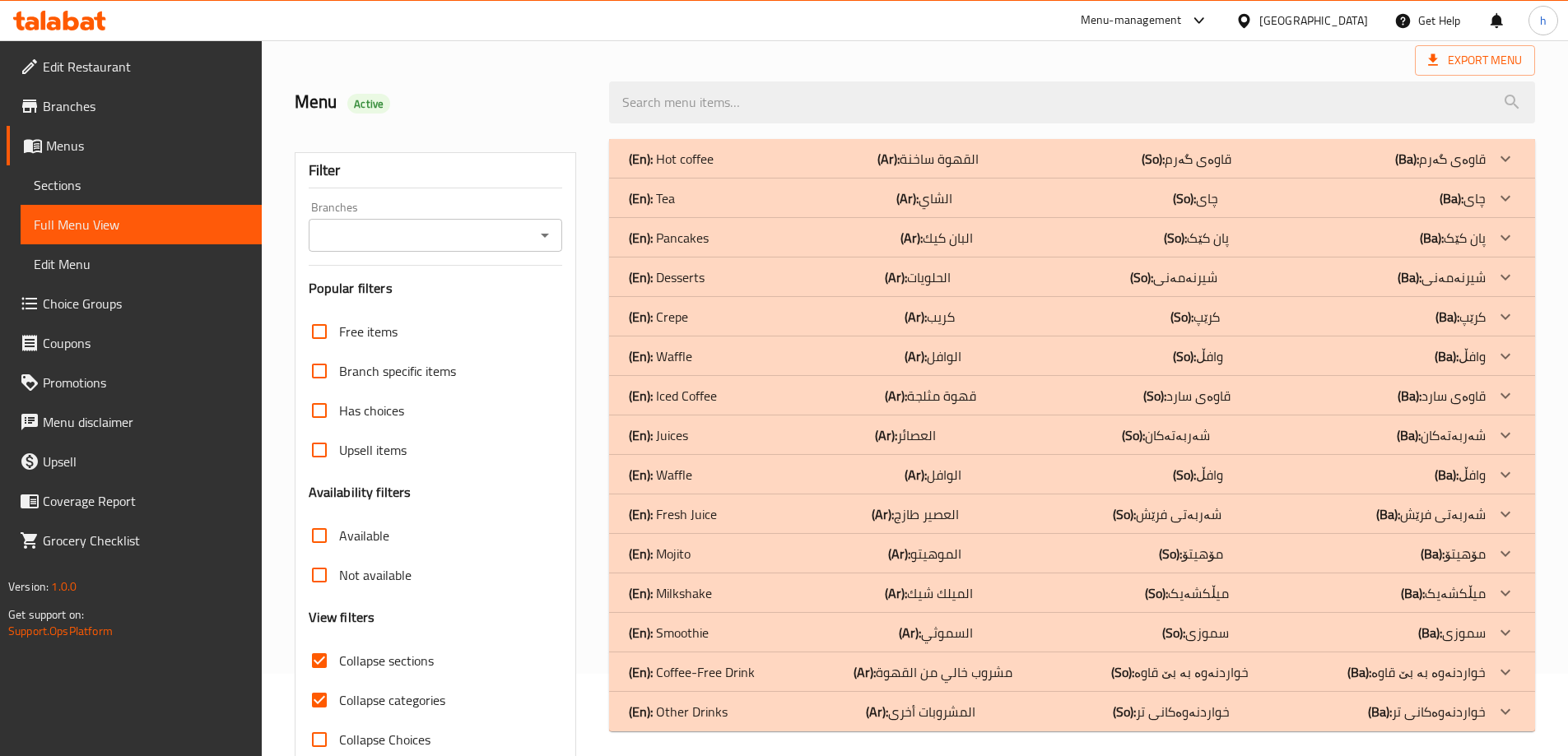
click at [311, 704] on input "Collapse categories" at bounding box center [319, 700] width 39 height 39
checkbox input "false"
click at [671, 151] on p "(En): Hot coffee" at bounding box center [671, 158] width 85 height 20
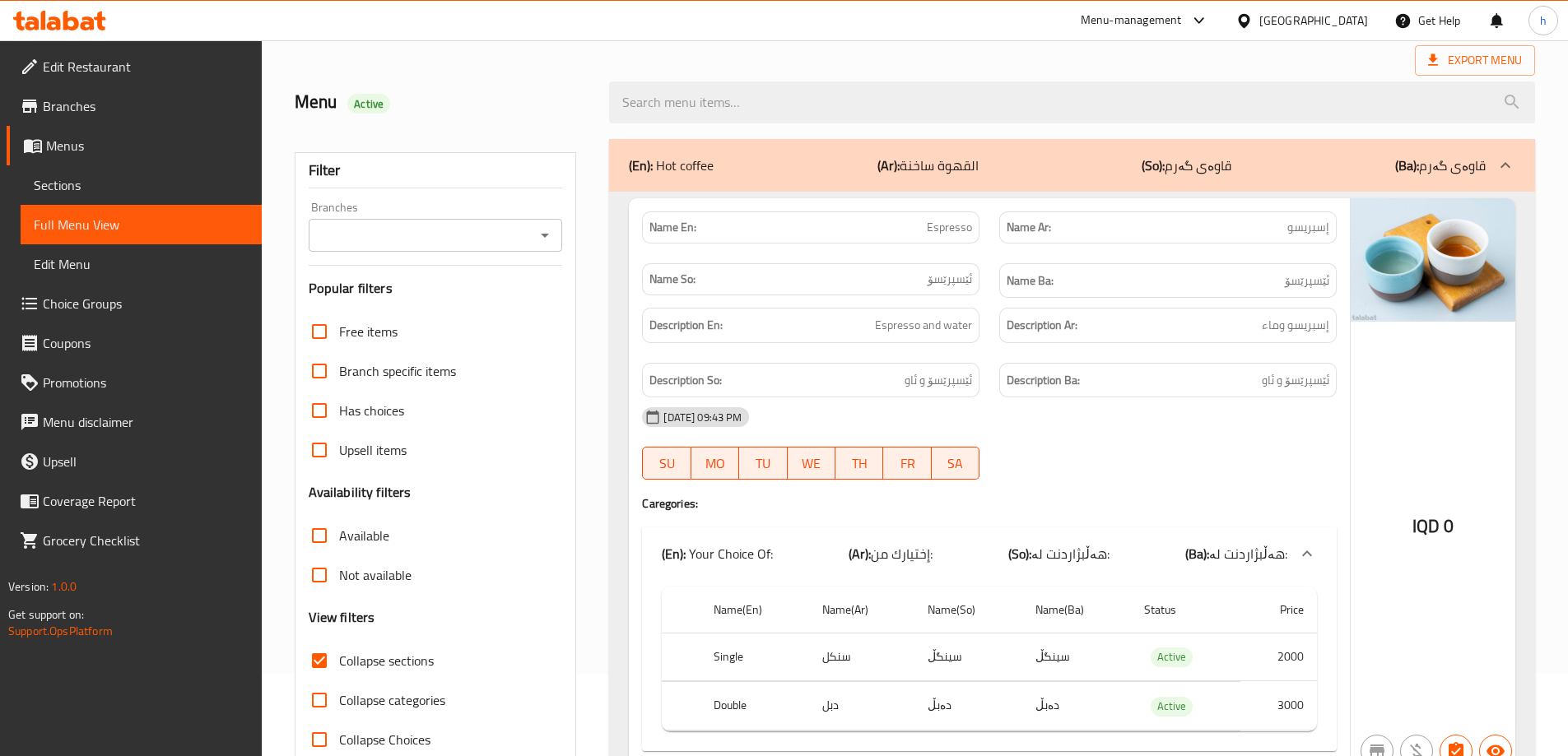
click at [558, 230] on div "Branches" at bounding box center [436, 235] width 255 height 33
click at [551, 232] on icon "Open" at bounding box center [545, 235] width 20 height 20
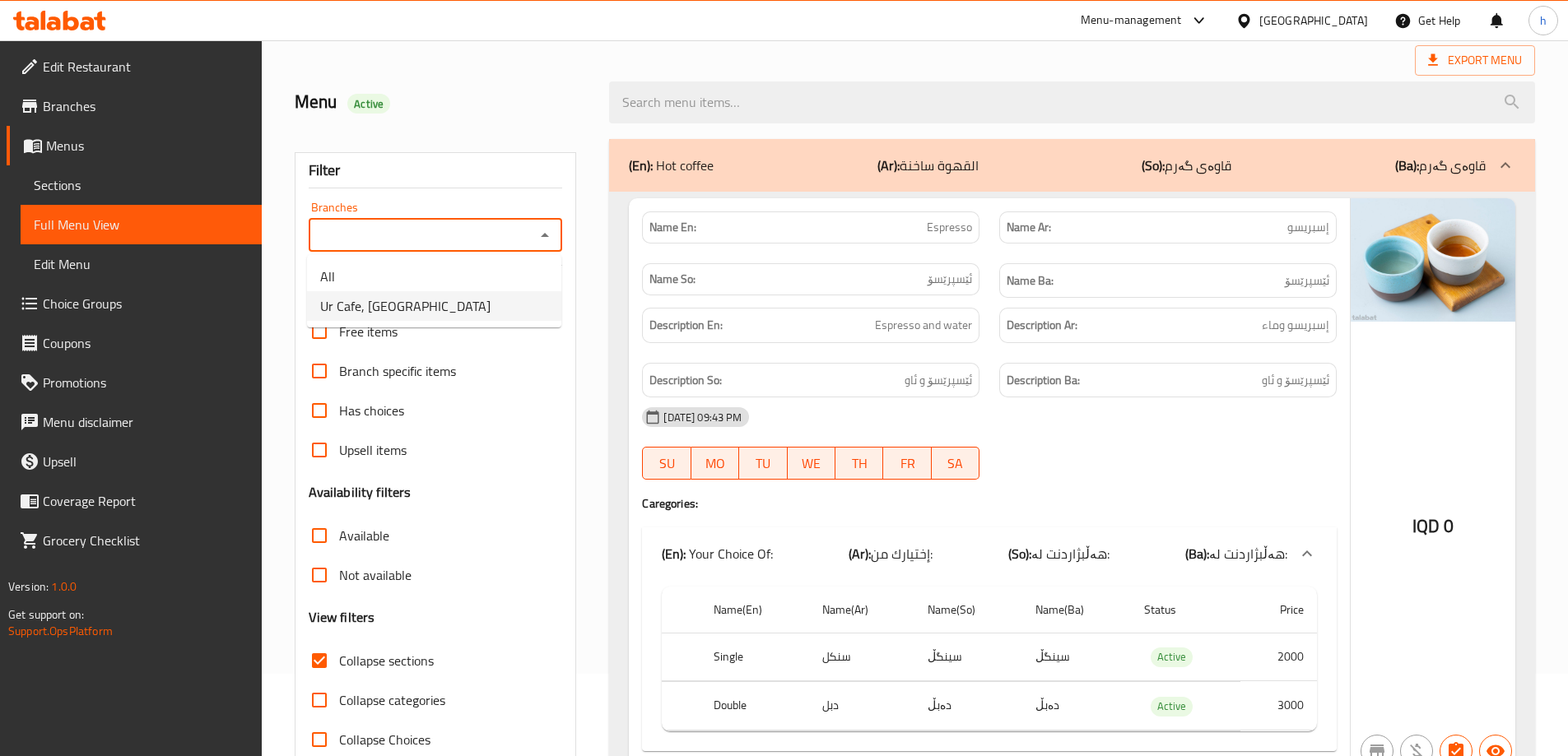
click at [422, 305] on li "Ur Cafe, [GEOGRAPHIC_DATA]" at bounding box center [434, 306] width 255 height 30
type input "Ur Cafe, [GEOGRAPHIC_DATA]"
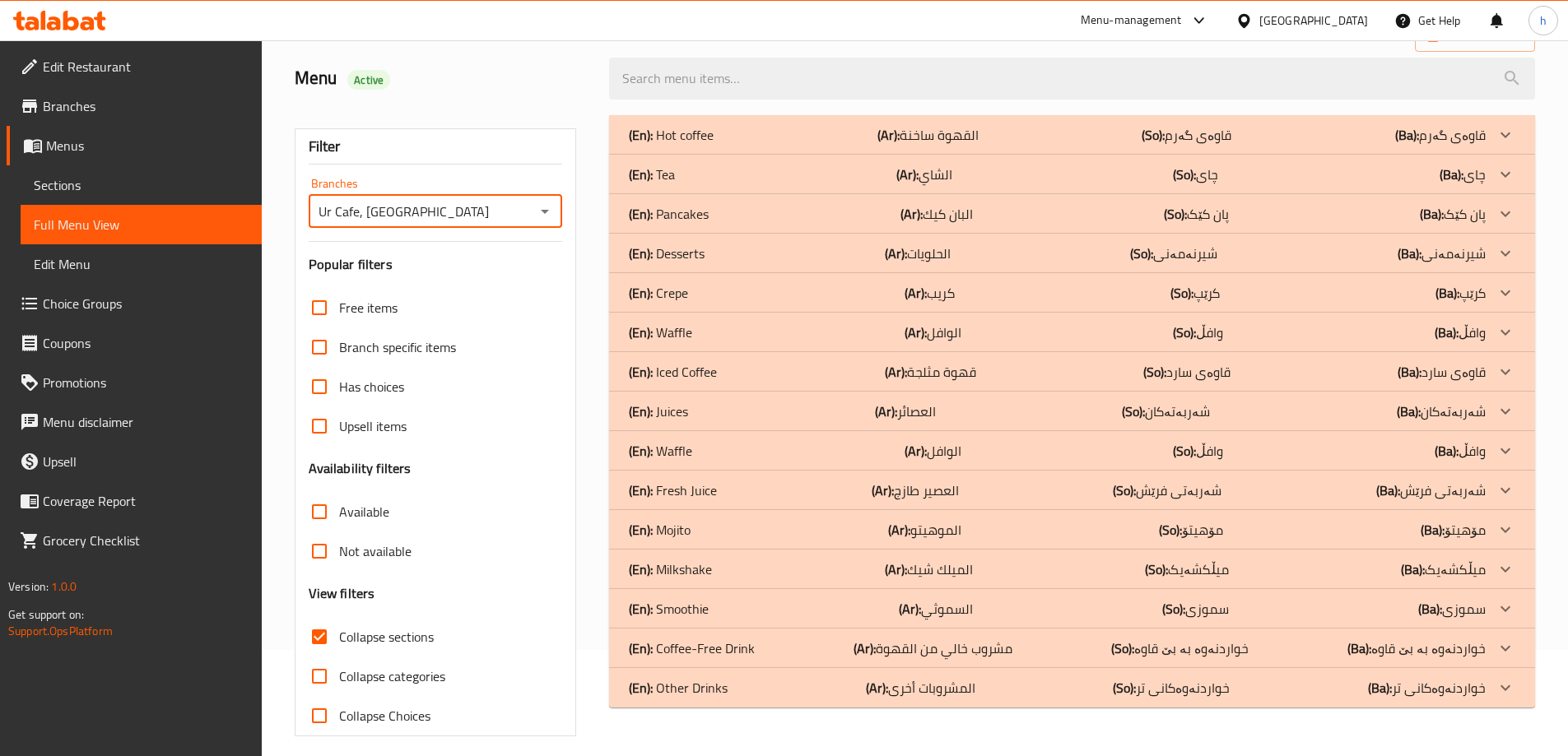
scroll to position [119, 0]
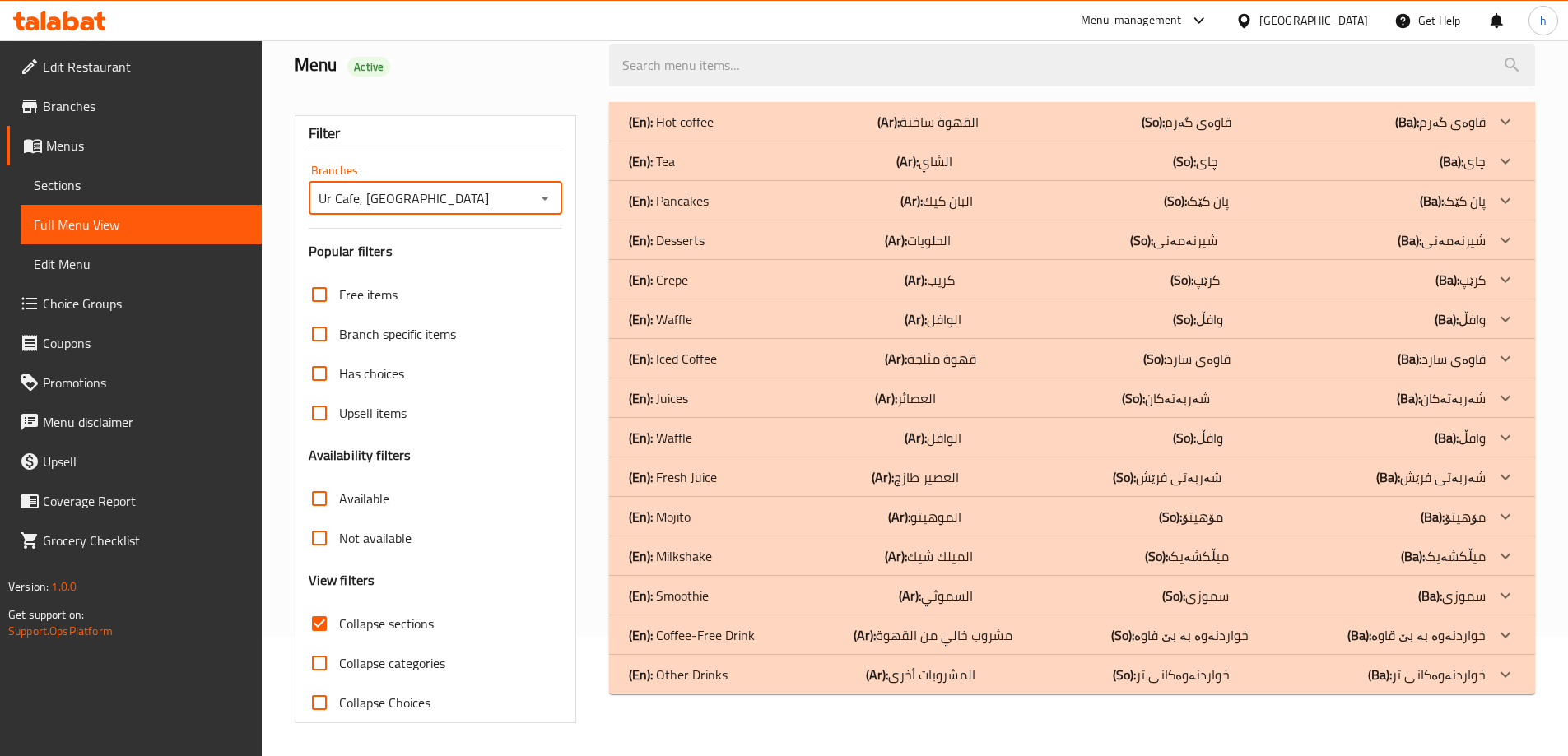
click at [707, 123] on p "(En): Hot coffee" at bounding box center [671, 122] width 85 height 20
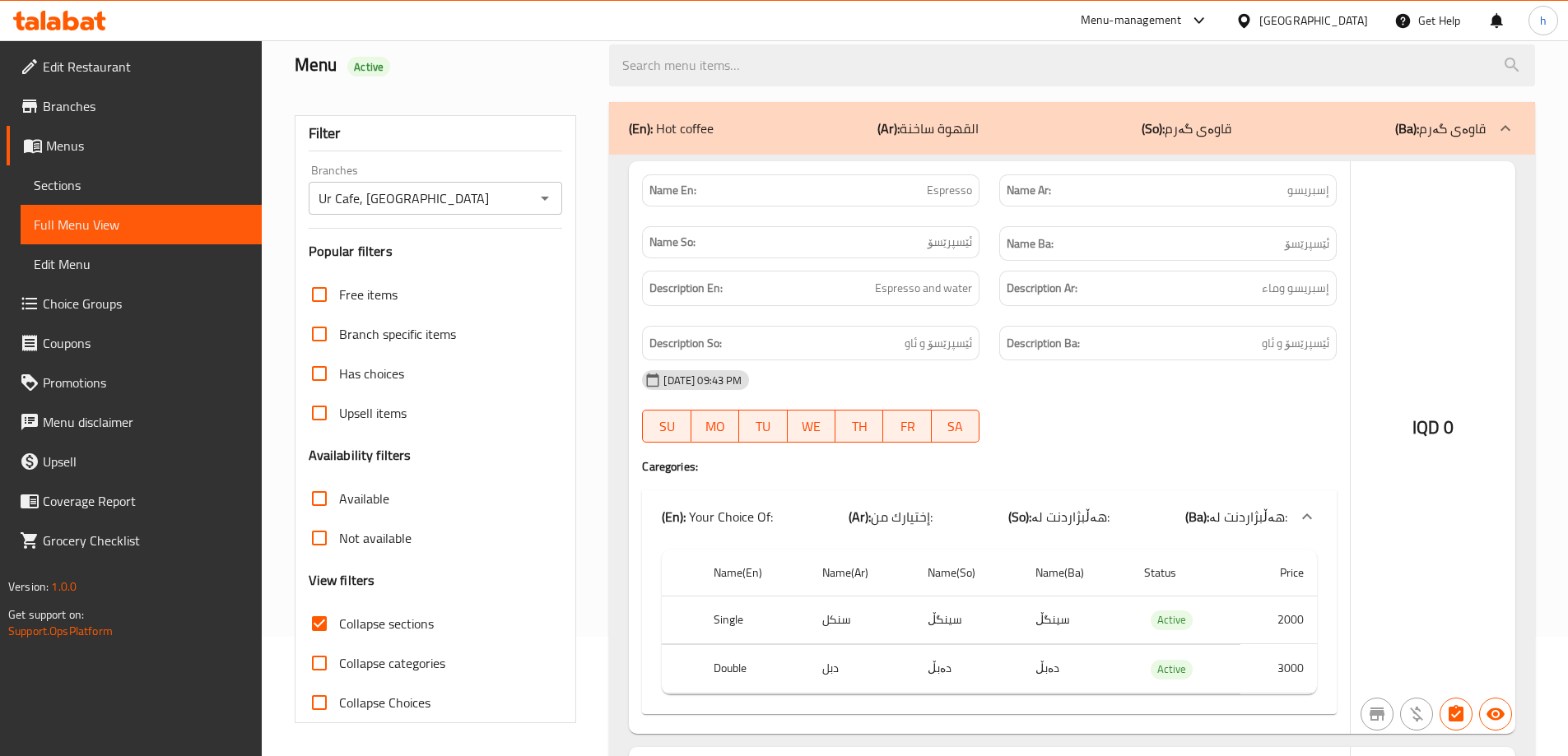
click at [695, 168] on div "Name En: Espresso" at bounding box center [811, 190] width 357 height 52
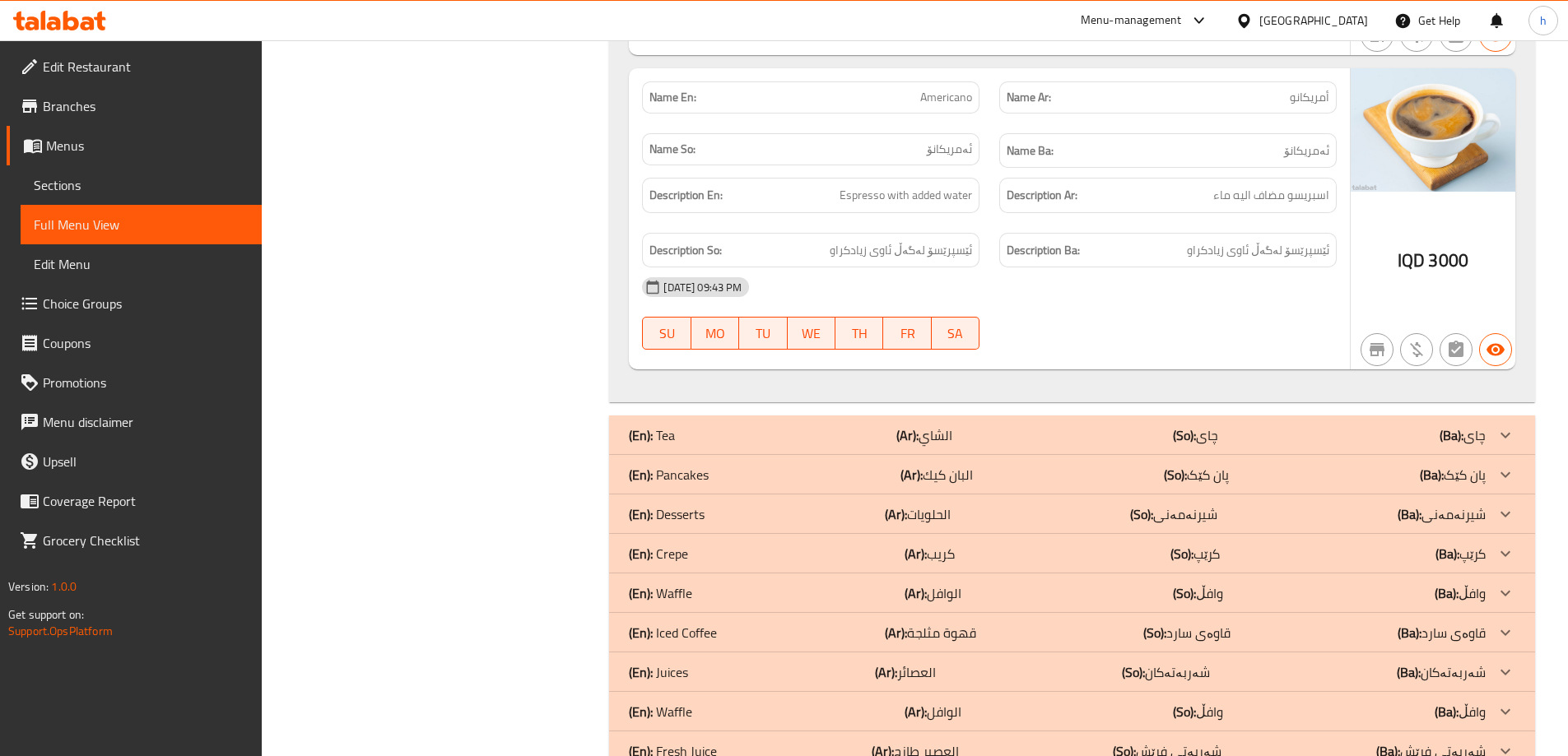
scroll to position [5425, 0]
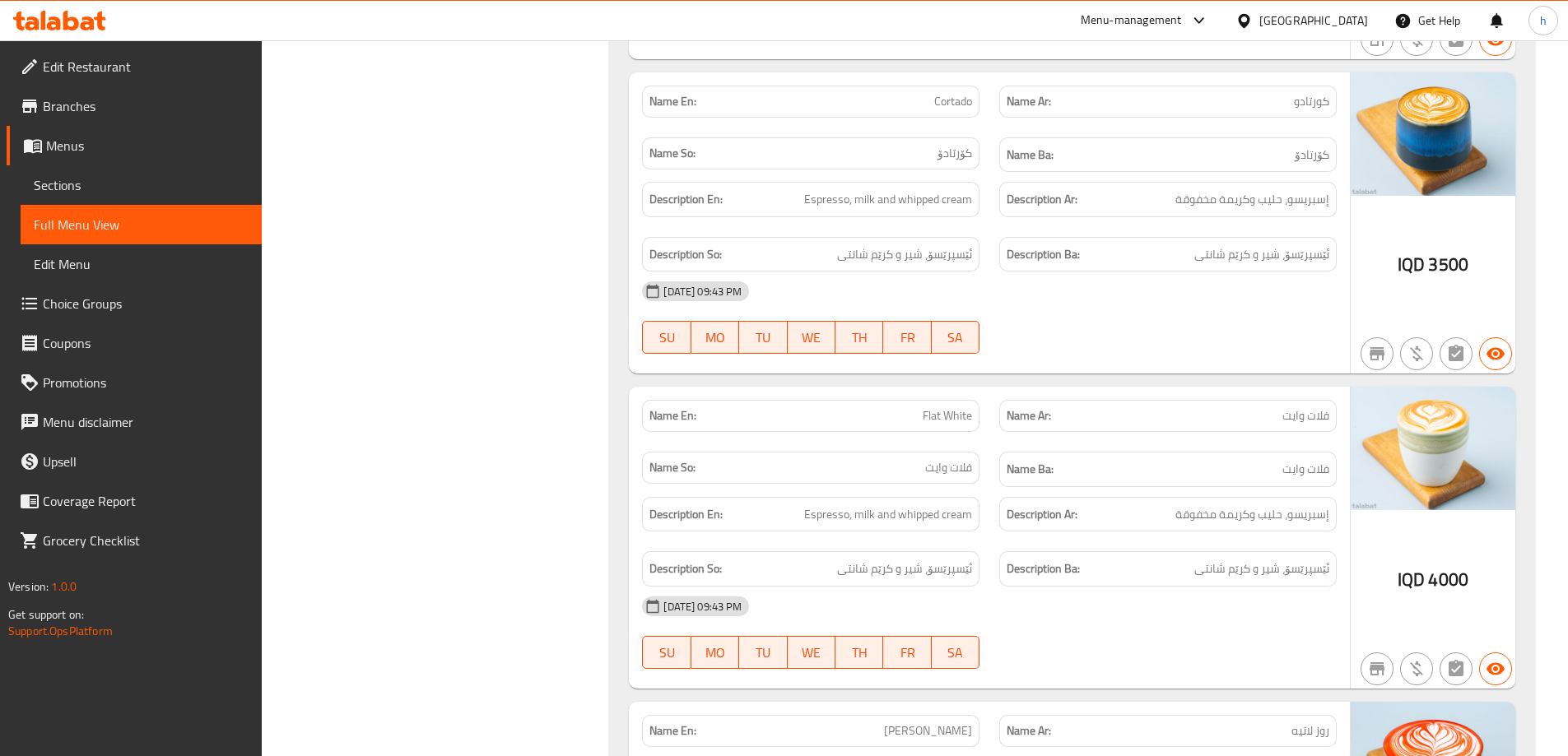
scroll to position [3944, 0]
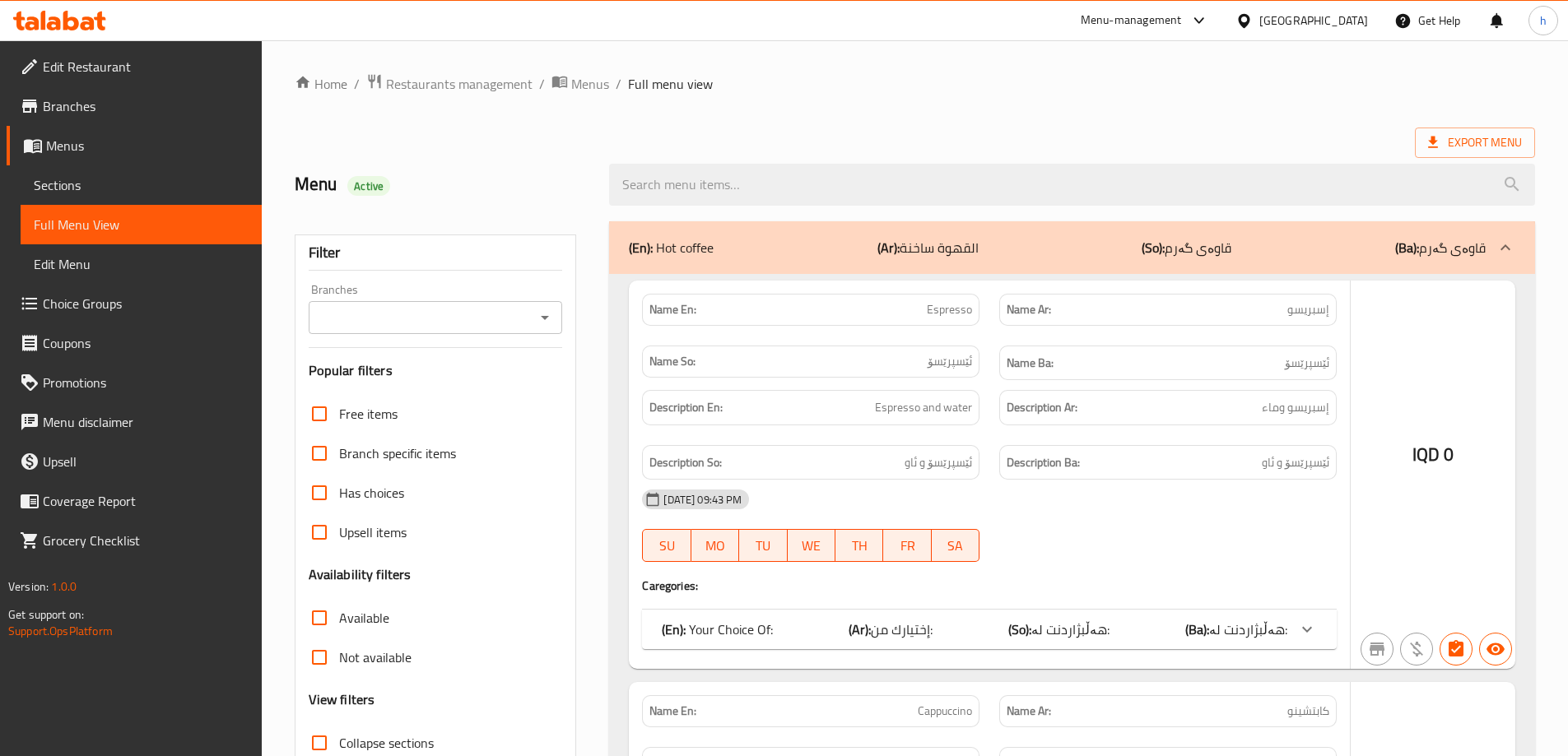
click at [74, 180] on div at bounding box center [784, 378] width 1568 height 756
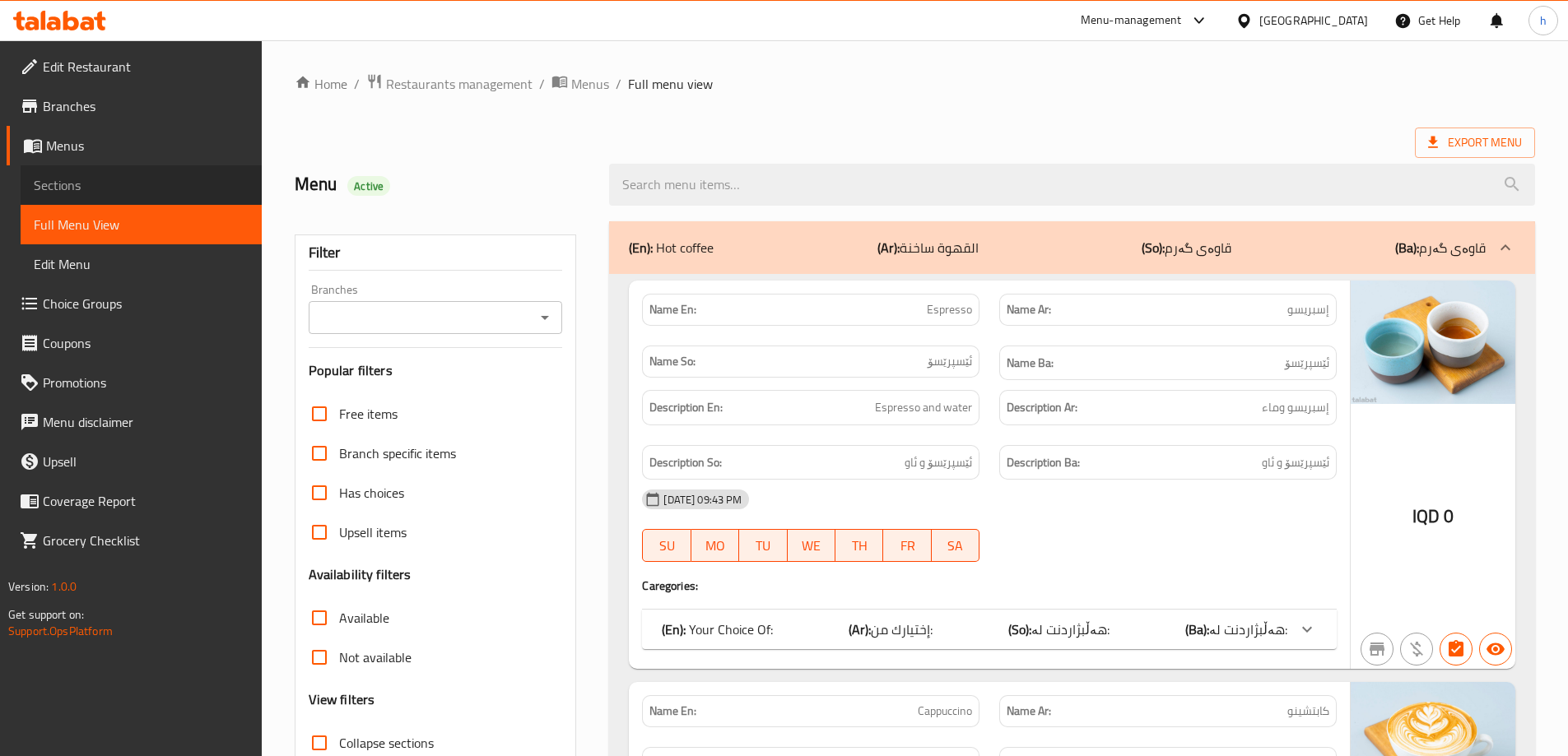
click at [74, 180] on span "Sections" at bounding box center [141, 185] width 214 height 20
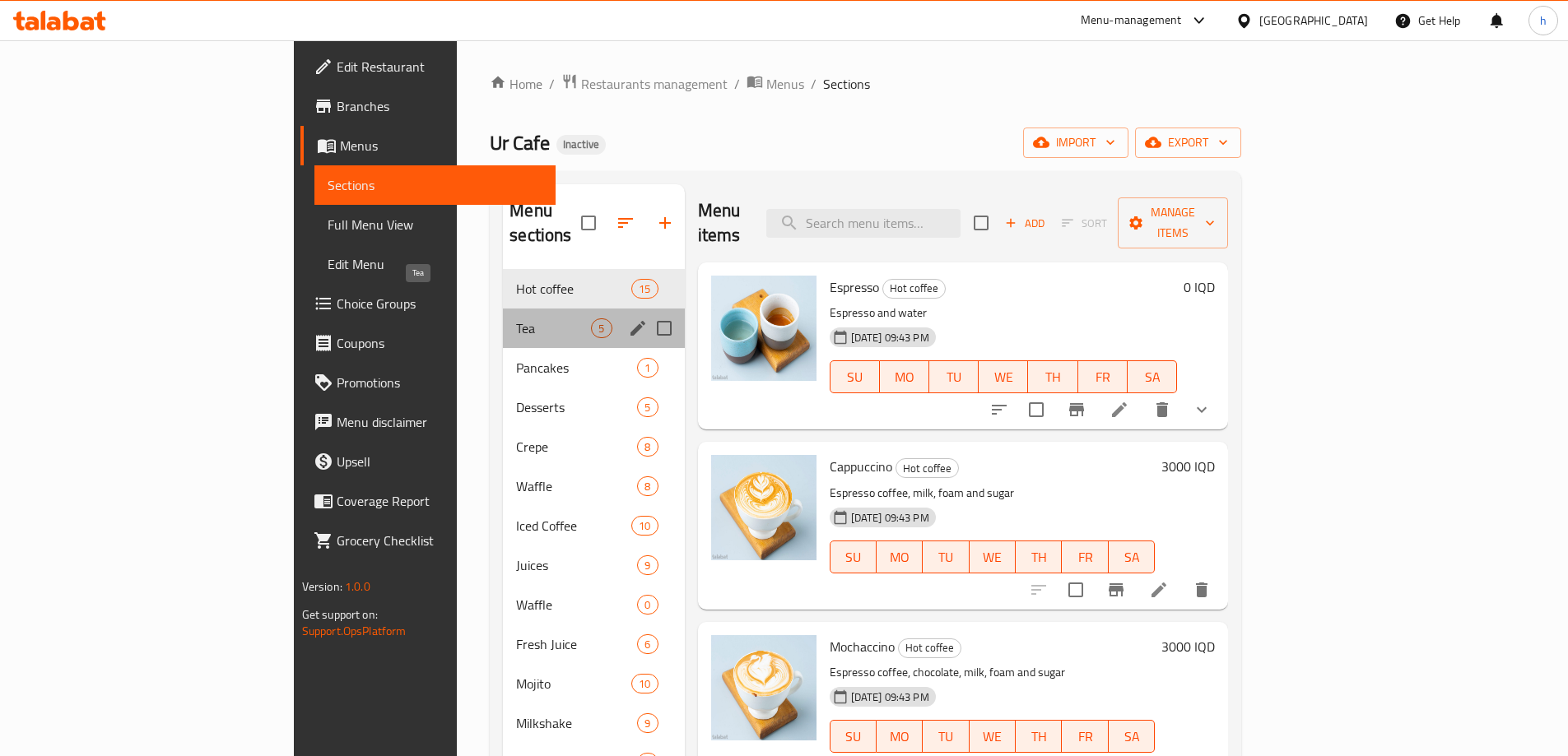
click at [517, 318] on span "Tea" at bounding box center [554, 328] width 75 height 20
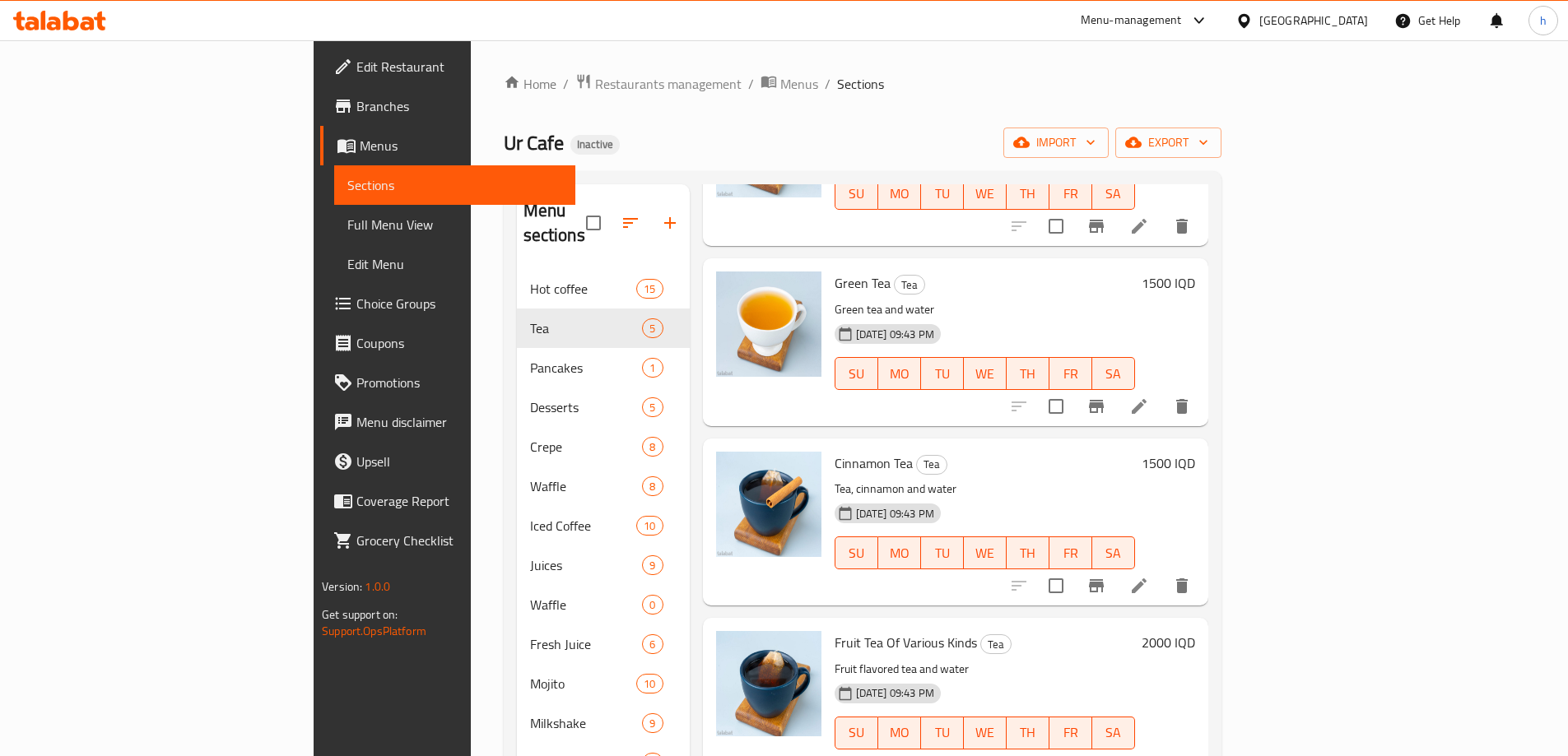
scroll to position [230, 0]
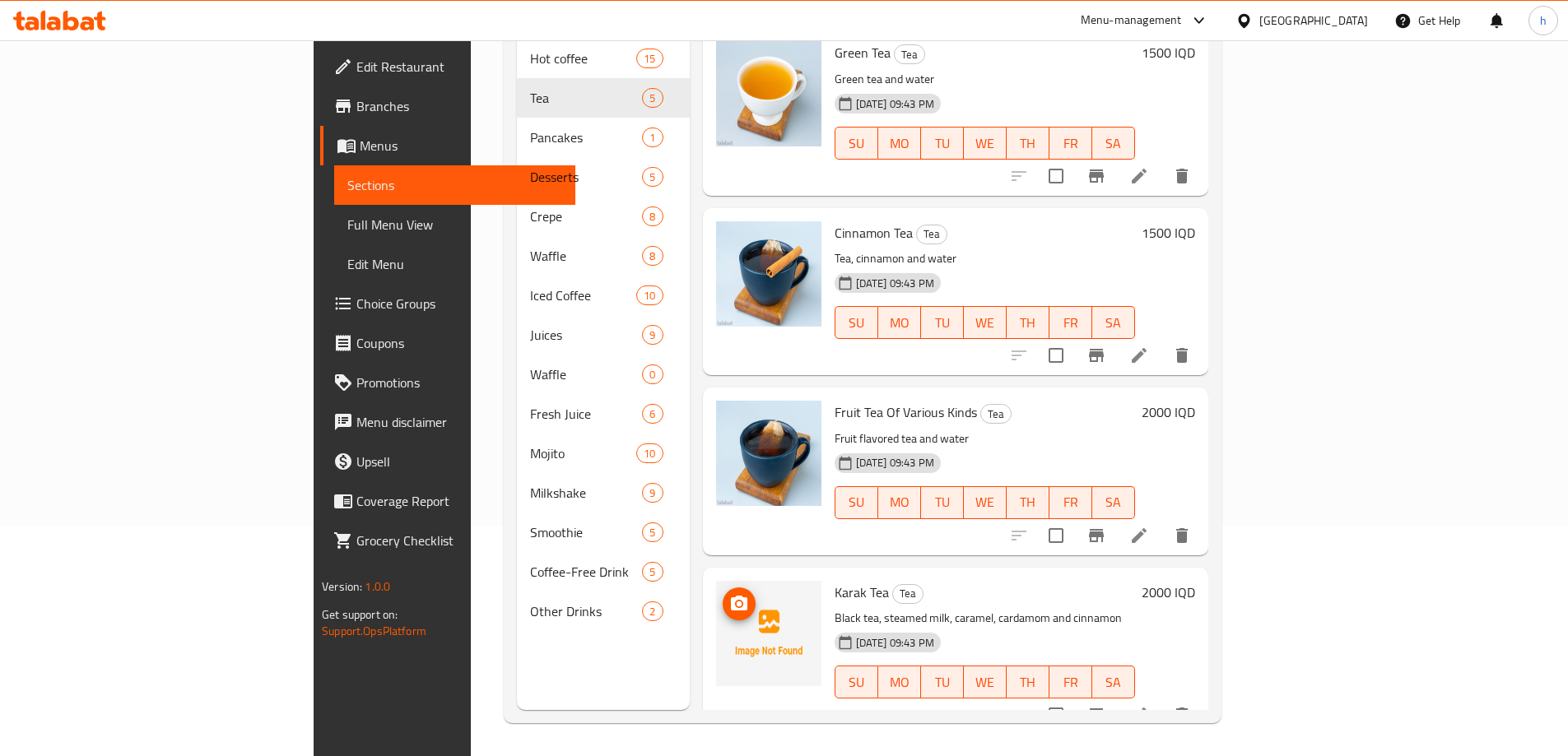
click at [729, 594] on icon "upload picture" at bounding box center [739, 604] width 20 height 20
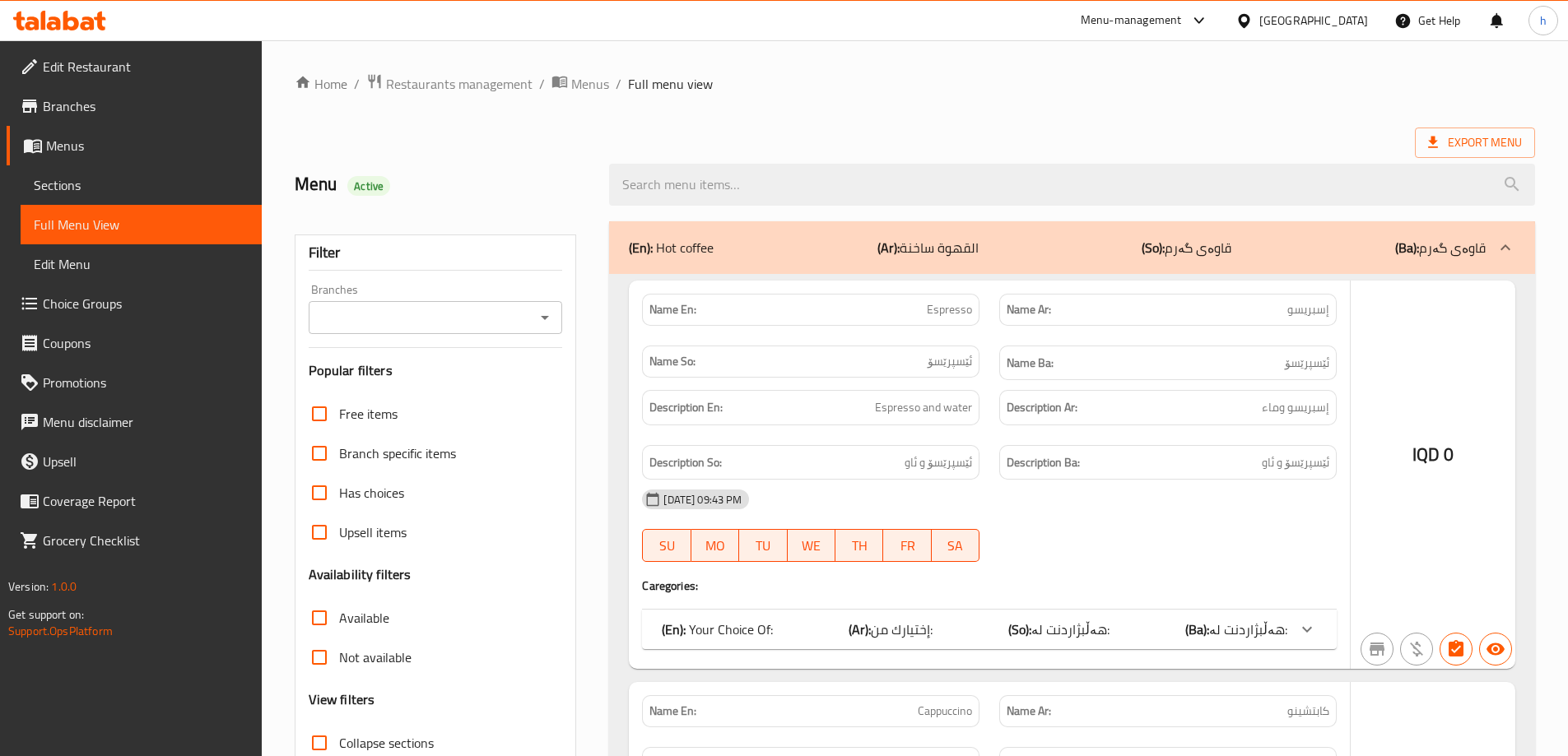
click at [540, 317] on div at bounding box center [784, 378] width 1568 height 756
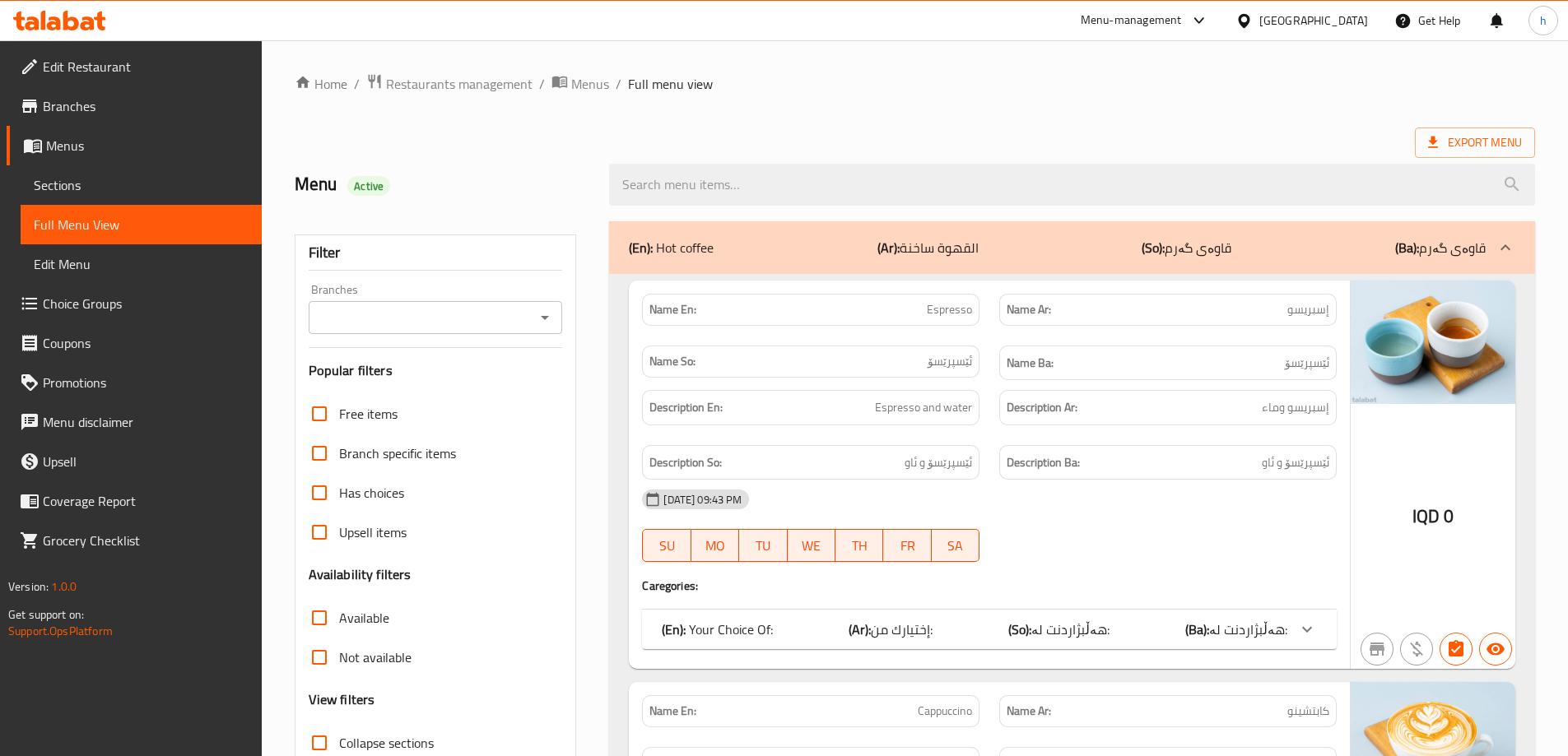
click at [540, 317] on icon "Open" at bounding box center [545, 318] width 20 height 20
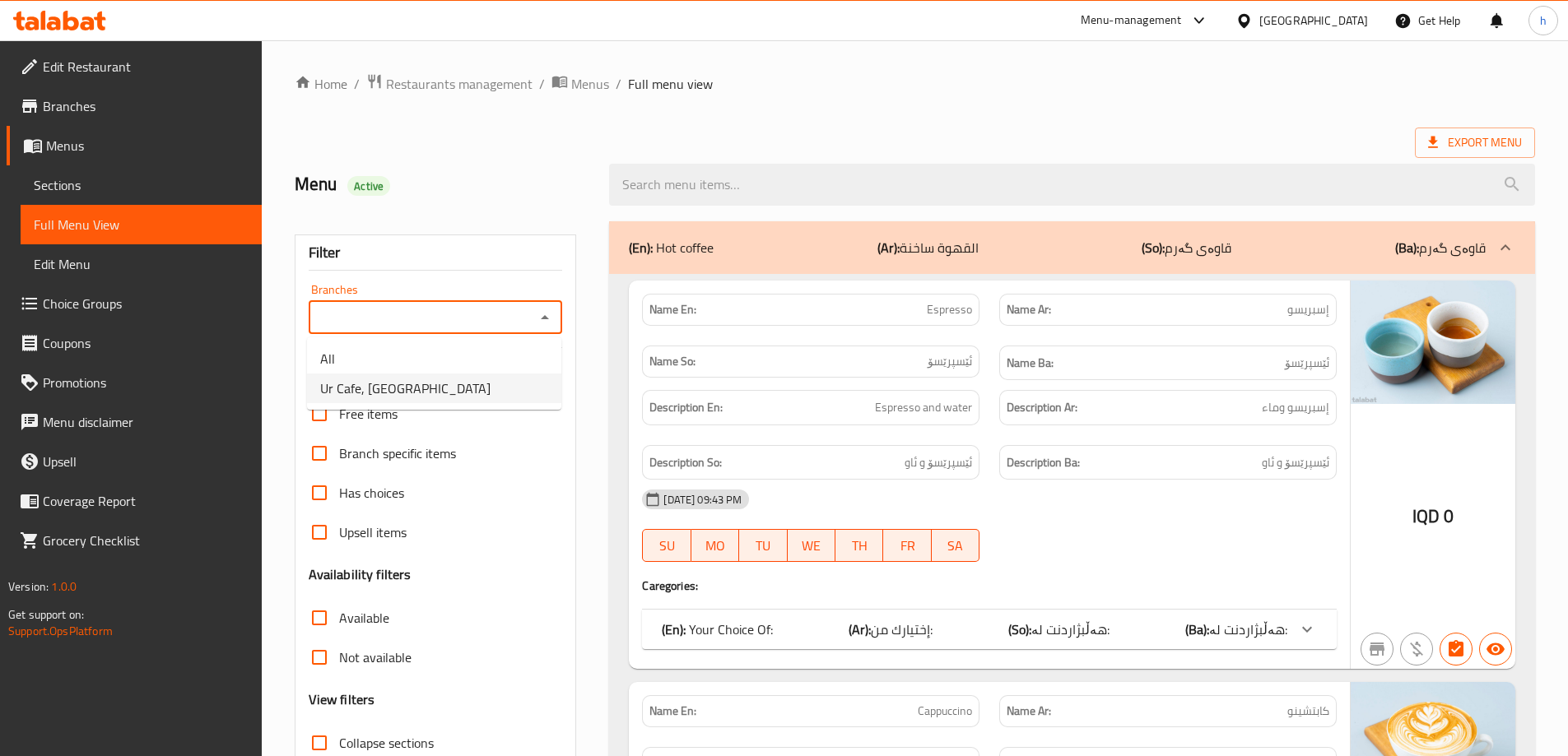
click at [396, 388] on span "Ur Cafe, [GEOGRAPHIC_DATA]" at bounding box center [405, 388] width 171 height 20
type input "Ur Cafe, [GEOGRAPHIC_DATA]"
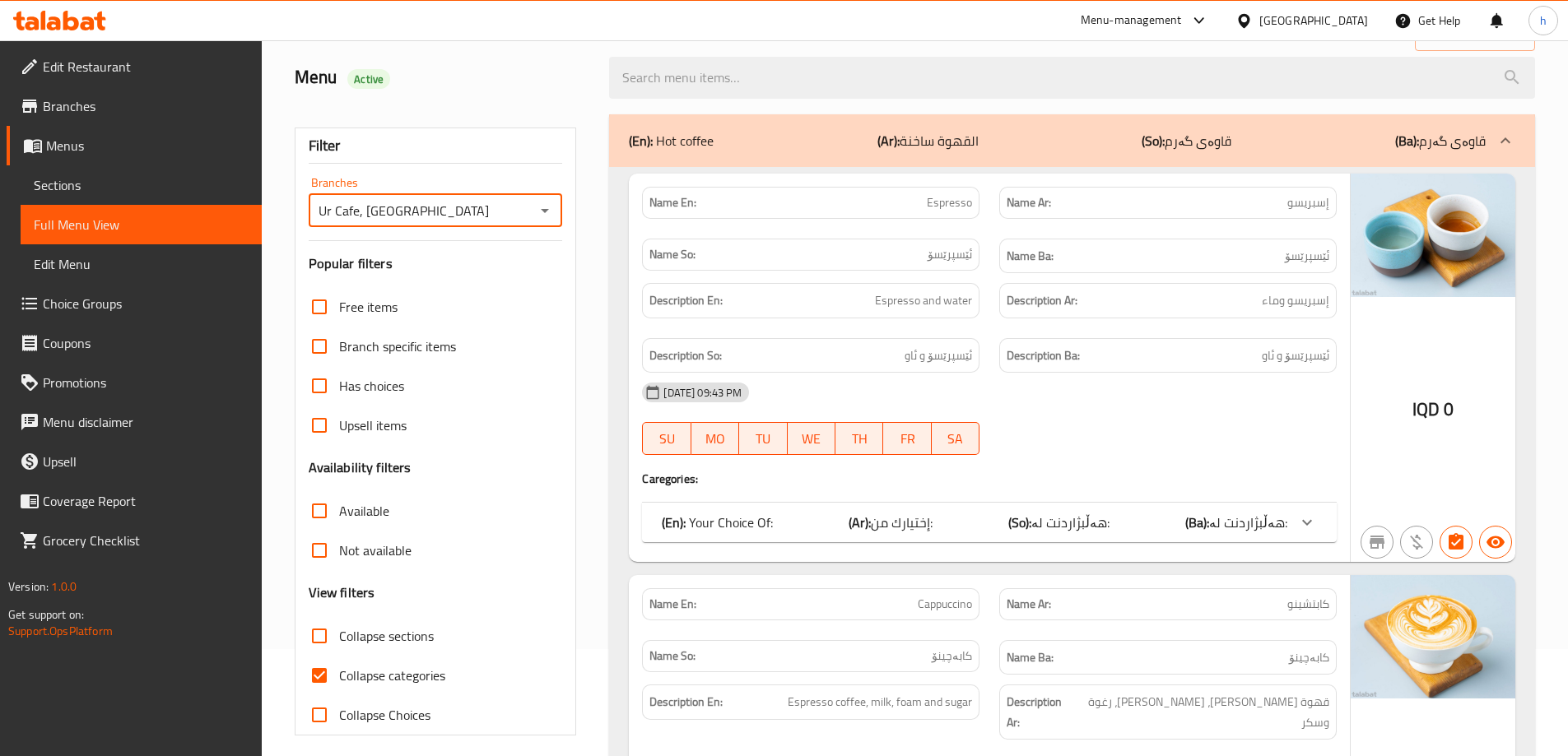
scroll to position [448, 0]
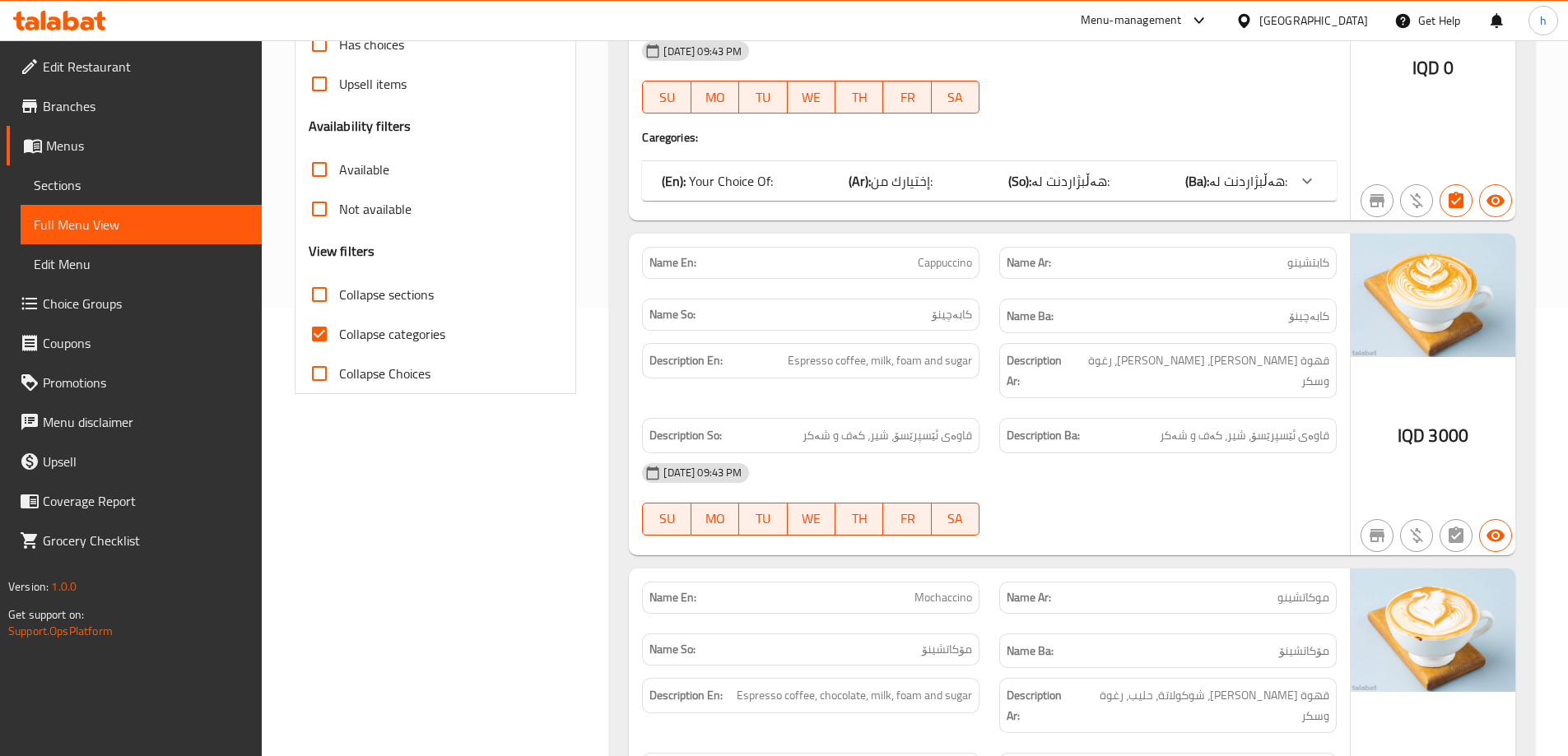
click at [321, 329] on input "Collapse categories" at bounding box center [319, 333] width 39 height 39
checkbox input "false"
click at [322, 286] on input "Collapse sections" at bounding box center [319, 294] width 39 height 39
checkbox input "true"
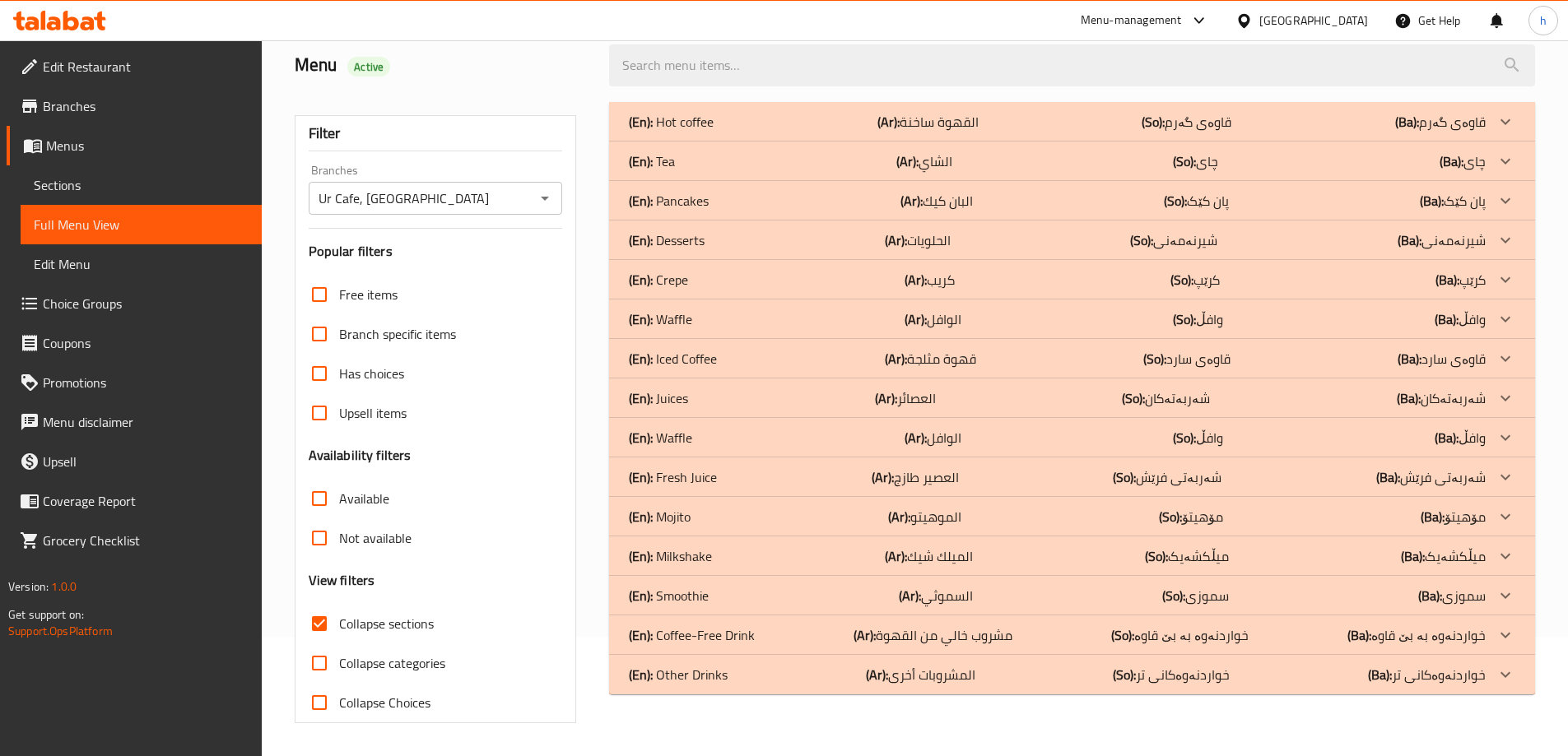
scroll to position [119, 0]
drag, startPoint x: 671, startPoint y: 209, endPoint x: 663, endPoint y: 184, distance: 26.2
click at [671, 131] on p "(En): Pancakes" at bounding box center [671, 122] width 85 height 20
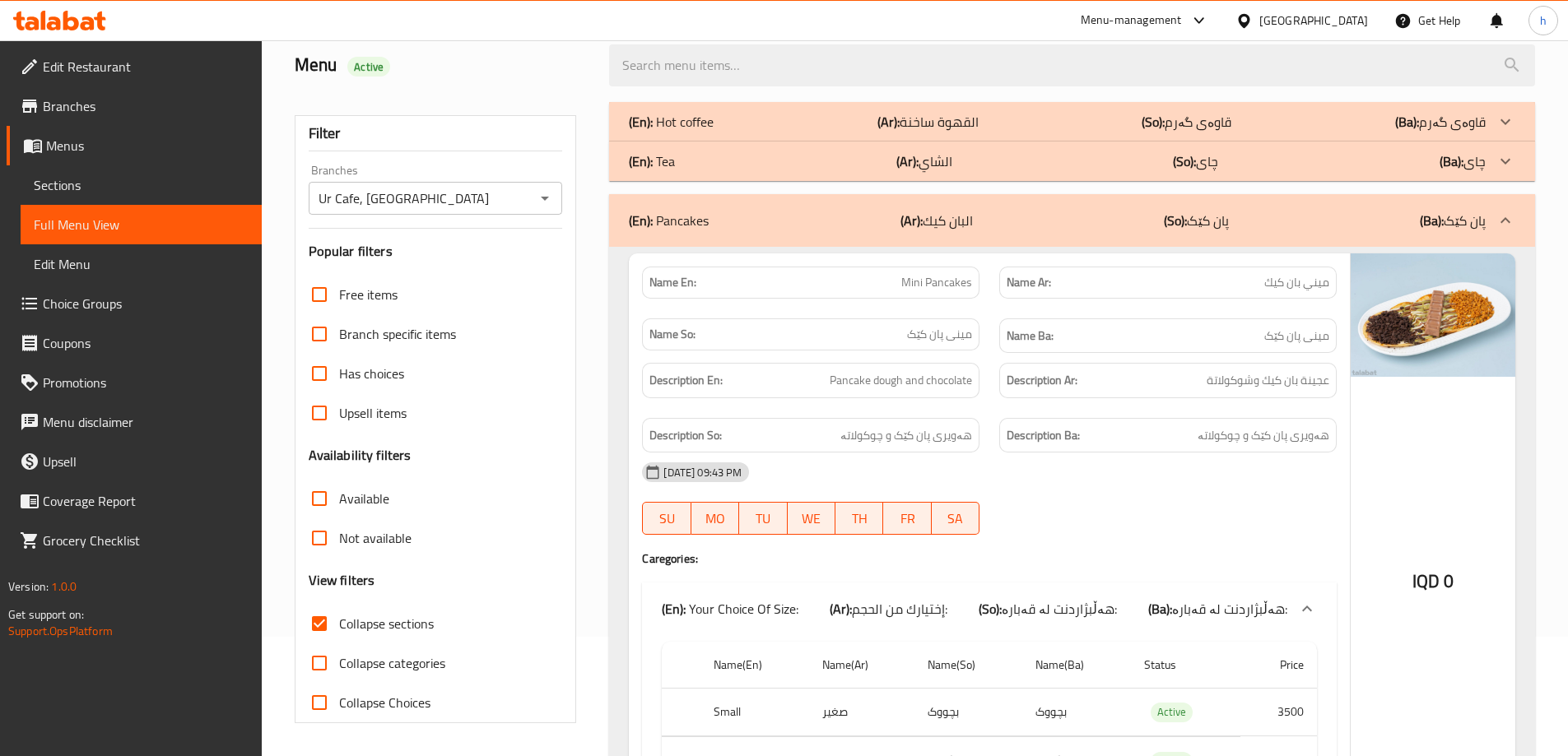
click at [659, 131] on p "(En): Tea" at bounding box center [671, 122] width 85 height 20
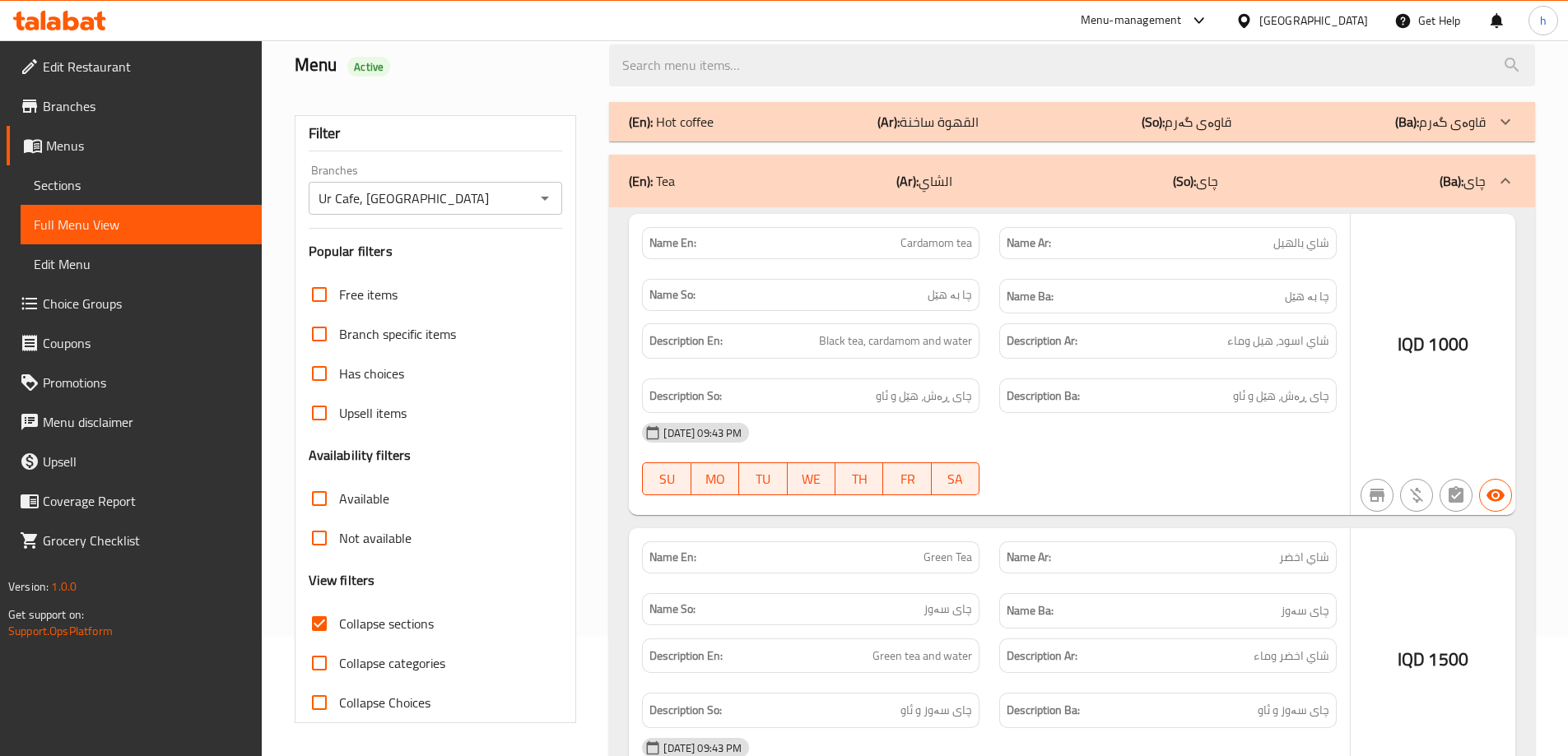
click at [669, 129] on p "(En): Hot coffee" at bounding box center [671, 122] width 85 height 20
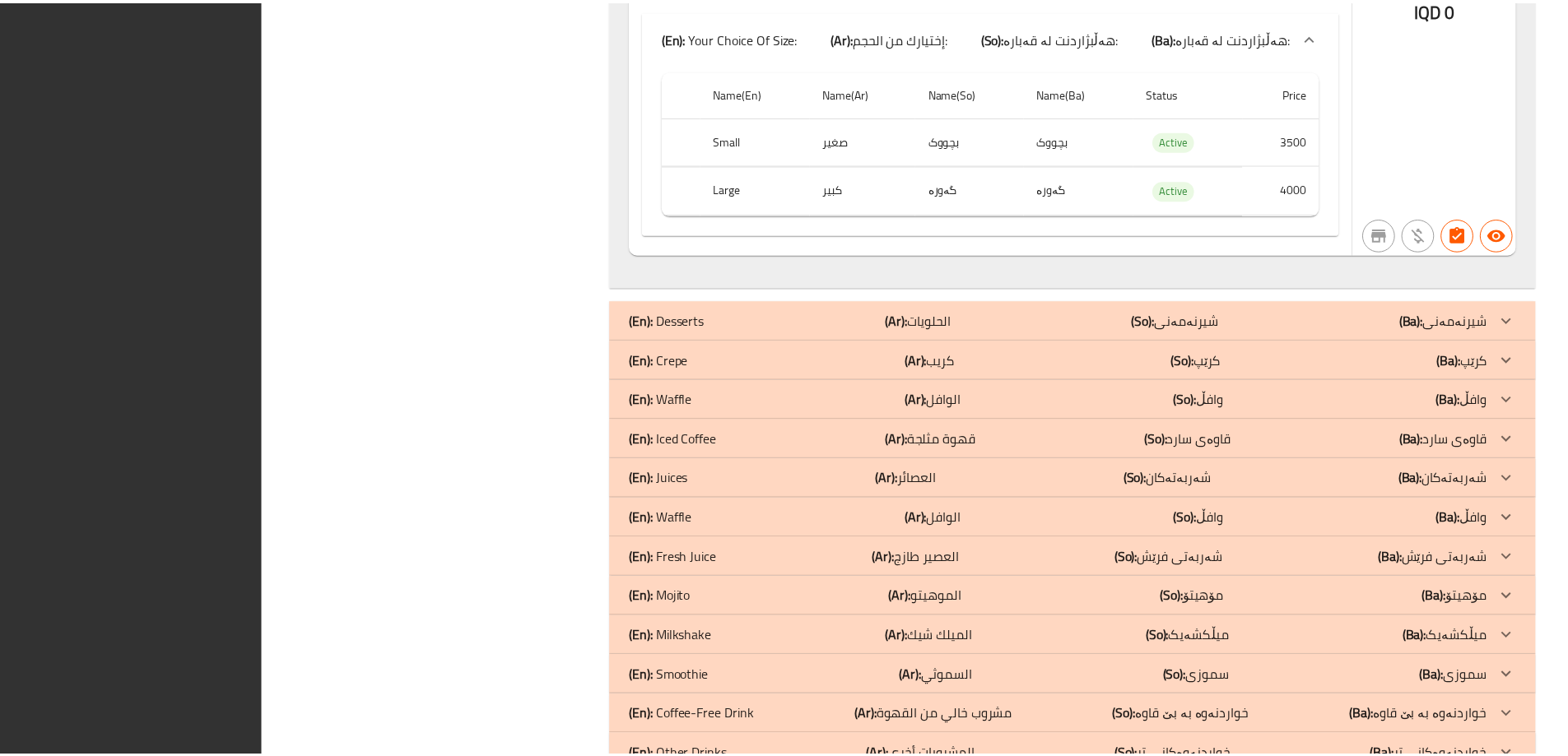
scroll to position [7690, 0]
